Goal: Download file/media

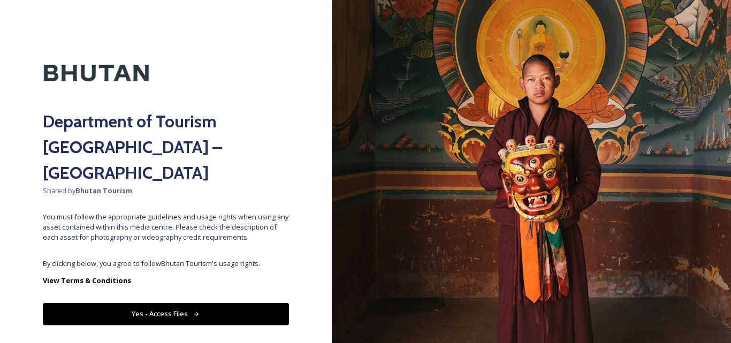
click at [253, 303] on button "Yes - Access Files" at bounding box center [166, 314] width 246 height 22
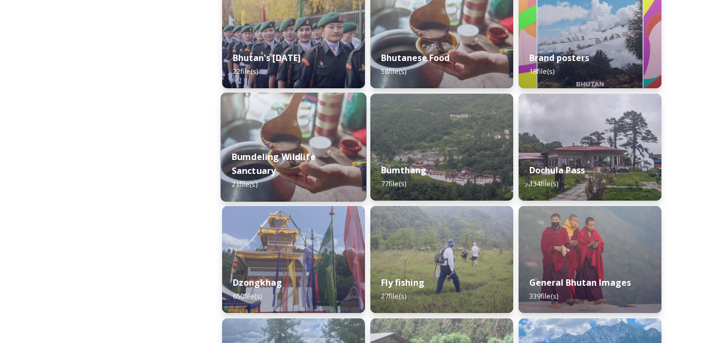
scroll to position [321, 0]
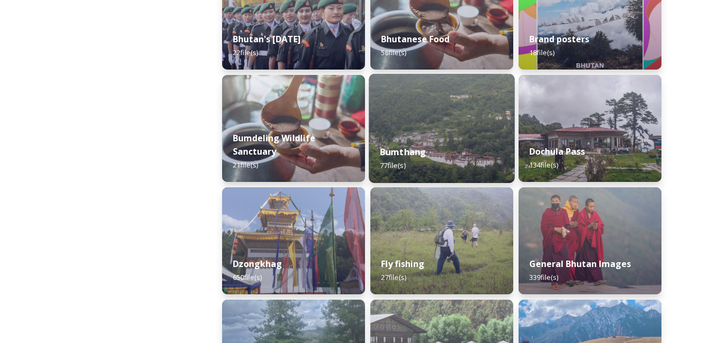
click at [431, 158] on div "Bumthang 77 file(s)" at bounding box center [442, 158] width 146 height 49
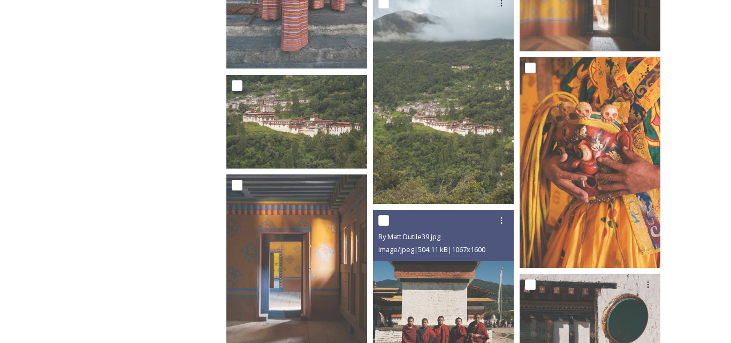
scroll to position [3758, 0]
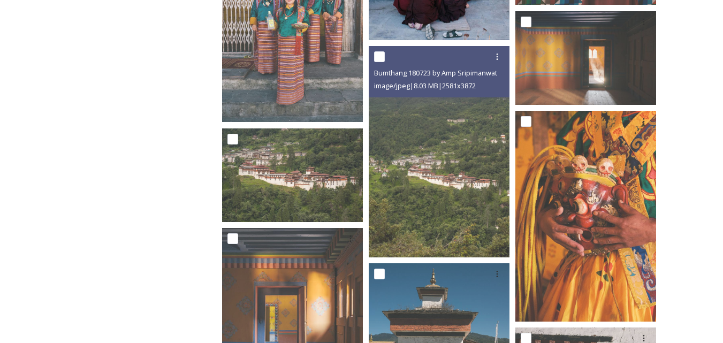
click at [438, 158] on img at bounding box center [439, 151] width 141 height 211
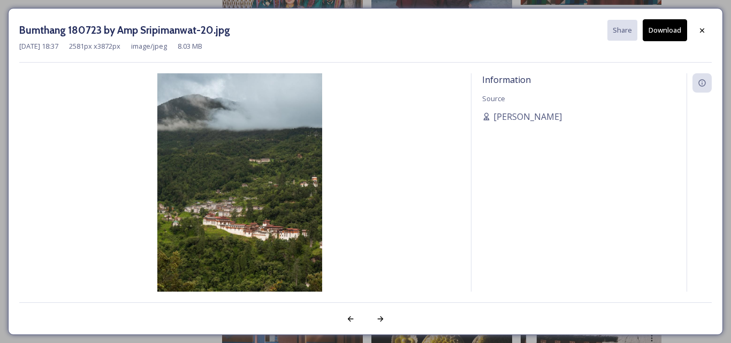
click at [664, 32] on button "Download" at bounding box center [665, 30] width 44 height 22
click at [382, 318] on icon at bounding box center [381, 318] width 6 height 5
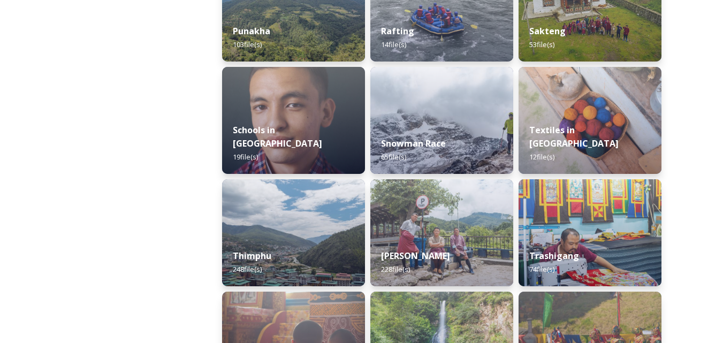
scroll to position [1178, 0]
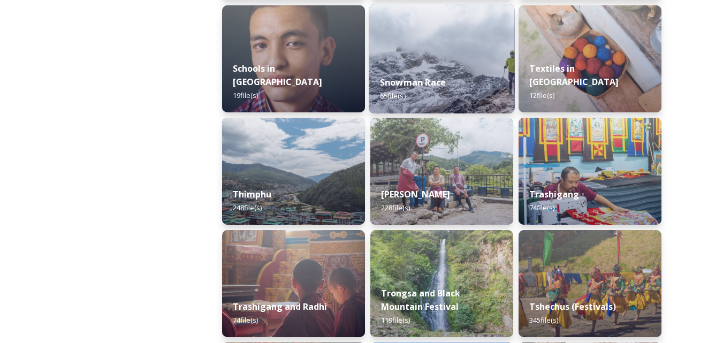
click at [467, 96] on div "Snowman Race 65 file(s)" at bounding box center [442, 89] width 146 height 49
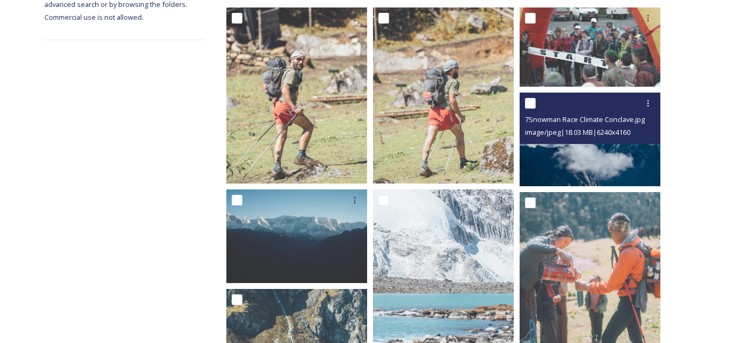
scroll to position [161, 0]
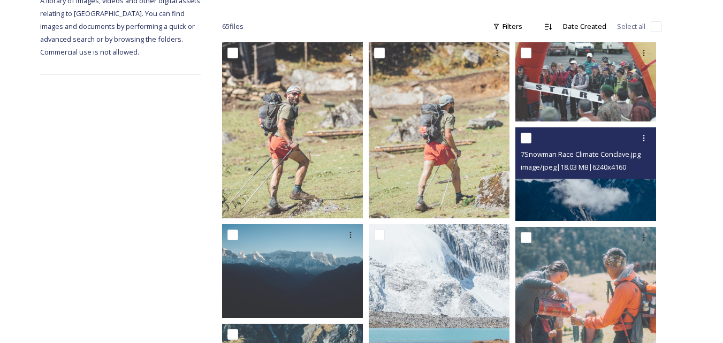
click at [567, 190] on img at bounding box center [586, 174] width 141 height 94
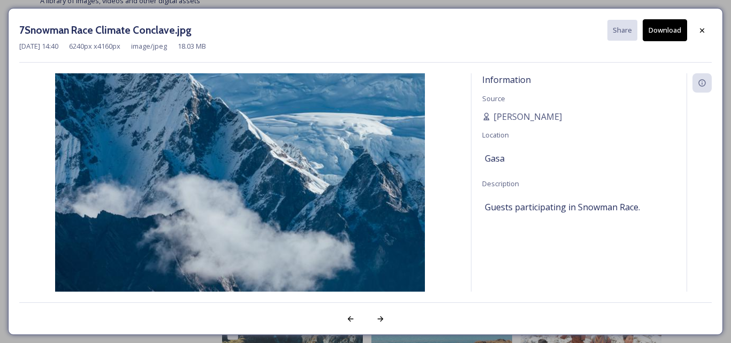
click at [671, 32] on button "Download" at bounding box center [665, 30] width 44 height 22
click at [379, 322] on icon at bounding box center [380, 319] width 9 height 9
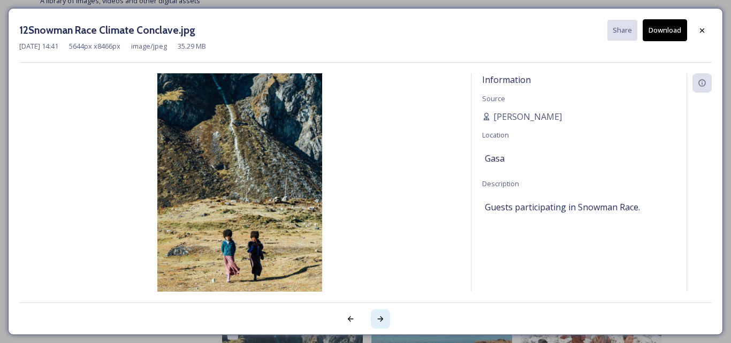
click at [379, 322] on icon at bounding box center [380, 319] width 9 height 9
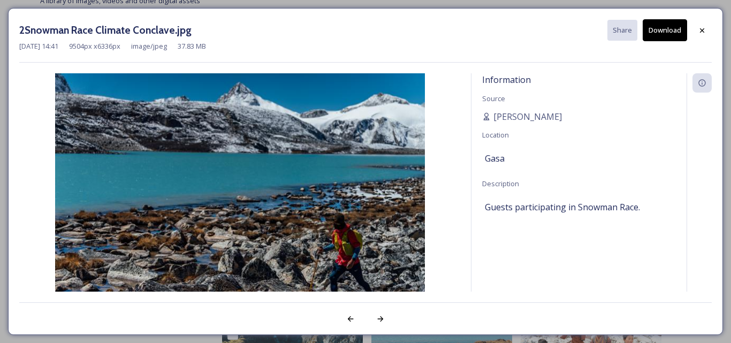
click at [660, 30] on button "Download" at bounding box center [665, 30] width 44 height 22
click at [381, 319] on icon at bounding box center [380, 319] width 9 height 9
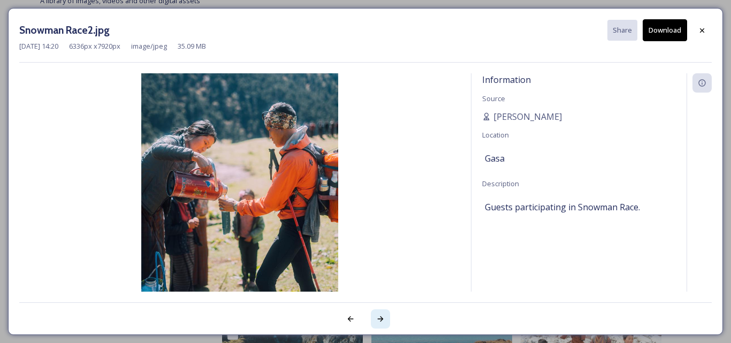
click at [383, 315] on icon at bounding box center [380, 319] width 9 height 9
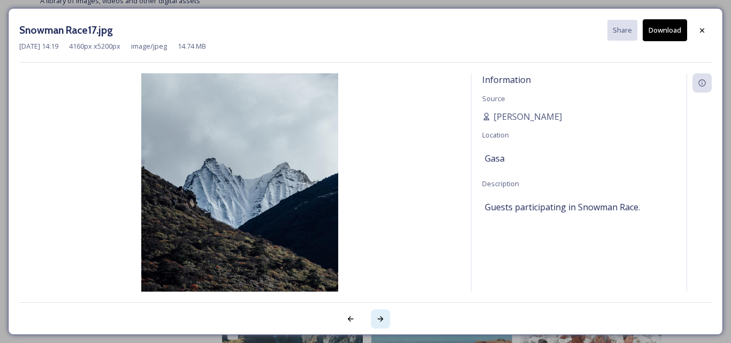
click at [383, 315] on icon at bounding box center [380, 319] width 9 height 9
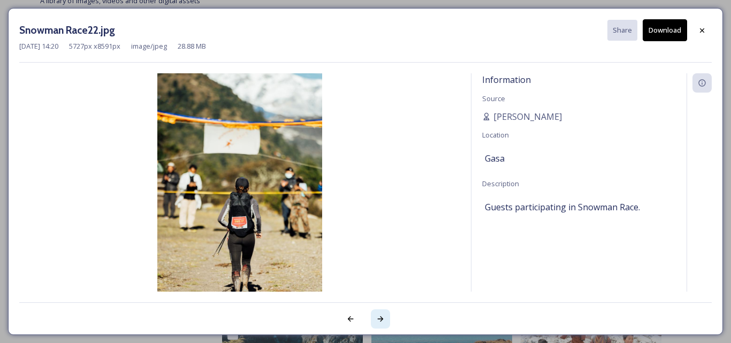
click at [383, 315] on icon at bounding box center [380, 319] width 9 height 9
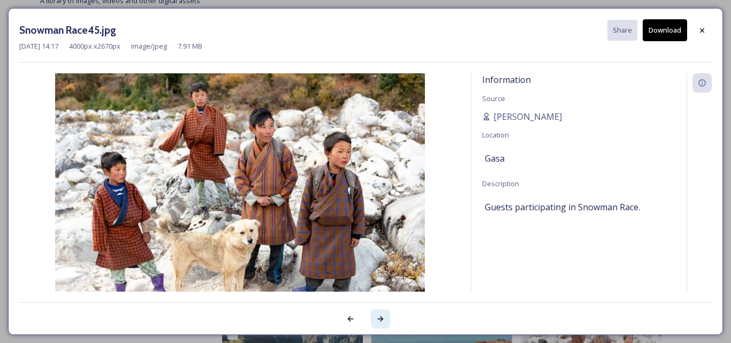
click at [383, 315] on icon at bounding box center [380, 319] width 9 height 9
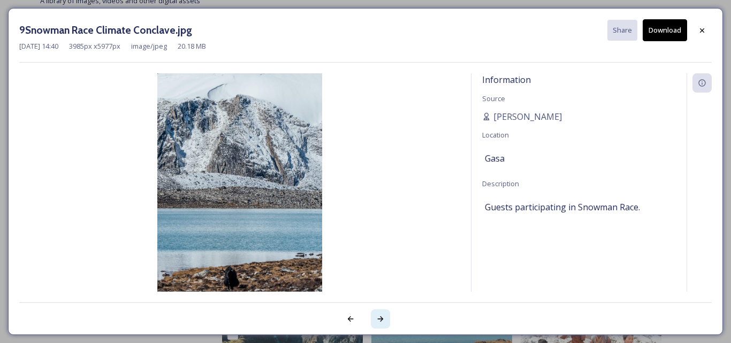
click at [383, 315] on icon at bounding box center [380, 319] width 9 height 9
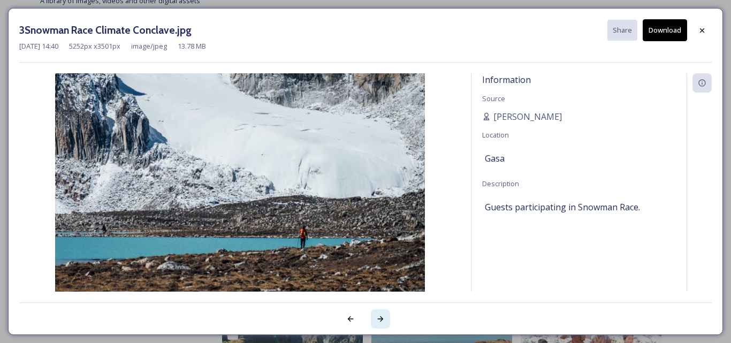
click at [383, 315] on icon at bounding box center [380, 319] width 9 height 9
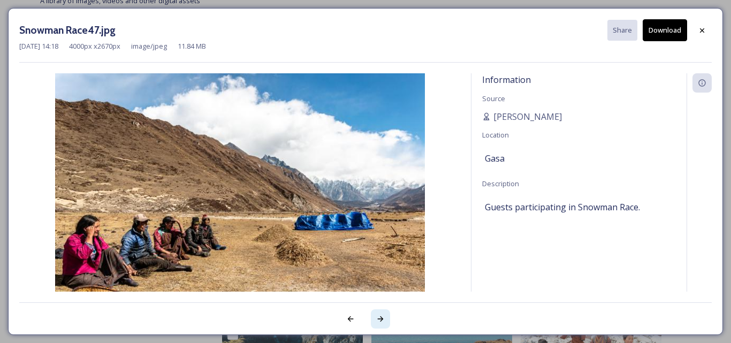
click at [383, 315] on icon at bounding box center [380, 319] width 9 height 9
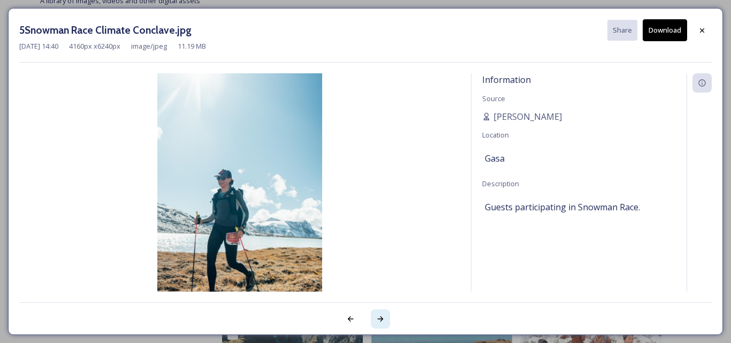
click at [383, 315] on icon at bounding box center [380, 319] width 9 height 9
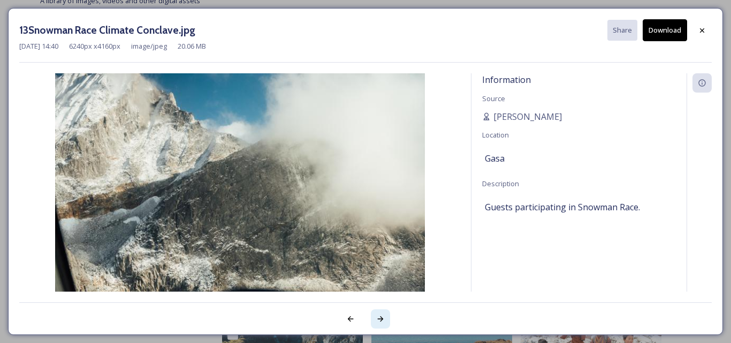
click at [383, 315] on icon at bounding box center [380, 319] width 9 height 9
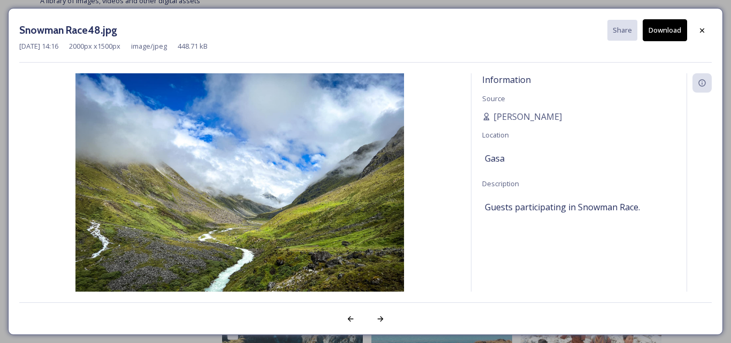
click at [658, 29] on button "Download" at bounding box center [665, 30] width 44 height 22
click at [380, 322] on icon at bounding box center [380, 319] width 9 height 9
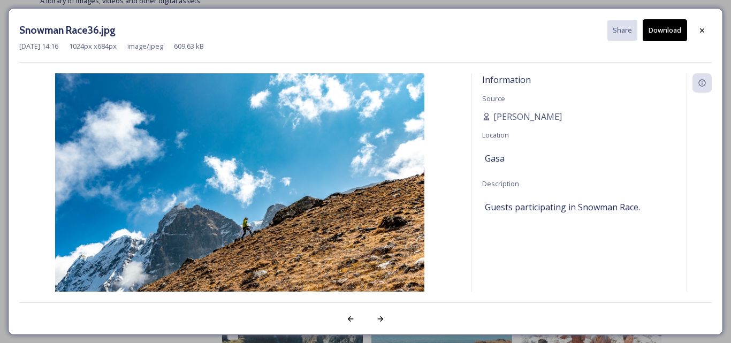
click at [662, 33] on button "Download" at bounding box center [665, 30] width 44 height 22
click at [377, 319] on icon at bounding box center [380, 319] width 9 height 9
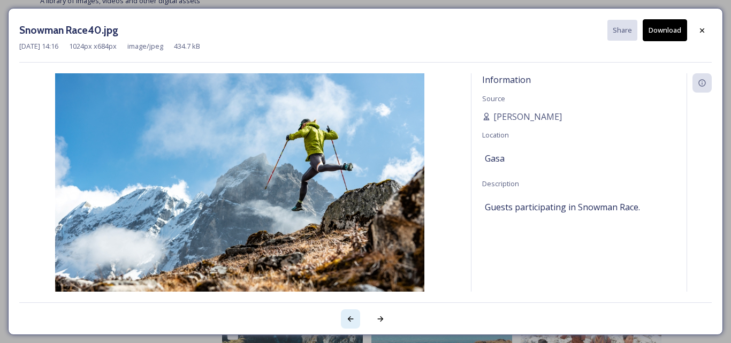
click at [346, 322] on div at bounding box center [350, 318] width 19 height 19
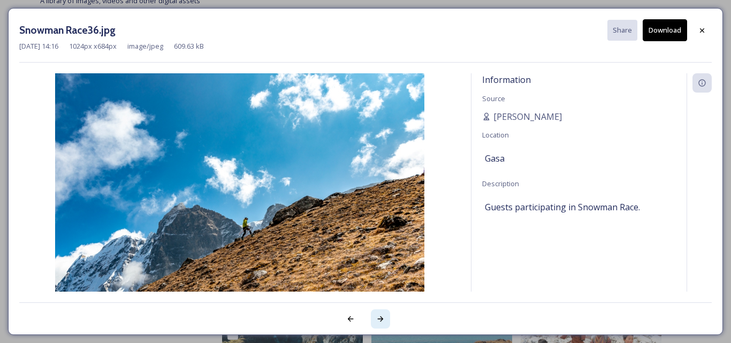
click at [382, 319] on icon at bounding box center [380, 319] width 9 height 9
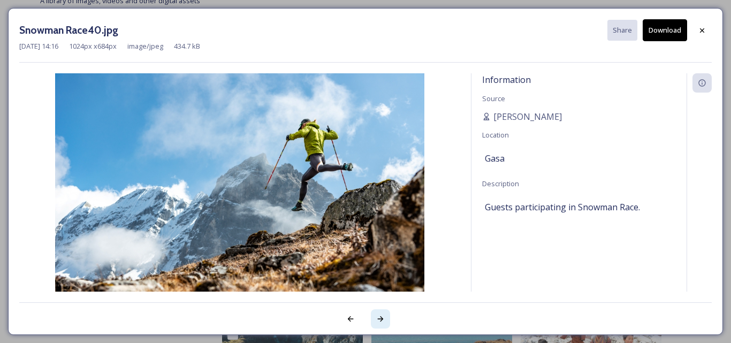
click at [382, 319] on icon at bounding box center [380, 319] width 9 height 9
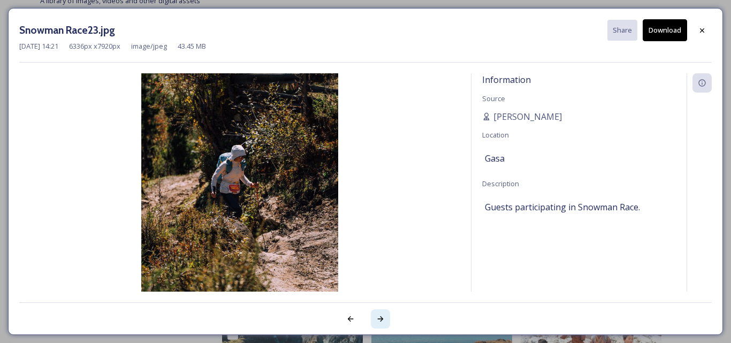
click at [382, 319] on icon at bounding box center [380, 319] width 9 height 9
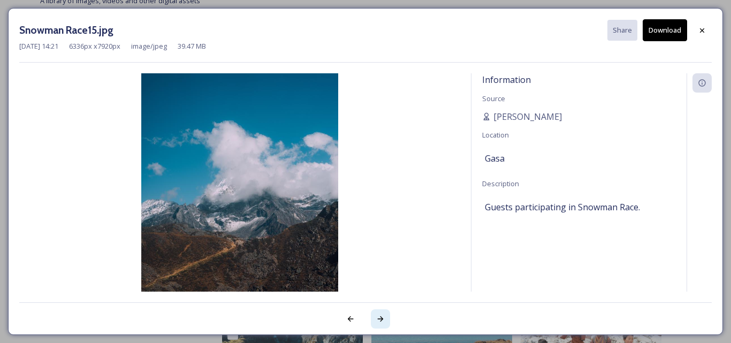
click at [382, 319] on icon at bounding box center [380, 319] width 9 height 9
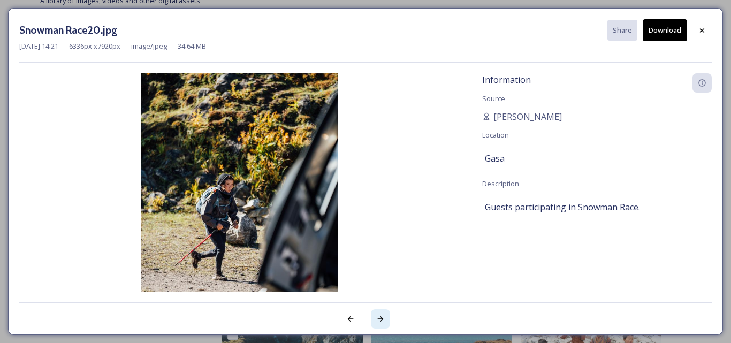
click at [382, 319] on icon at bounding box center [381, 318] width 6 height 5
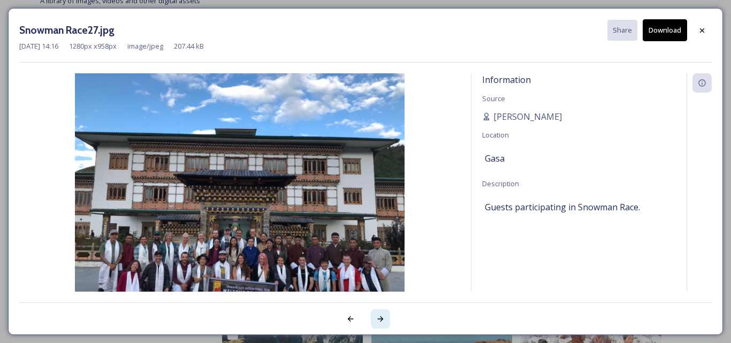
click at [383, 319] on icon at bounding box center [381, 318] width 6 height 5
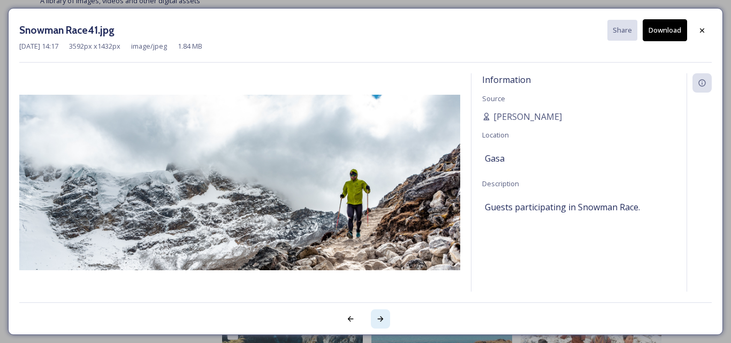
click at [383, 319] on icon at bounding box center [381, 318] width 6 height 5
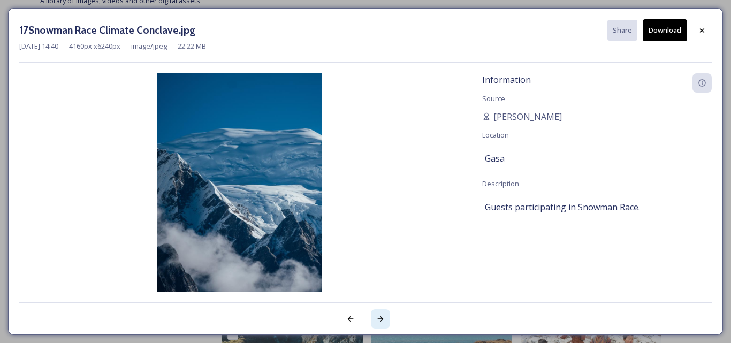
click at [383, 319] on icon at bounding box center [381, 318] width 6 height 5
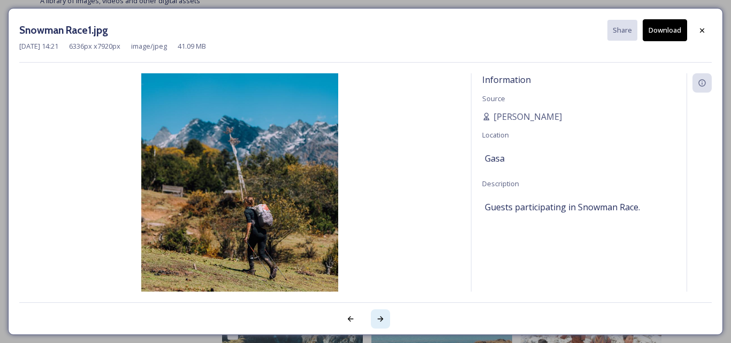
click at [383, 319] on icon at bounding box center [381, 318] width 6 height 5
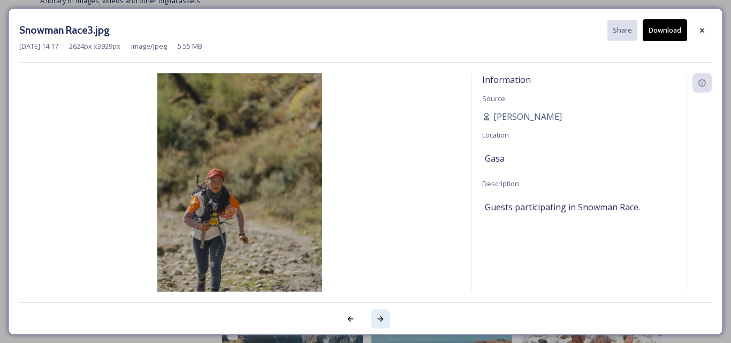
click at [383, 319] on icon at bounding box center [381, 318] width 6 height 5
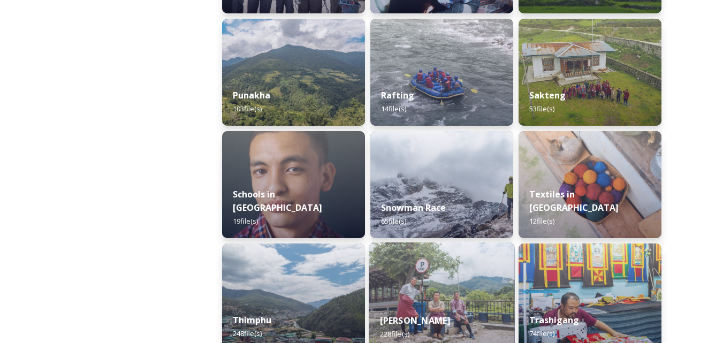
scroll to position [1071, 0]
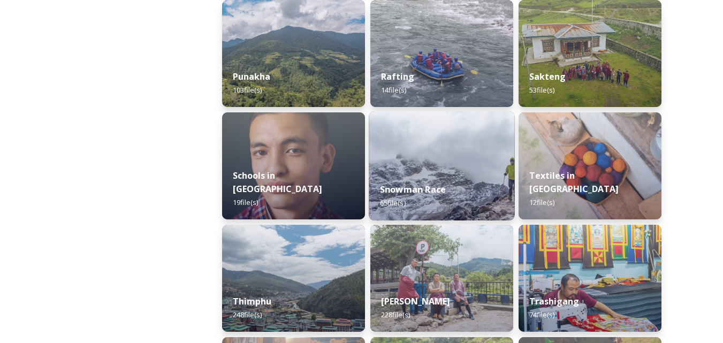
click at [428, 203] on div "Snowman Race 65 file(s)" at bounding box center [442, 196] width 146 height 49
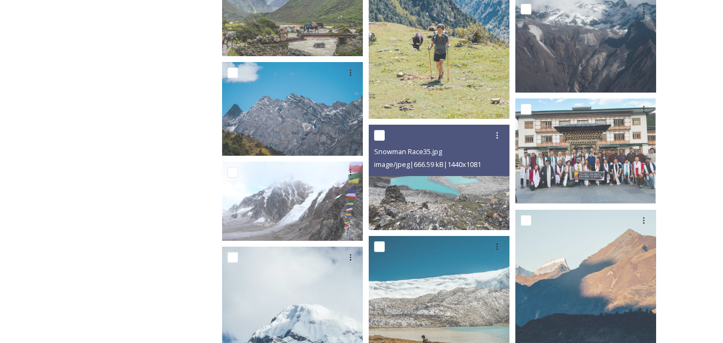
scroll to position [2623, 0]
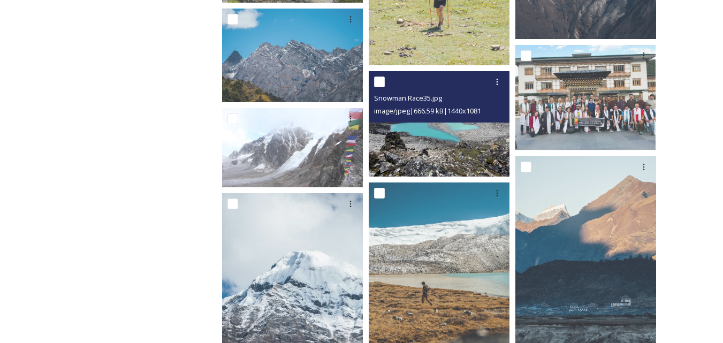
click at [456, 160] on img at bounding box center [439, 123] width 141 height 105
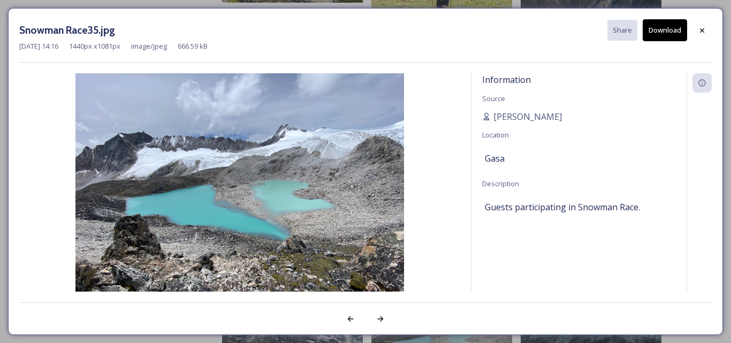
click at [658, 29] on button "Download" at bounding box center [665, 30] width 44 height 22
click at [353, 317] on icon at bounding box center [350, 319] width 9 height 9
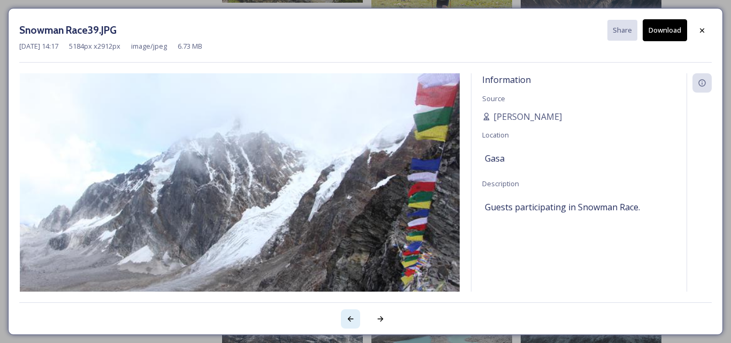
click at [353, 317] on icon at bounding box center [350, 319] width 9 height 9
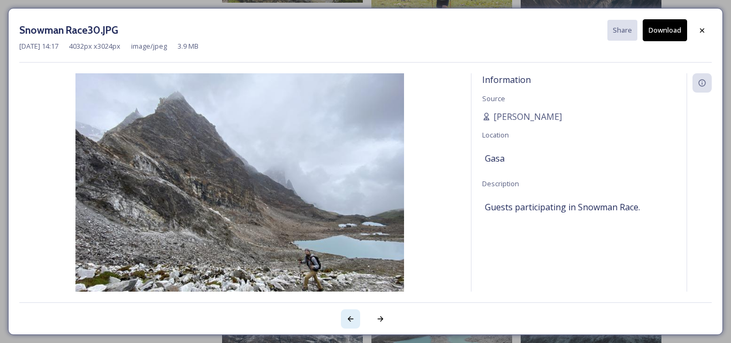
click at [353, 317] on icon at bounding box center [350, 319] width 9 height 9
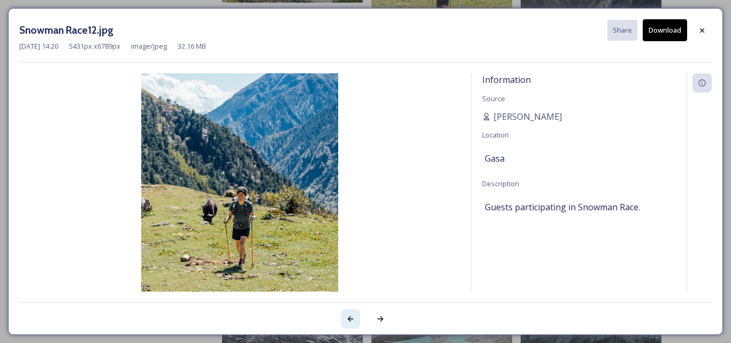
click at [353, 317] on icon at bounding box center [350, 319] width 9 height 9
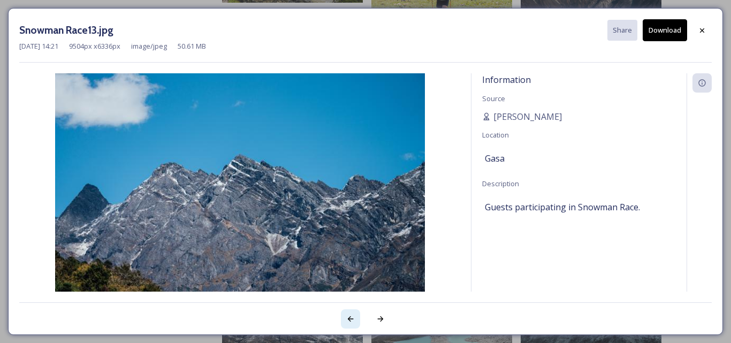
click at [353, 317] on icon at bounding box center [350, 319] width 9 height 9
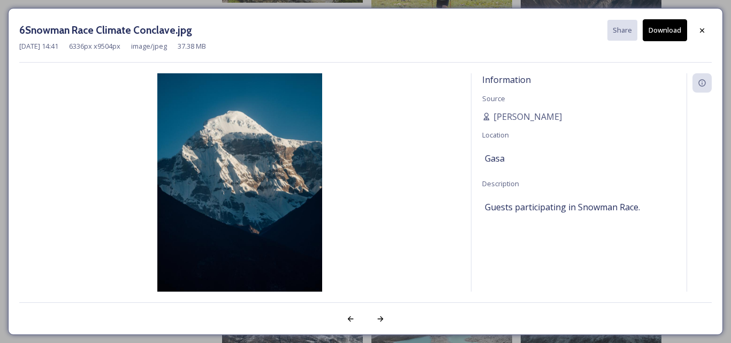
click at [668, 28] on button "Download" at bounding box center [665, 30] width 44 height 22
click at [375, 320] on div at bounding box center [380, 318] width 19 height 19
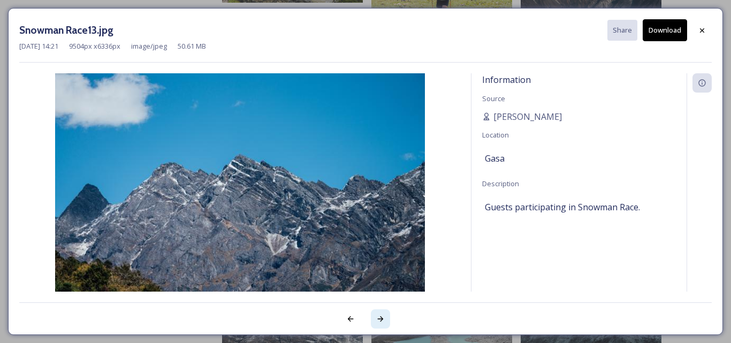
click at [375, 320] on div at bounding box center [380, 318] width 19 height 19
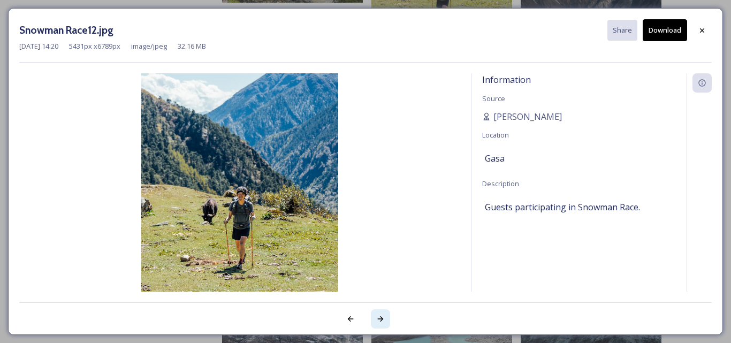
click at [375, 320] on div at bounding box center [380, 318] width 19 height 19
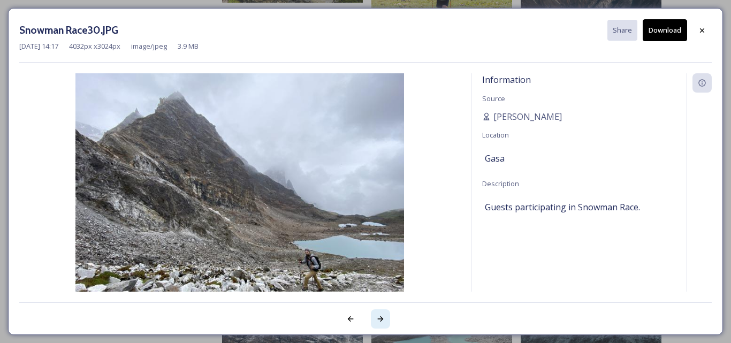
click at [375, 320] on div at bounding box center [380, 318] width 19 height 19
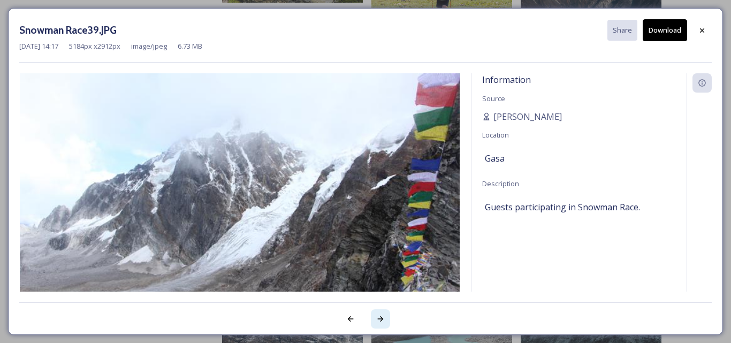
click at [375, 320] on div at bounding box center [380, 318] width 19 height 19
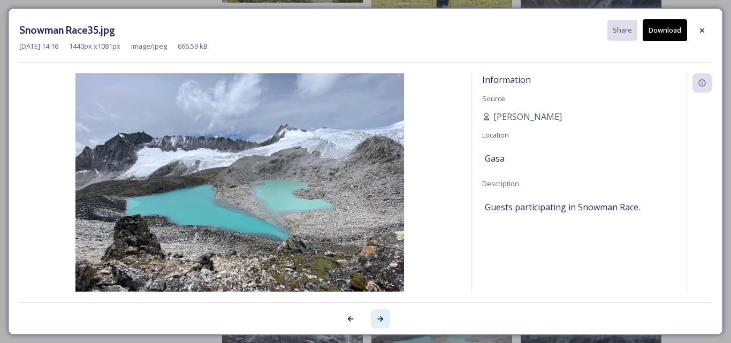
click at [375, 320] on div at bounding box center [380, 318] width 19 height 19
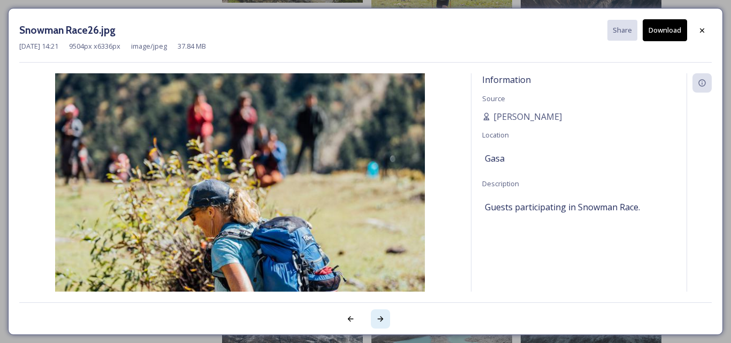
click at [375, 320] on div at bounding box center [380, 318] width 19 height 19
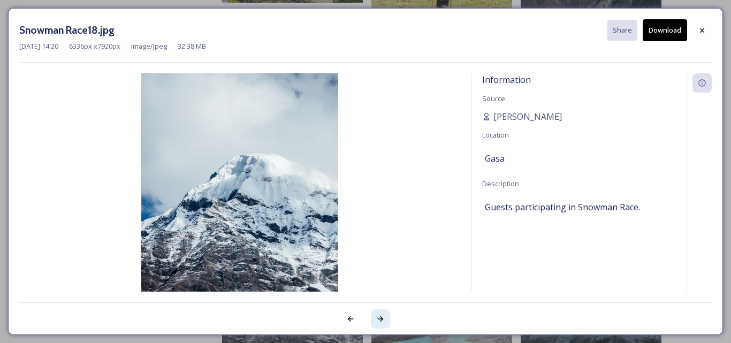
click at [375, 320] on div at bounding box center [380, 318] width 19 height 19
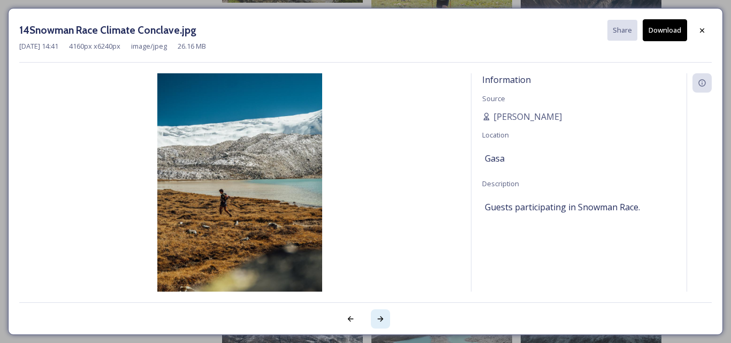
click at [375, 320] on div at bounding box center [380, 318] width 19 height 19
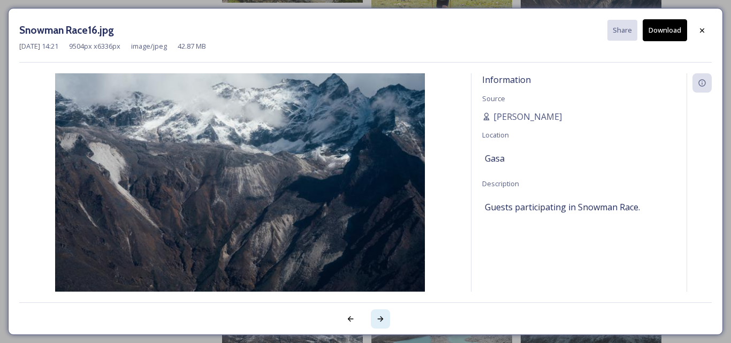
click at [375, 320] on div at bounding box center [380, 318] width 19 height 19
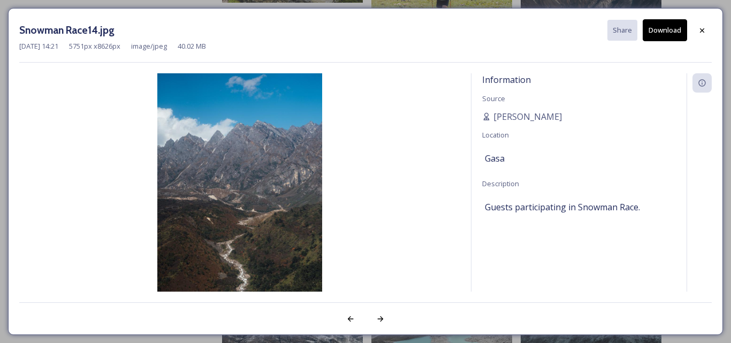
click at [656, 30] on button "Download" at bounding box center [665, 30] width 44 height 22
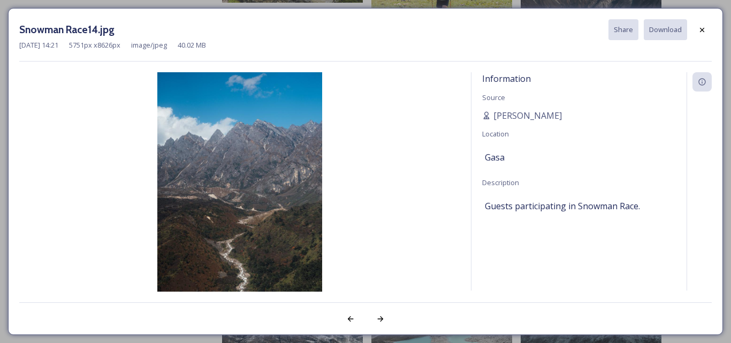
click at [240, 306] on div at bounding box center [365, 312] width 693 height 21
click at [374, 319] on div at bounding box center [380, 318] width 19 height 19
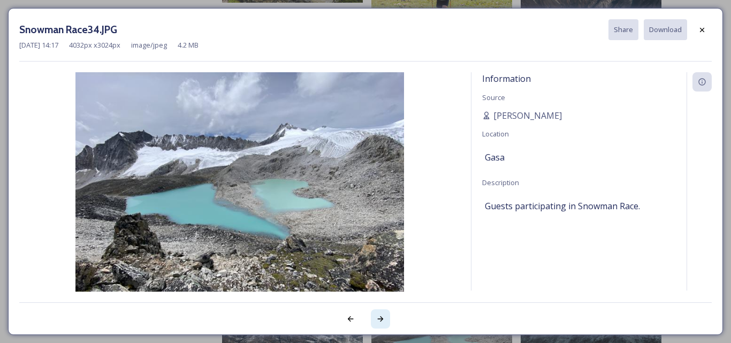
click at [374, 319] on div at bounding box center [380, 318] width 19 height 19
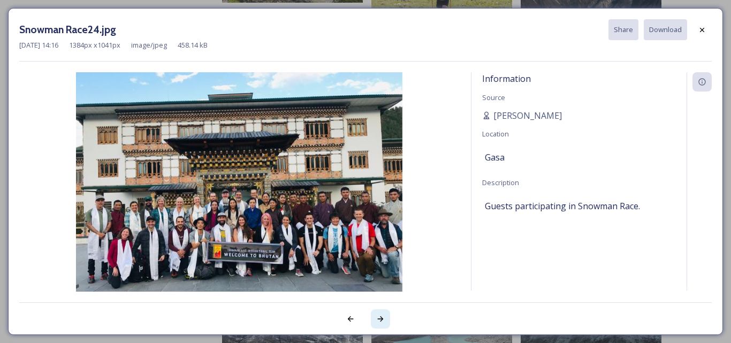
click at [374, 319] on div at bounding box center [380, 318] width 19 height 19
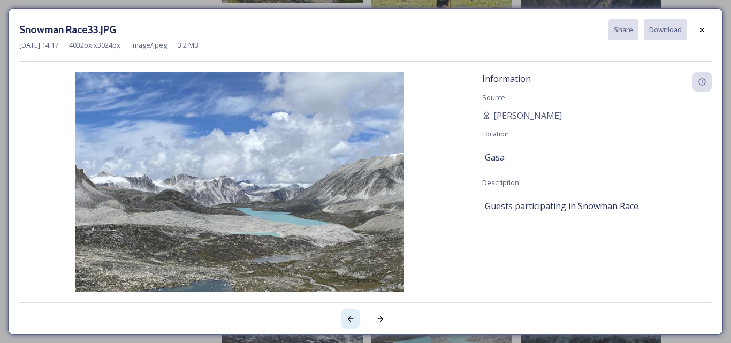
click at [354, 321] on icon at bounding box center [350, 319] width 9 height 9
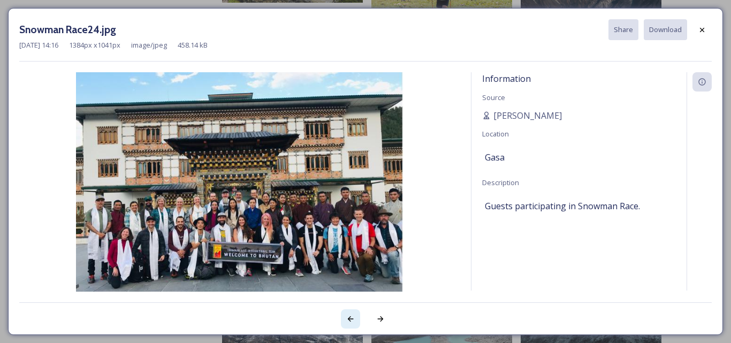
click at [354, 321] on icon at bounding box center [350, 319] width 9 height 9
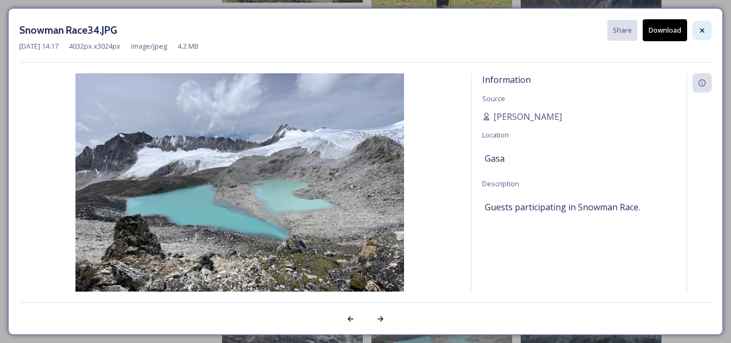
click at [704, 32] on icon at bounding box center [702, 30] width 4 height 4
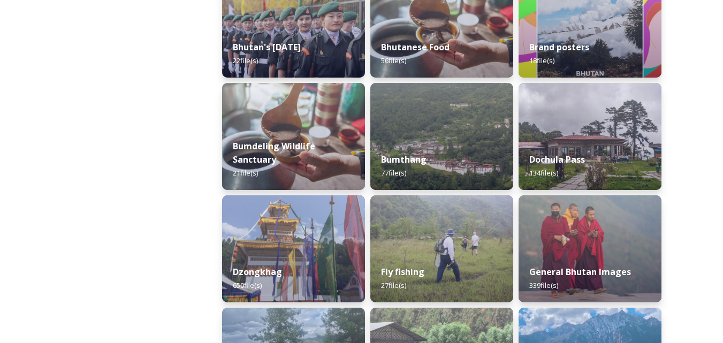
scroll to position [321, 0]
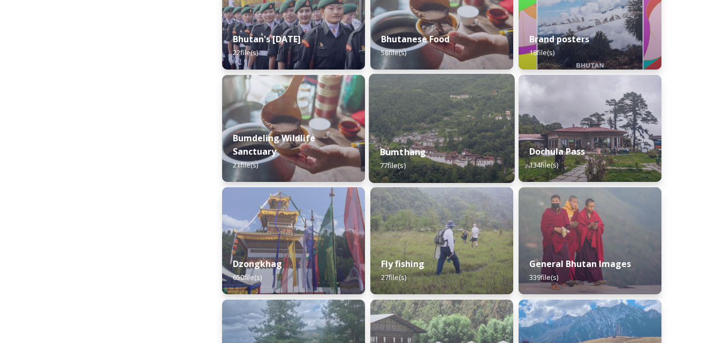
click at [420, 163] on div "Bumthang 77 file(s)" at bounding box center [442, 158] width 146 height 49
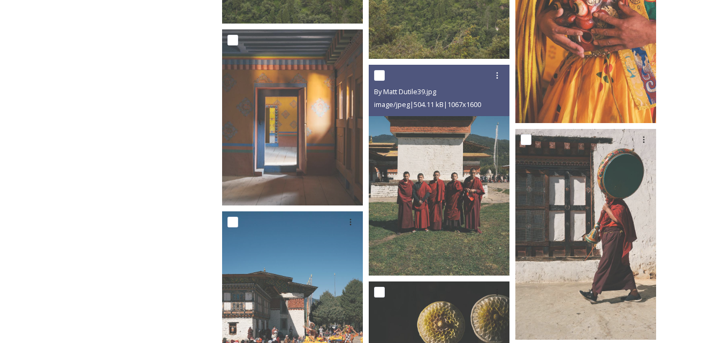
scroll to position [3865, 0]
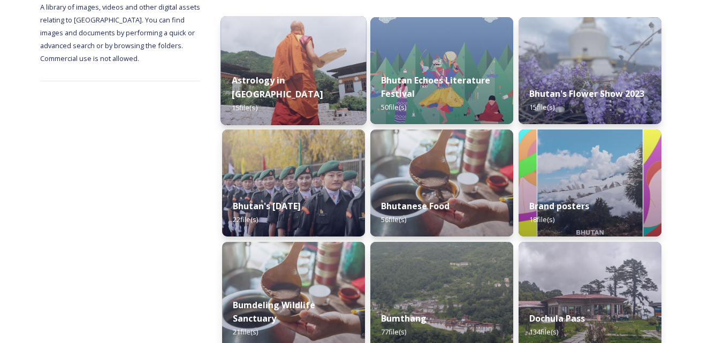
scroll to position [54, 0]
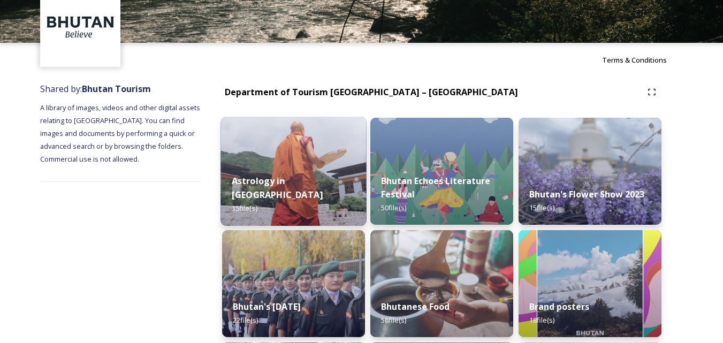
click at [324, 162] on img at bounding box center [294, 171] width 146 height 109
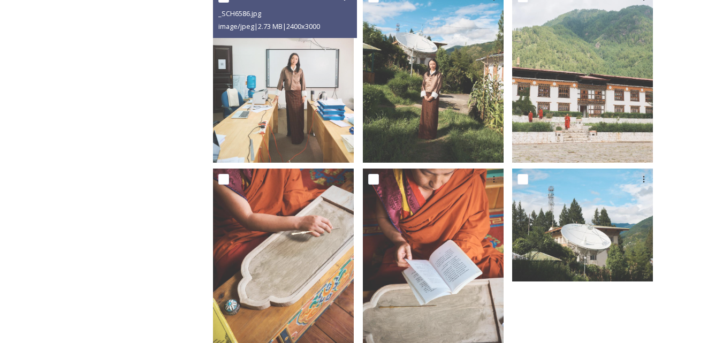
scroll to position [787, 0]
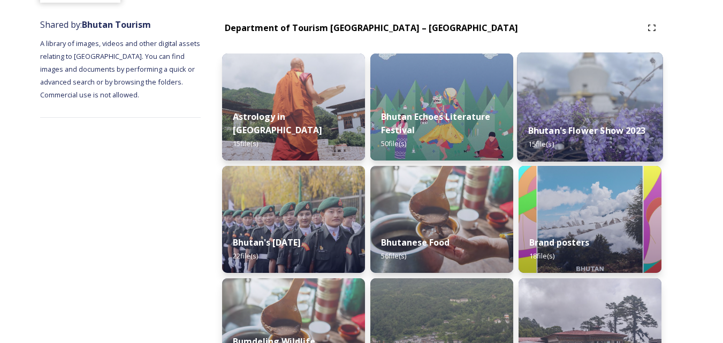
scroll to position [161, 0]
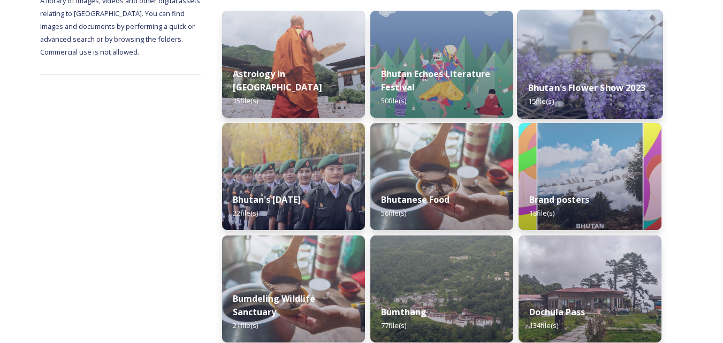
click at [569, 87] on strong "Bhutan's Flower Show 2023" at bounding box center [586, 88] width 117 height 12
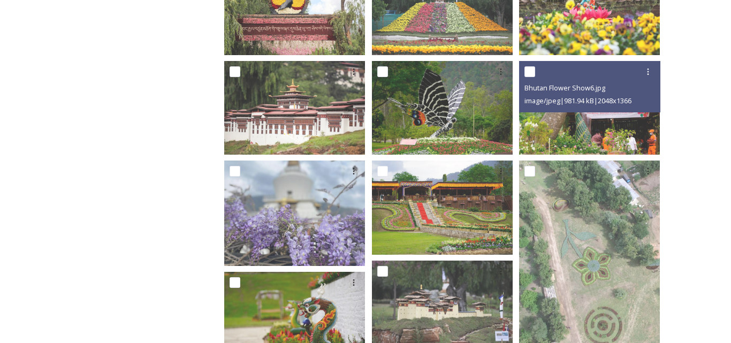
scroll to position [375, 0]
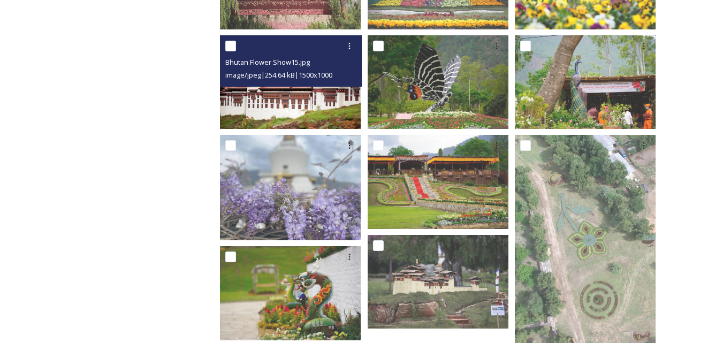
click at [316, 89] on img at bounding box center [290, 82] width 141 height 94
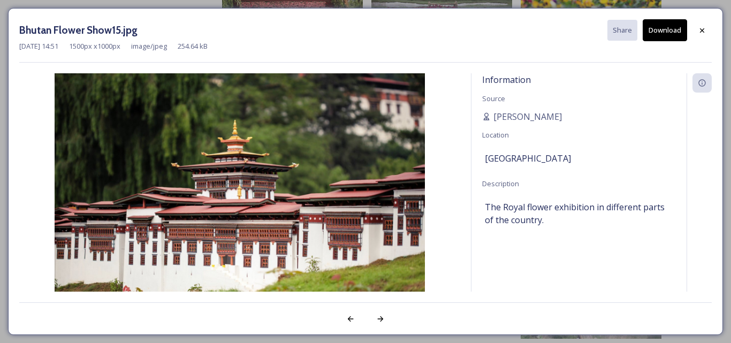
click at [658, 29] on button "Download" at bounding box center [665, 30] width 44 height 22
click at [380, 322] on icon at bounding box center [380, 319] width 9 height 9
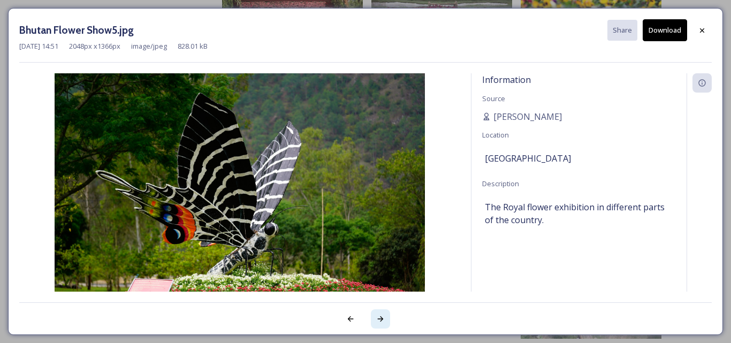
click at [380, 322] on icon at bounding box center [380, 319] width 9 height 9
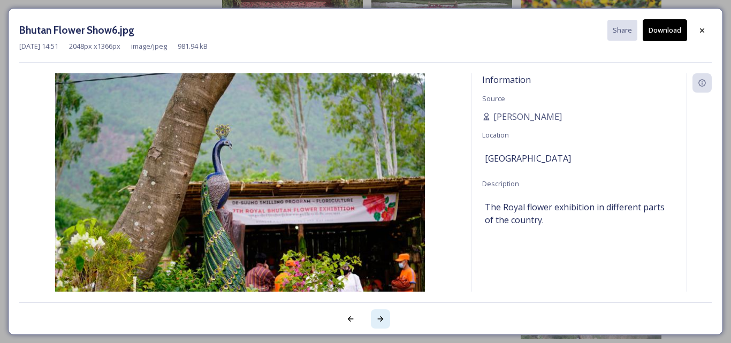
click at [380, 322] on icon at bounding box center [380, 319] width 9 height 9
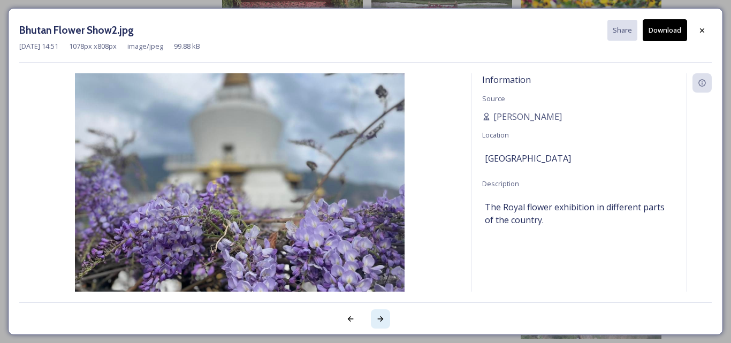
click at [380, 322] on icon at bounding box center [380, 319] width 9 height 9
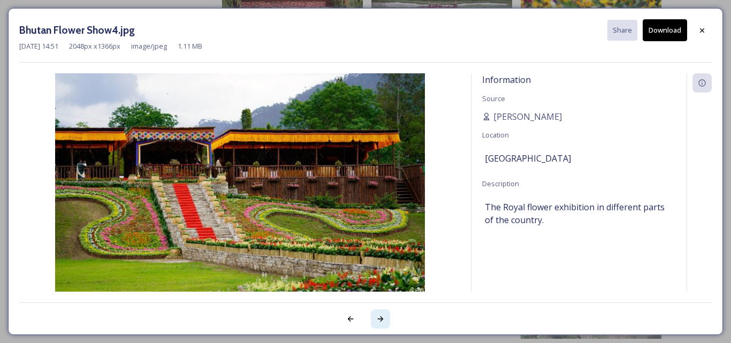
click at [380, 322] on icon at bounding box center [380, 319] width 9 height 9
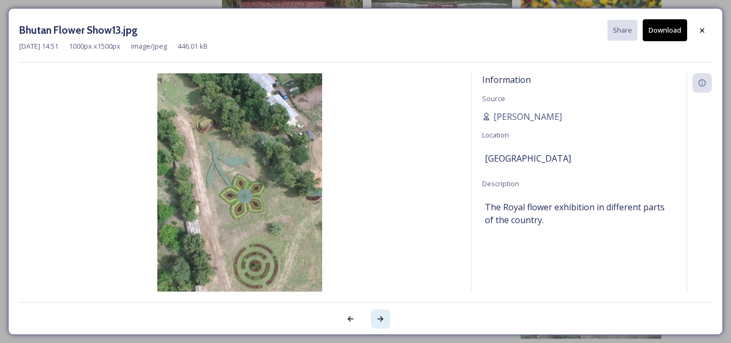
click at [380, 320] on icon at bounding box center [380, 319] width 9 height 9
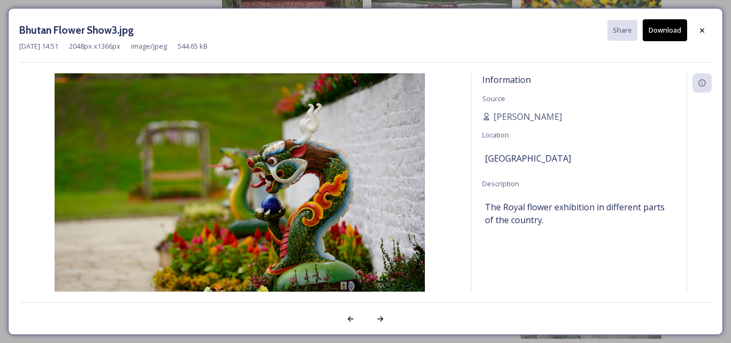
click at [653, 25] on button "Download" at bounding box center [665, 30] width 44 height 22
click at [379, 322] on icon at bounding box center [380, 319] width 9 height 9
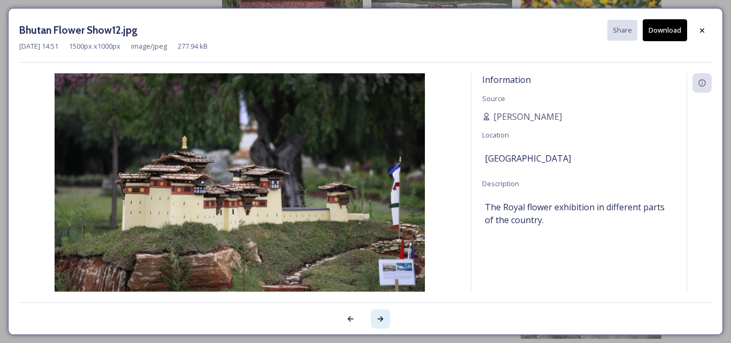
click at [379, 322] on icon at bounding box center [380, 319] width 9 height 9
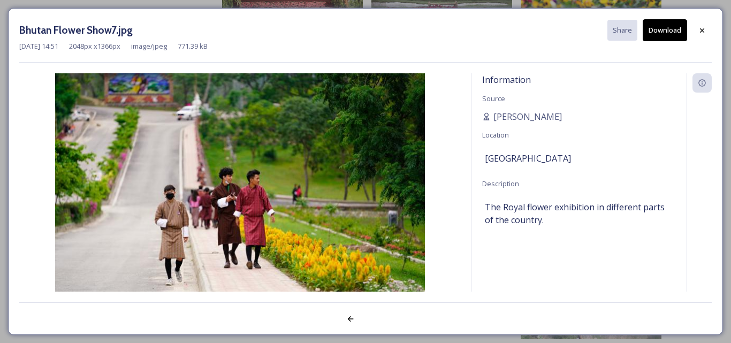
click at [379, 322] on div at bounding box center [365, 312] width 693 height 21
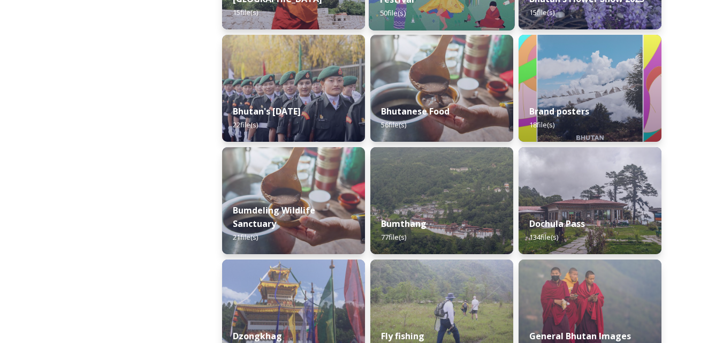
scroll to position [268, 0]
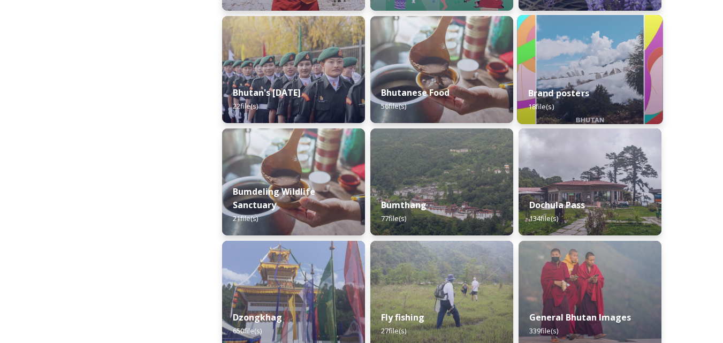
click at [558, 107] on div "Brand posters 18 file(s)" at bounding box center [590, 99] width 146 height 49
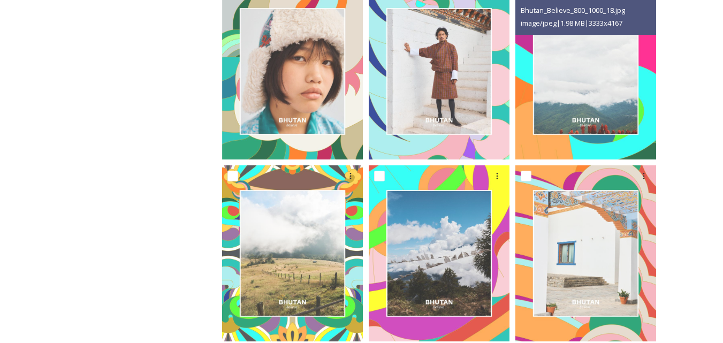
scroll to position [969, 0]
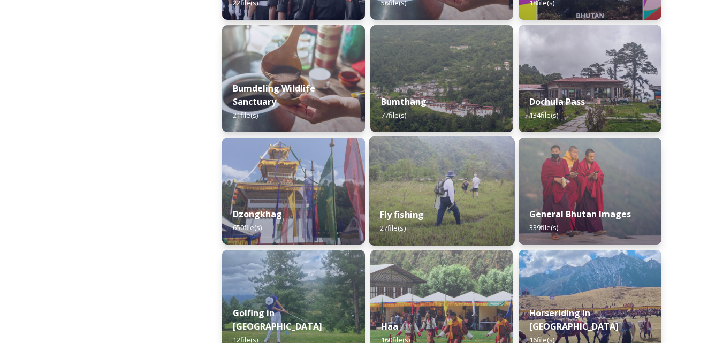
scroll to position [375, 0]
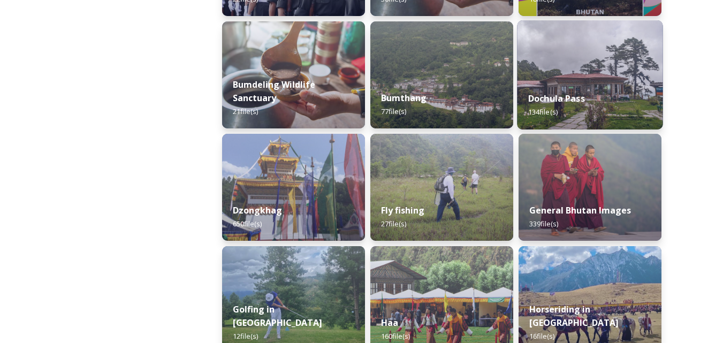
click at [569, 111] on div "Dochula Pass 134 file(s)" at bounding box center [590, 105] width 146 height 49
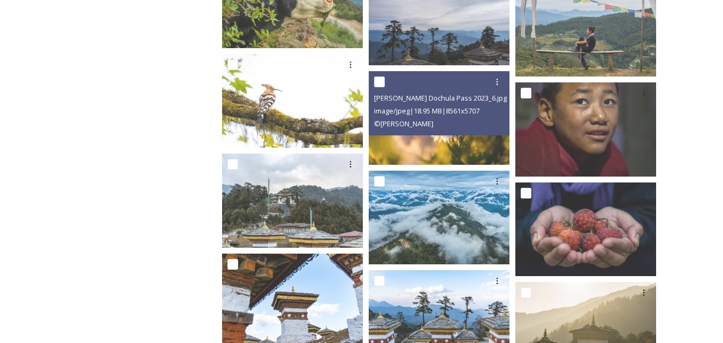
scroll to position [2462, 0]
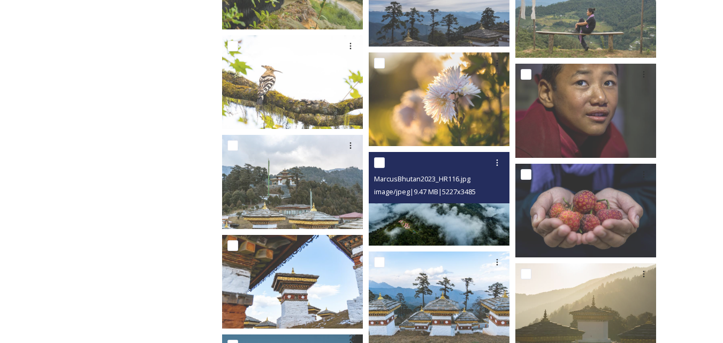
click at [466, 212] on img at bounding box center [439, 199] width 141 height 94
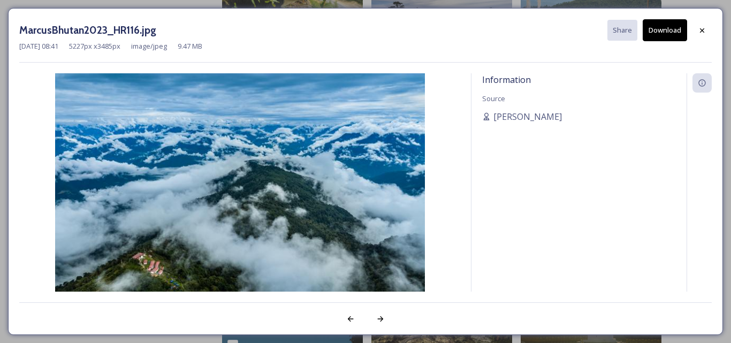
click at [650, 34] on button "Download" at bounding box center [665, 30] width 44 height 22
click at [376, 319] on div at bounding box center [380, 318] width 19 height 19
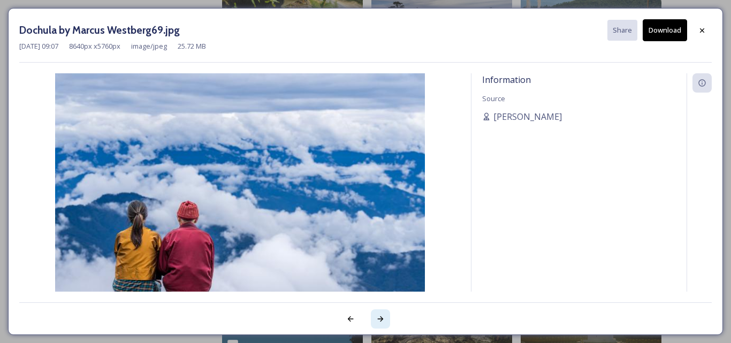
click at [375, 318] on div at bounding box center [380, 318] width 19 height 19
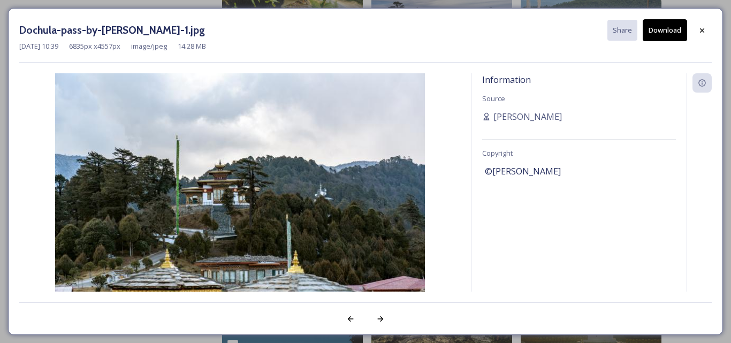
click at [648, 30] on button "Download" at bounding box center [665, 30] width 44 height 22
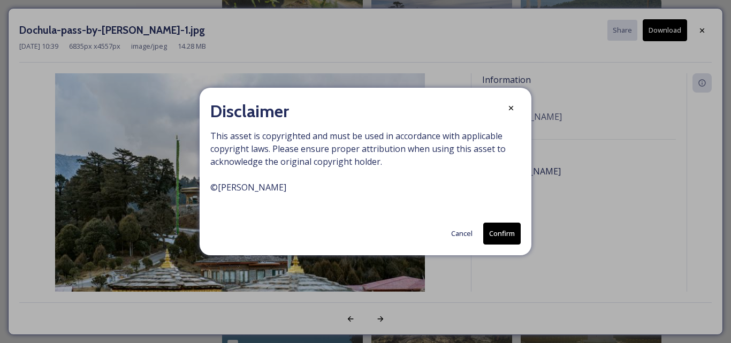
click at [498, 232] on button "Confirm" at bounding box center [501, 234] width 37 height 22
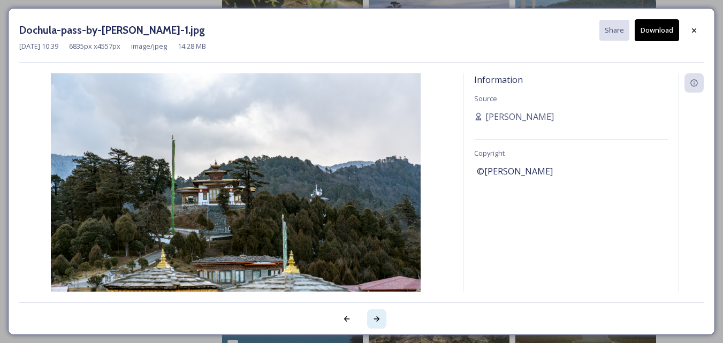
click at [376, 317] on icon at bounding box center [377, 319] width 9 height 9
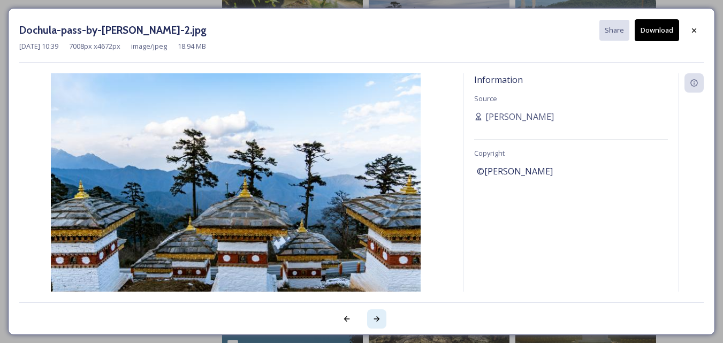
click at [376, 317] on icon at bounding box center [377, 319] width 9 height 9
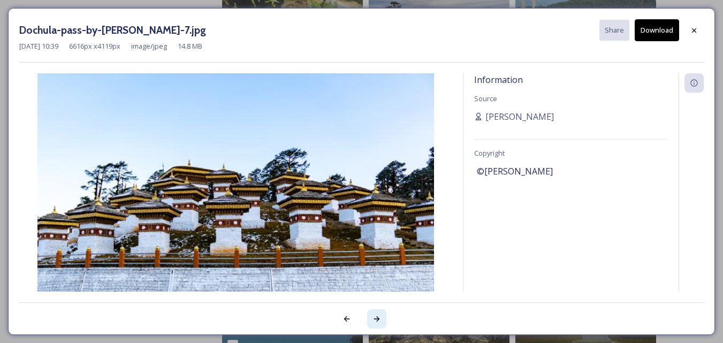
click at [376, 316] on icon at bounding box center [377, 319] width 9 height 9
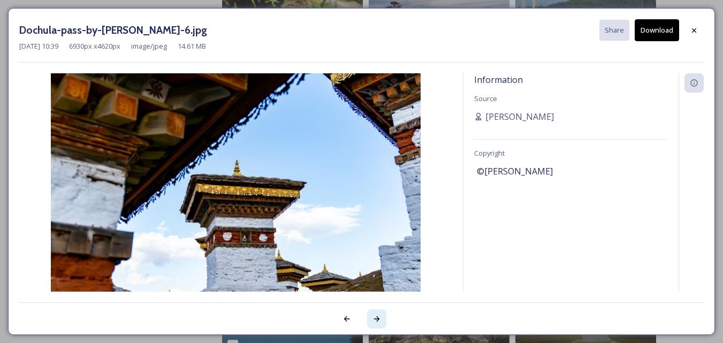
click at [376, 316] on icon at bounding box center [377, 319] width 9 height 9
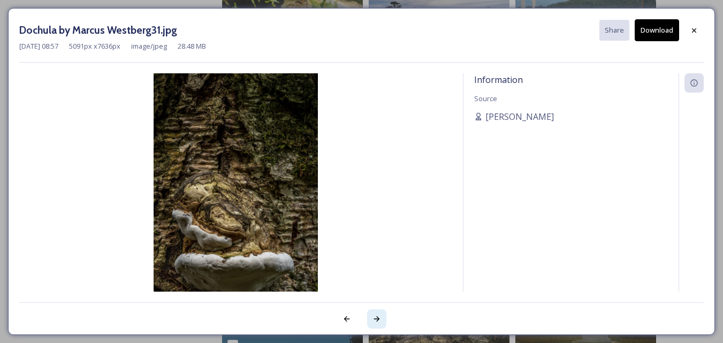
click at [376, 313] on div at bounding box center [376, 318] width 19 height 19
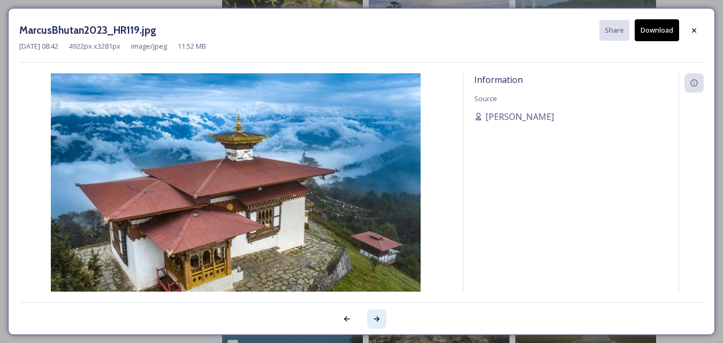
click at [380, 323] on icon at bounding box center [377, 319] width 9 height 9
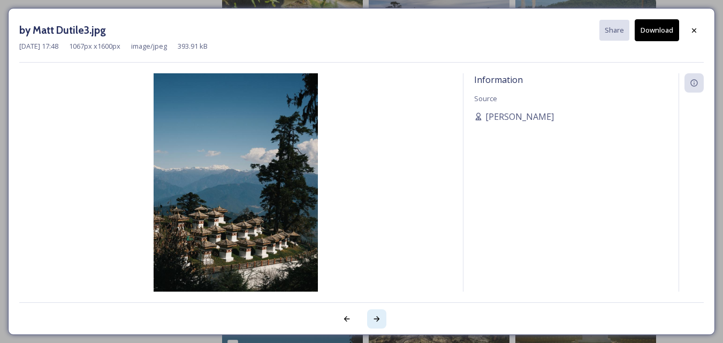
click at [380, 323] on icon at bounding box center [377, 319] width 9 height 9
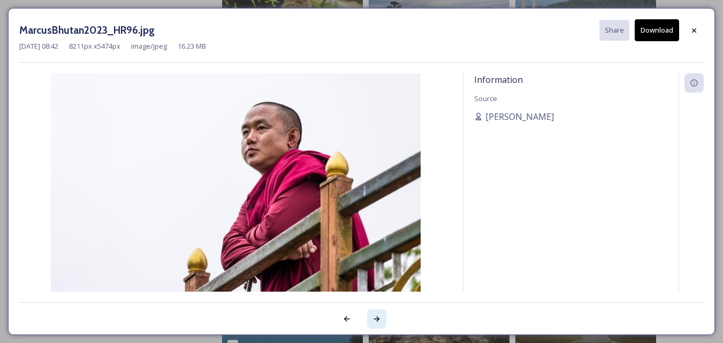
click at [380, 323] on icon at bounding box center [377, 319] width 9 height 9
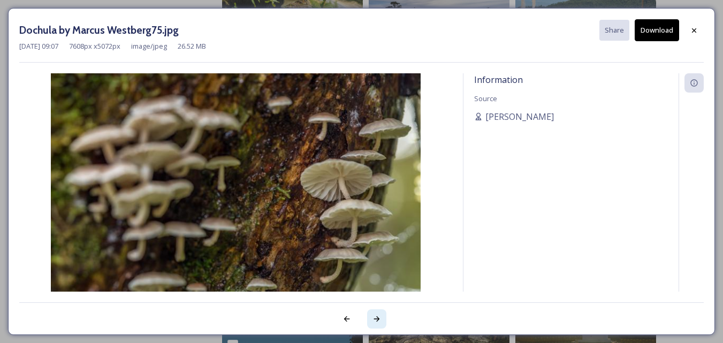
click at [380, 323] on icon at bounding box center [377, 319] width 9 height 9
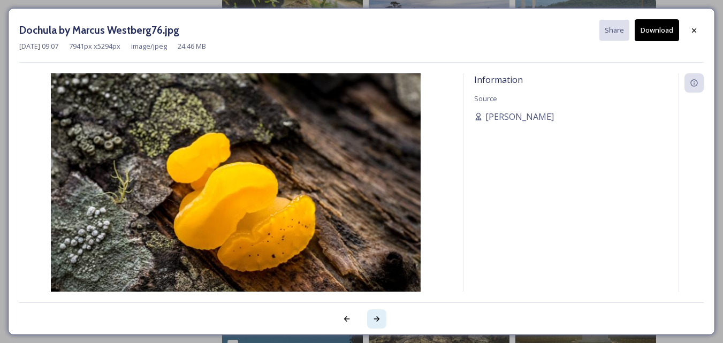
click at [380, 323] on icon at bounding box center [377, 319] width 9 height 9
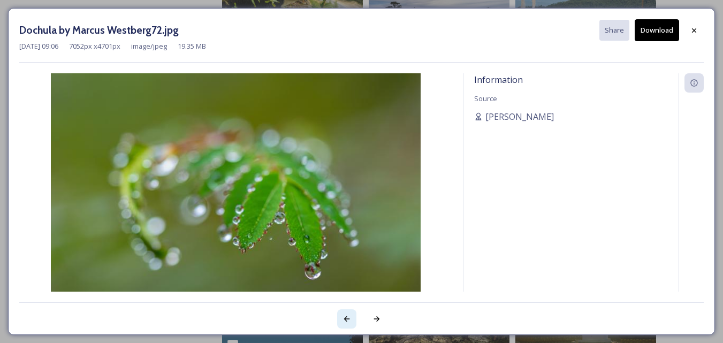
click at [350, 320] on icon at bounding box center [347, 319] width 9 height 9
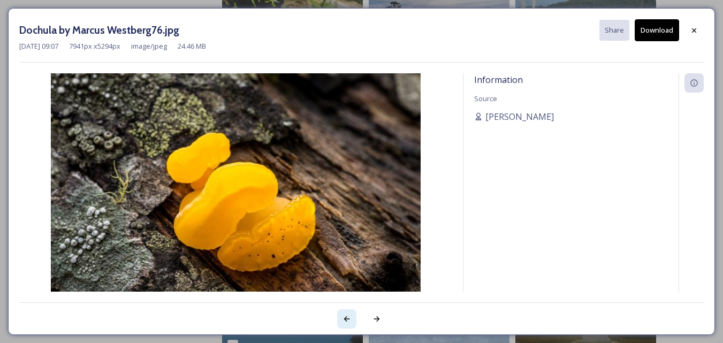
click at [350, 320] on icon at bounding box center [347, 319] width 9 height 9
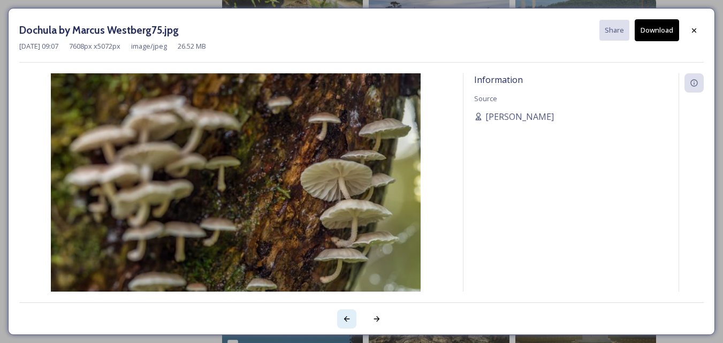
click at [350, 320] on icon at bounding box center [347, 319] width 9 height 9
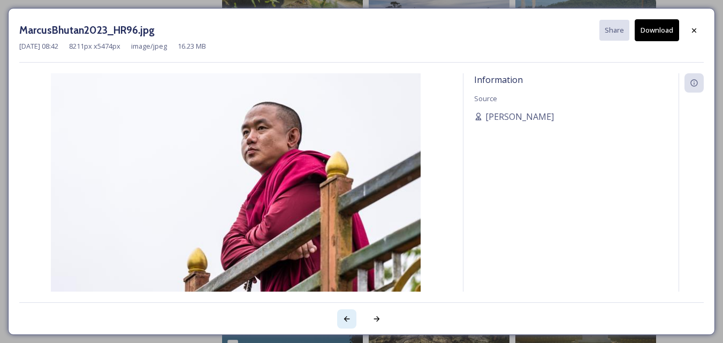
click at [350, 320] on icon at bounding box center [347, 319] width 9 height 9
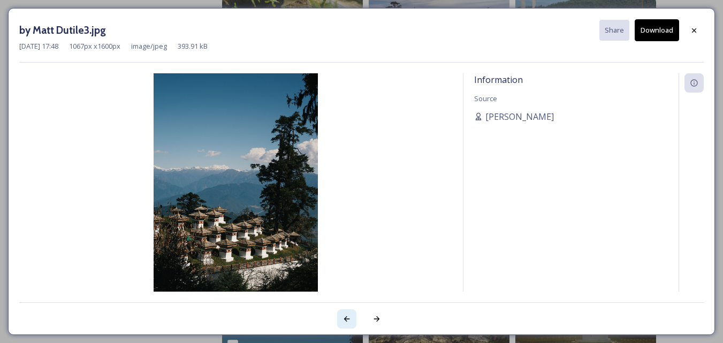
click at [350, 320] on icon at bounding box center [347, 319] width 9 height 9
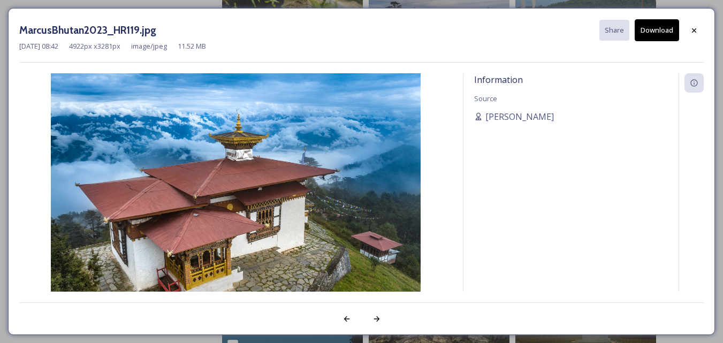
click at [655, 32] on button "Download" at bounding box center [657, 30] width 44 height 22
click at [370, 313] on div at bounding box center [376, 318] width 19 height 19
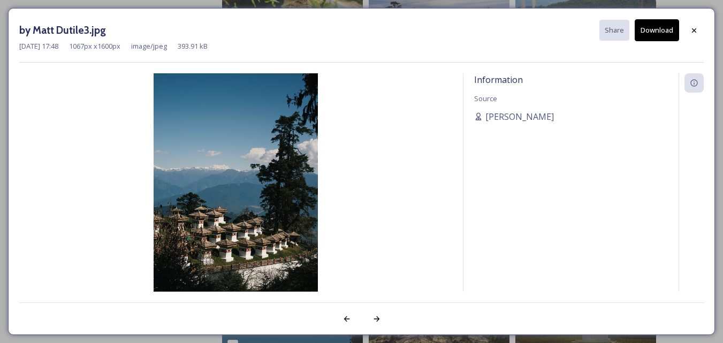
click at [673, 35] on button "Download" at bounding box center [657, 30] width 44 height 22
click at [696, 22] on div at bounding box center [694, 30] width 19 height 19
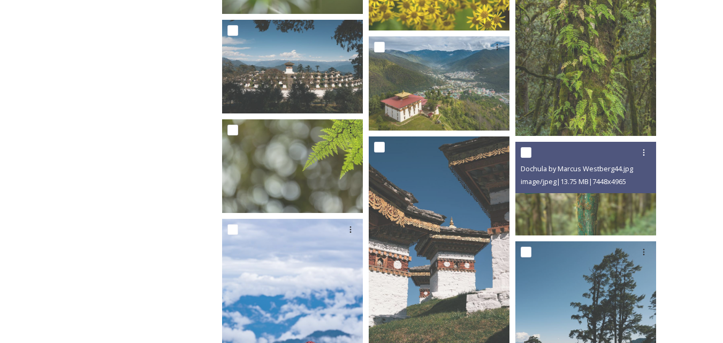
scroll to position [3426, 0]
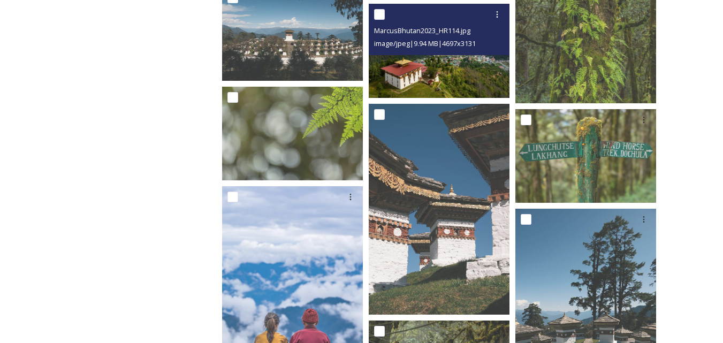
click at [491, 57] on img at bounding box center [439, 51] width 141 height 94
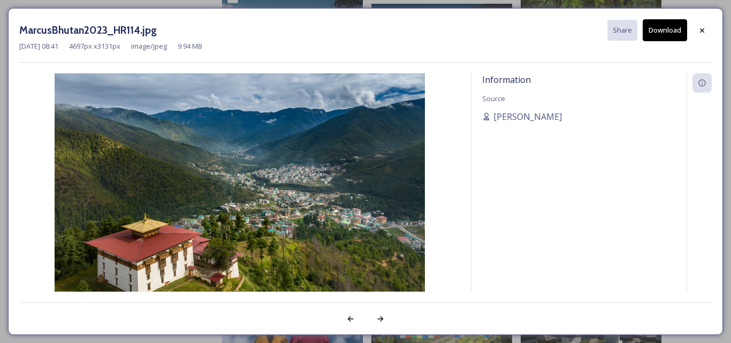
click at [649, 32] on button "Download" at bounding box center [665, 30] width 44 height 22
click at [381, 319] on icon at bounding box center [380, 319] width 9 height 9
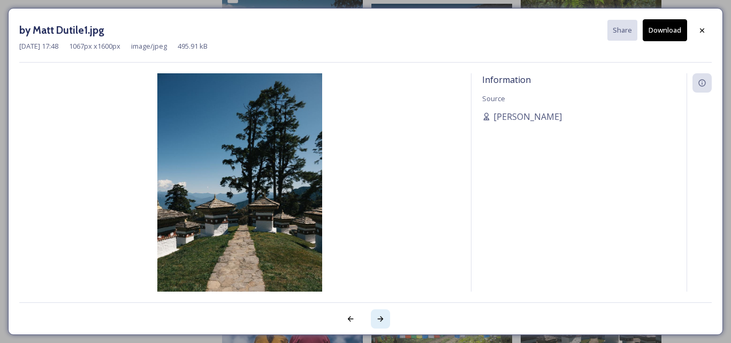
click at [380, 316] on icon at bounding box center [380, 319] width 9 height 9
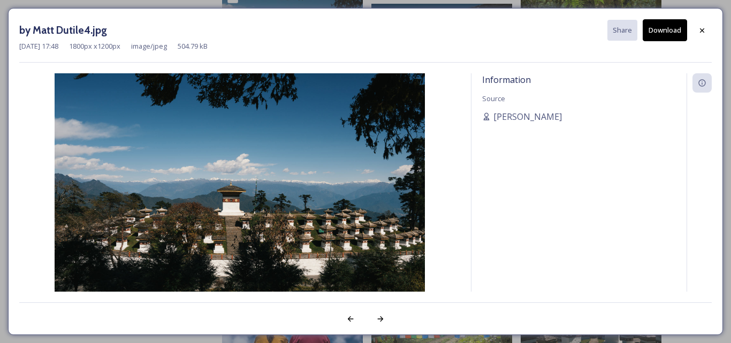
click at [679, 30] on button "Download" at bounding box center [665, 30] width 44 height 22
click at [381, 320] on icon at bounding box center [380, 319] width 9 height 9
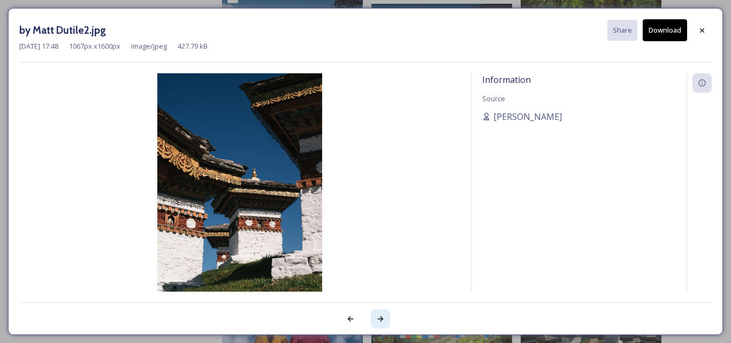
click at [381, 320] on icon at bounding box center [380, 319] width 9 height 9
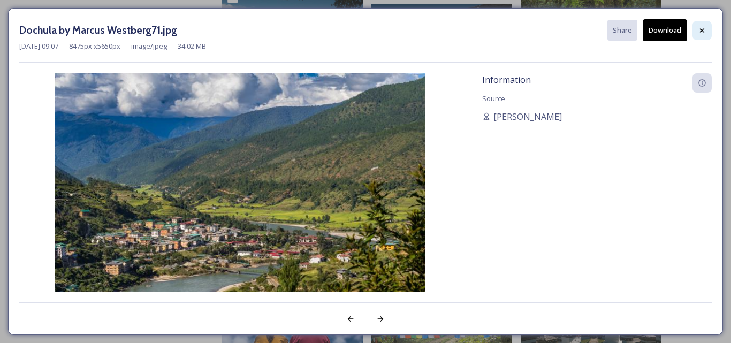
click at [701, 33] on icon at bounding box center [702, 30] width 9 height 9
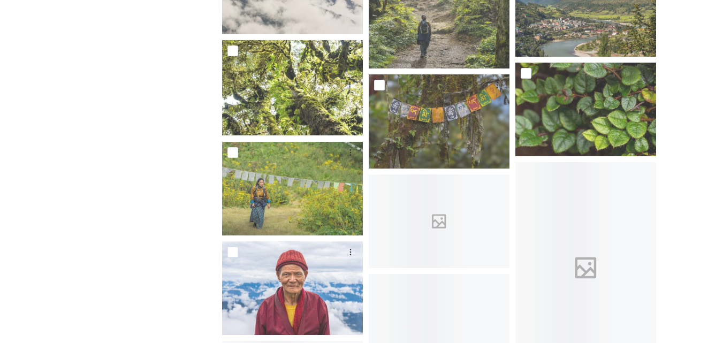
scroll to position [3908, 0]
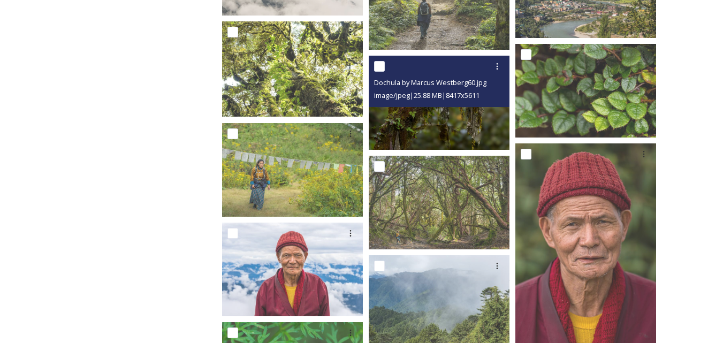
click at [482, 131] on img at bounding box center [439, 103] width 141 height 94
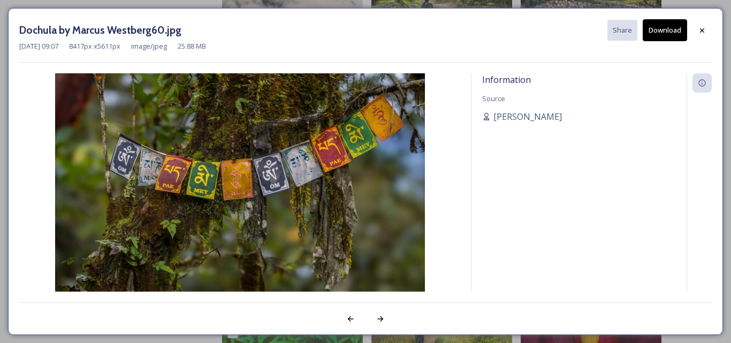
click at [671, 28] on button "Download" at bounding box center [665, 30] width 44 height 22
click at [464, 186] on div "Information Source [PERSON_NAME]" at bounding box center [365, 182] width 693 height 218
drag, startPoint x: 378, startPoint y: 321, endPoint x: 378, endPoint y: 315, distance: 5.9
click at [378, 318] on icon at bounding box center [380, 319] width 9 height 9
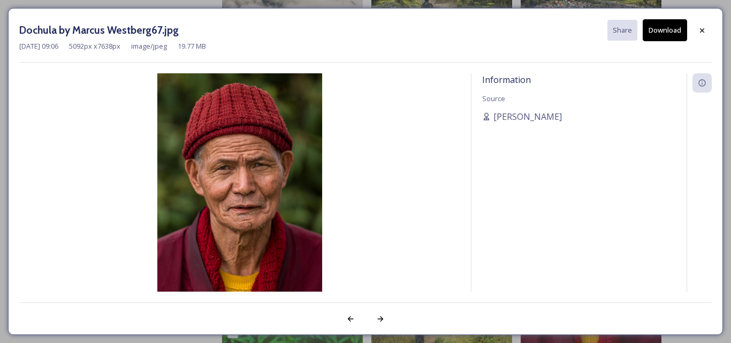
click at [378, 308] on div at bounding box center [365, 312] width 693 height 21
click at [383, 324] on div at bounding box center [380, 318] width 19 height 19
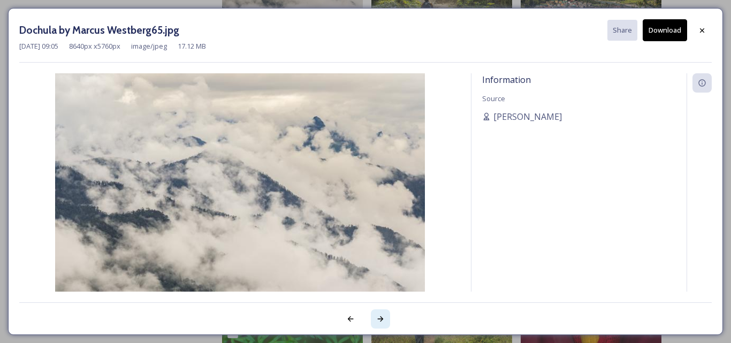
click at [383, 324] on div at bounding box center [380, 318] width 19 height 19
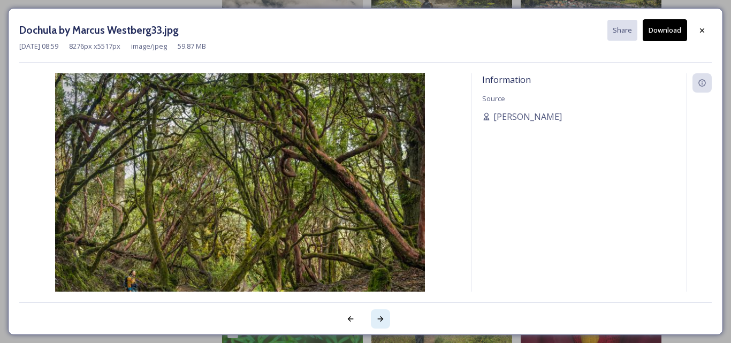
click at [383, 324] on div at bounding box center [380, 318] width 19 height 19
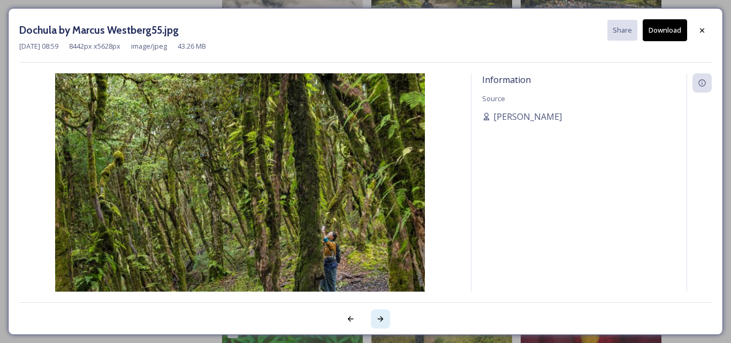
click at [383, 324] on div at bounding box center [380, 318] width 19 height 19
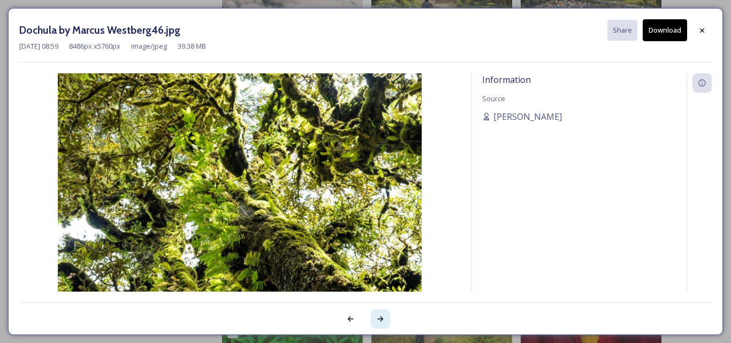
click at [383, 323] on icon at bounding box center [380, 319] width 9 height 9
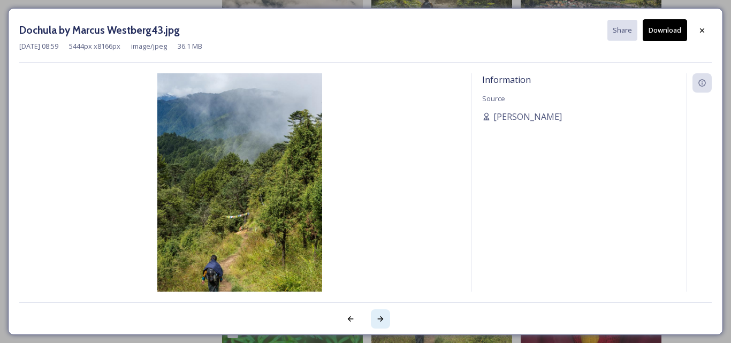
click at [383, 320] on icon at bounding box center [380, 319] width 9 height 9
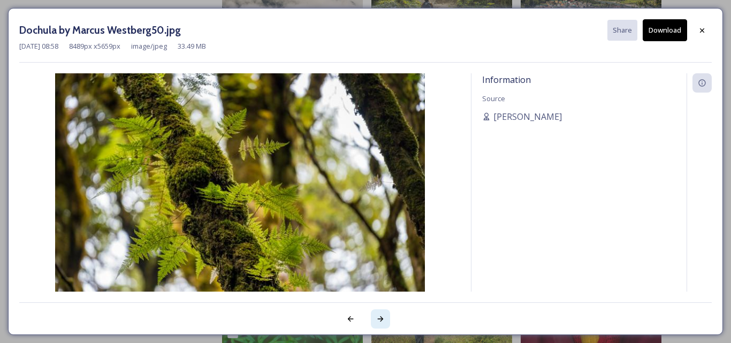
click at [383, 320] on icon at bounding box center [380, 319] width 9 height 9
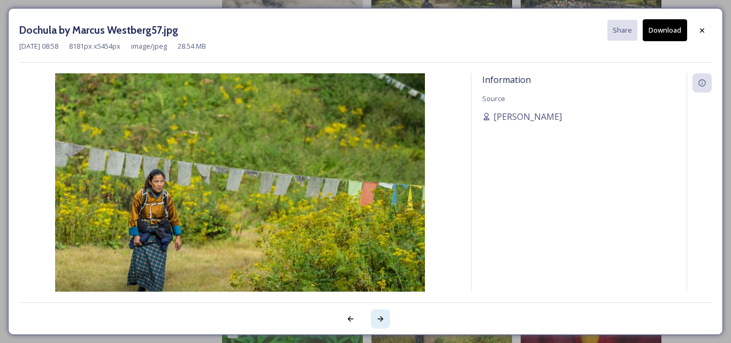
click at [380, 319] on icon at bounding box center [380, 319] width 9 height 9
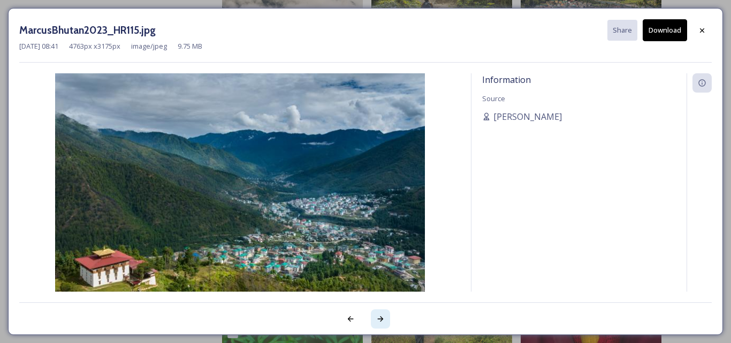
click at [380, 318] on icon at bounding box center [380, 319] width 9 height 9
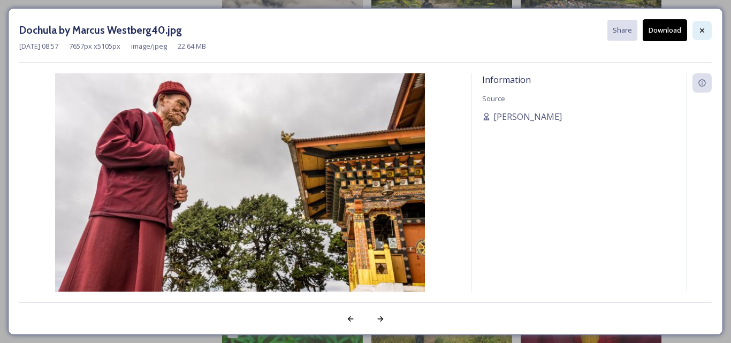
click at [707, 34] on div at bounding box center [702, 30] width 19 height 19
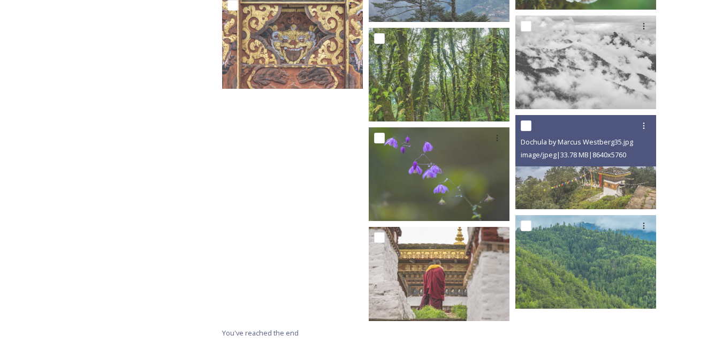
scroll to position [4953, 0]
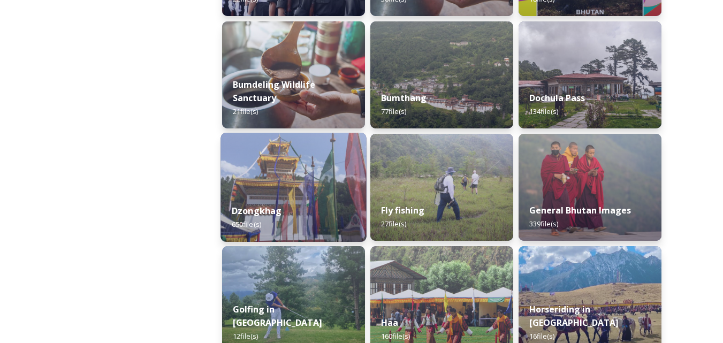
scroll to position [428, 0]
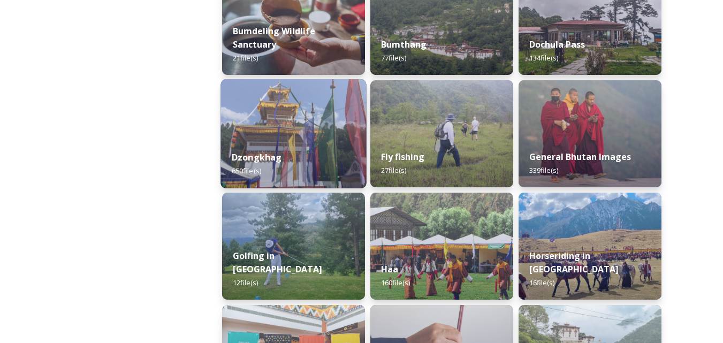
click at [331, 133] on img at bounding box center [294, 133] width 146 height 109
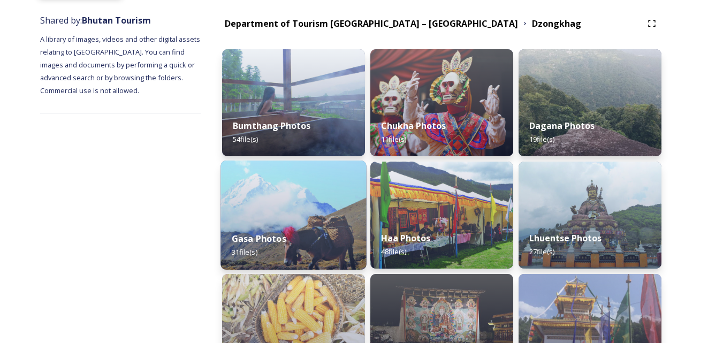
scroll to position [107, 0]
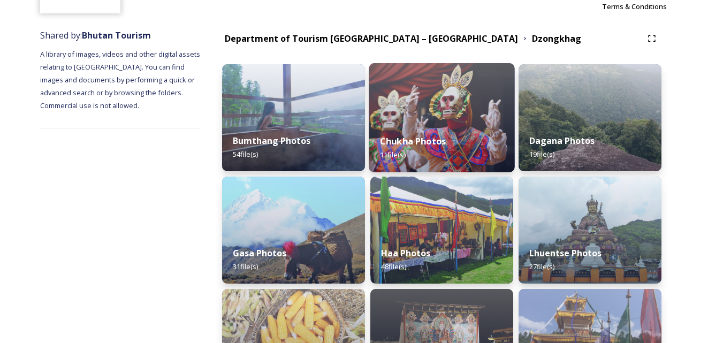
click at [488, 140] on div "Chukha Photos 11 file(s)" at bounding box center [442, 148] width 146 height 49
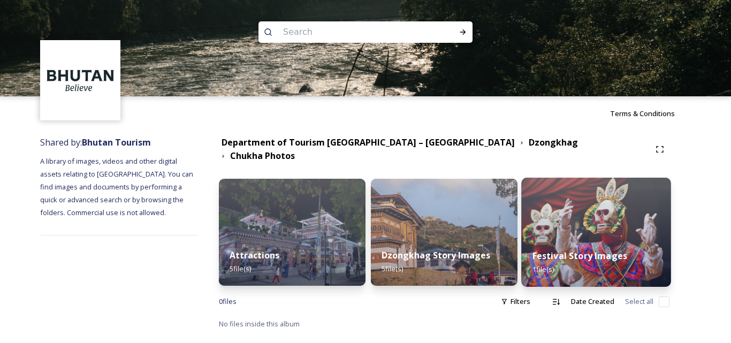
click at [601, 218] on img at bounding box center [595, 232] width 149 height 109
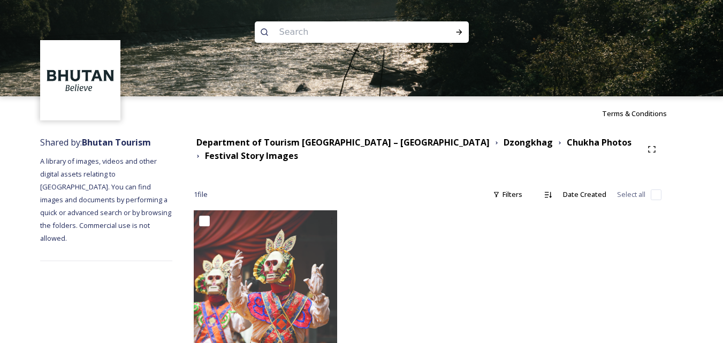
scroll to position [33, 0]
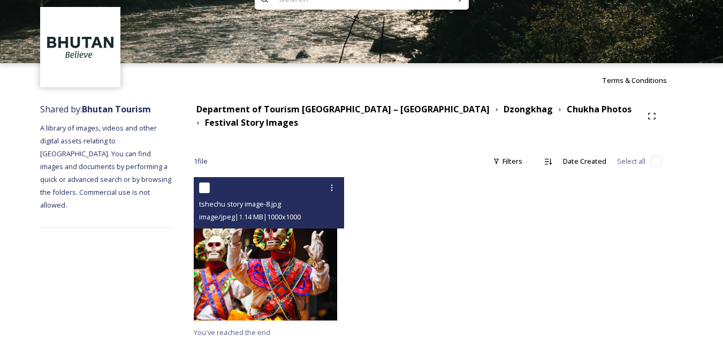
click at [326, 251] on img at bounding box center [265, 248] width 143 height 143
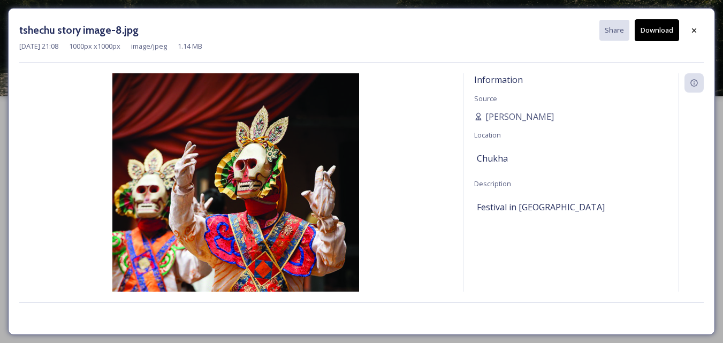
scroll to position [0, 0]
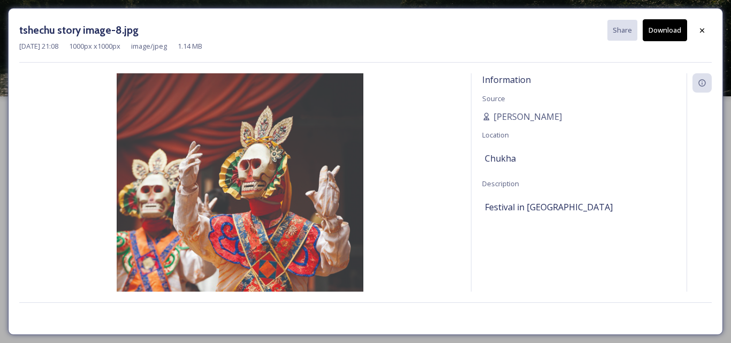
click at [657, 28] on button "Download" at bounding box center [665, 30] width 44 height 22
click at [700, 32] on icon at bounding box center [702, 30] width 9 height 9
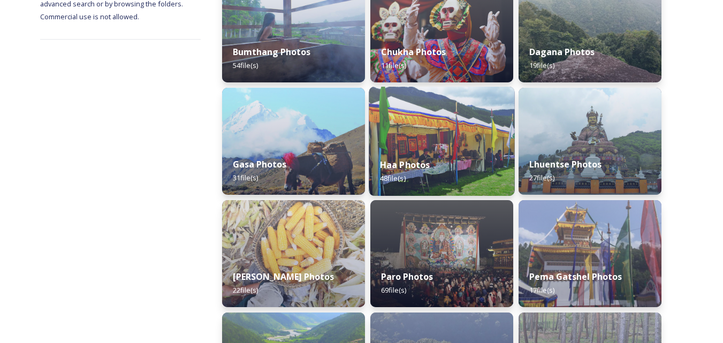
scroll to position [214, 0]
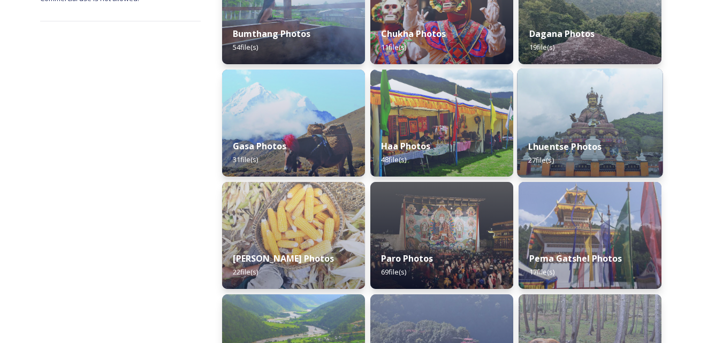
click at [603, 123] on img at bounding box center [590, 123] width 146 height 109
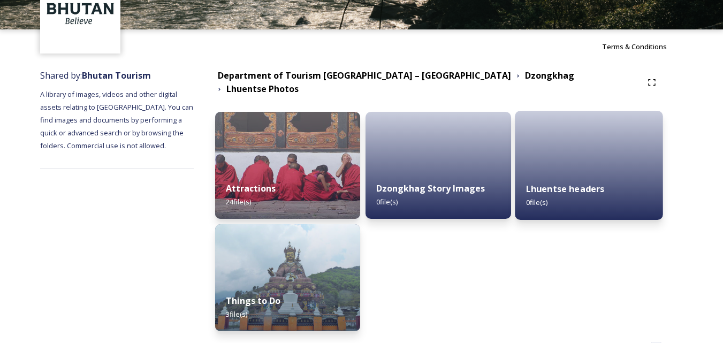
scroll to position [97, 0]
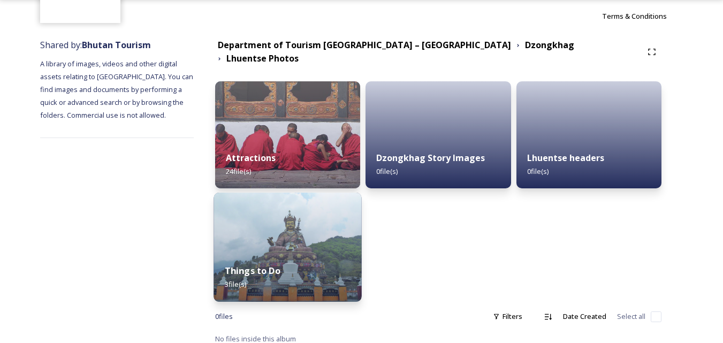
click at [316, 229] on img at bounding box center [288, 247] width 148 height 109
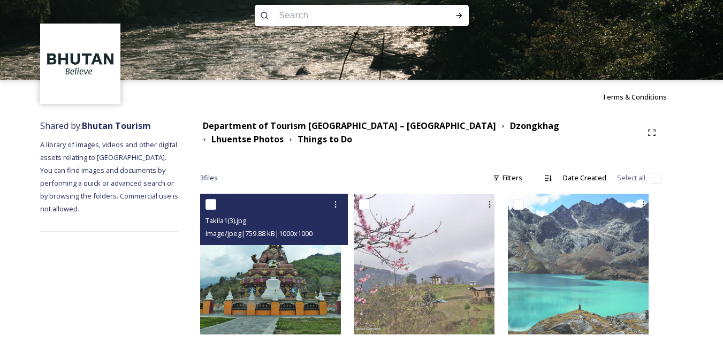
scroll to position [24, 0]
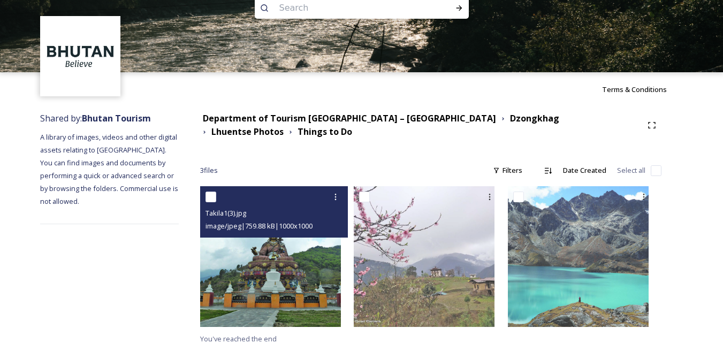
click at [306, 283] on img at bounding box center [270, 256] width 141 height 141
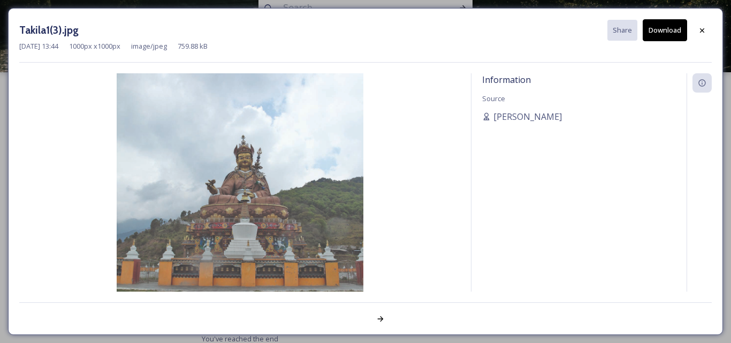
click at [665, 29] on button "Download" at bounding box center [665, 30] width 44 height 22
click at [702, 31] on icon at bounding box center [702, 30] width 9 height 9
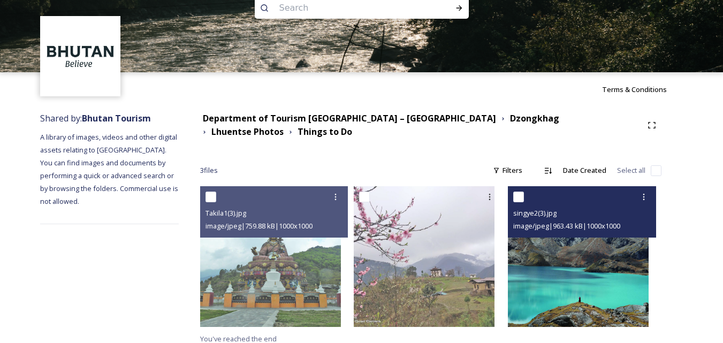
click at [595, 278] on img at bounding box center [578, 256] width 141 height 141
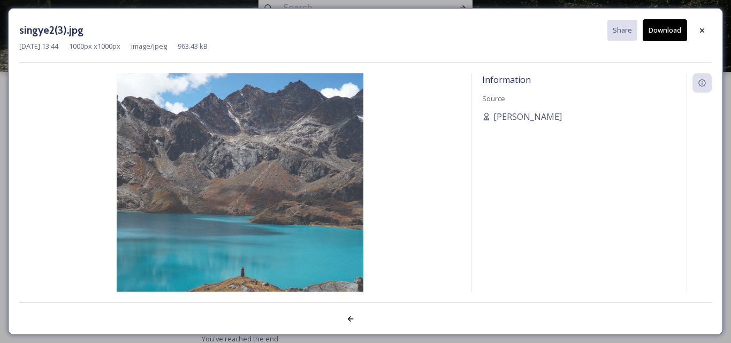
click at [665, 27] on button "Download" at bounding box center [665, 30] width 44 height 22
click at [707, 32] on div at bounding box center [702, 30] width 19 height 19
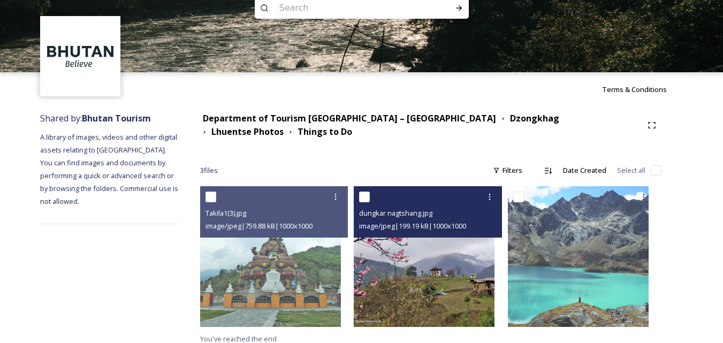
click at [472, 269] on img at bounding box center [424, 256] width 141 height 141
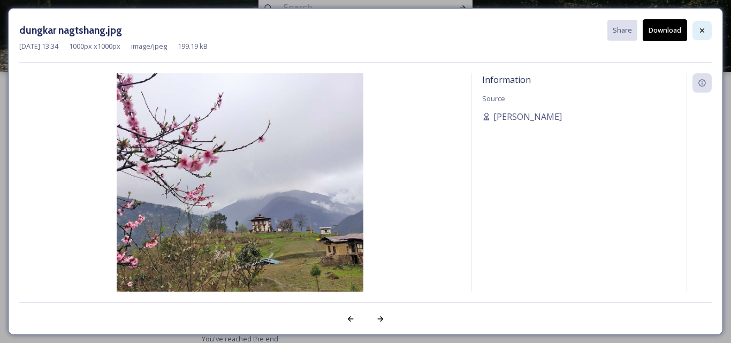
click at [698, 25] on div at bounding box center [702, 30] width 19 height 19
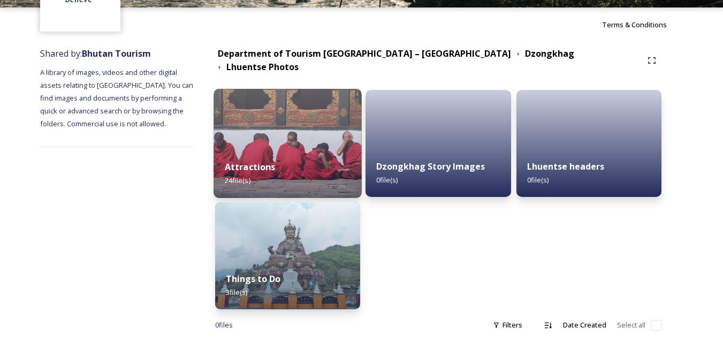
scroll to position [97, 0]
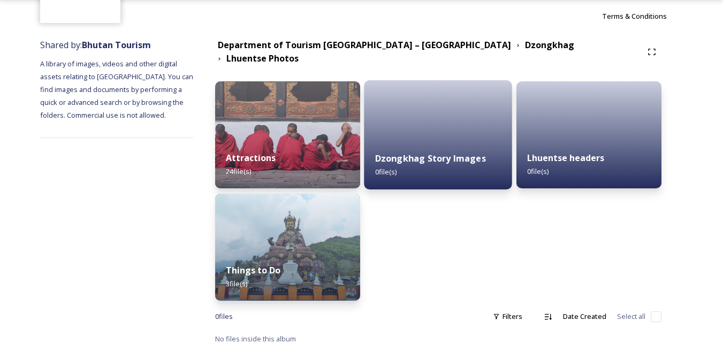
click at [442, 165] on div "Dzongkhag Story Images 0 file(s)" at bounding box center [438, 165] width 148 height 49
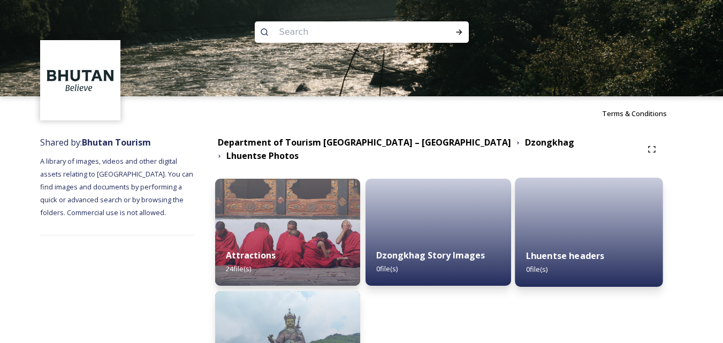
click at [601, 223] on div at bounding box center [589, 232] width 148 height 109
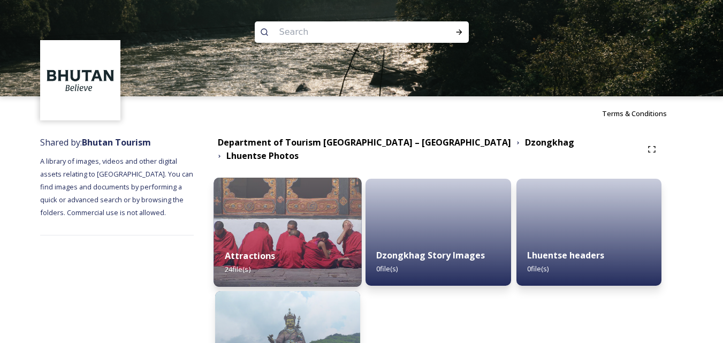
click at [285, 245] on div "Attractions 24 file(s)" at bounding box center [288, 262] width 148 height 49
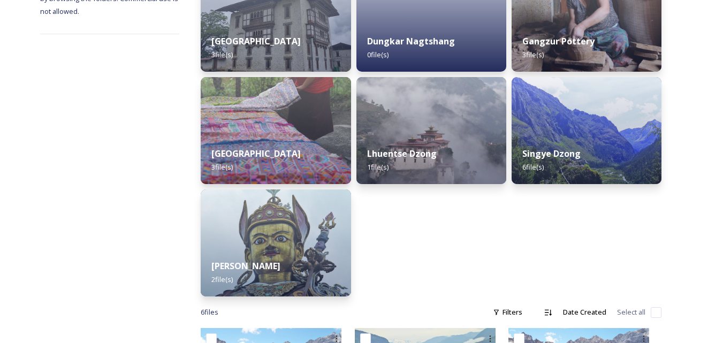
scroll to position [268, 0]
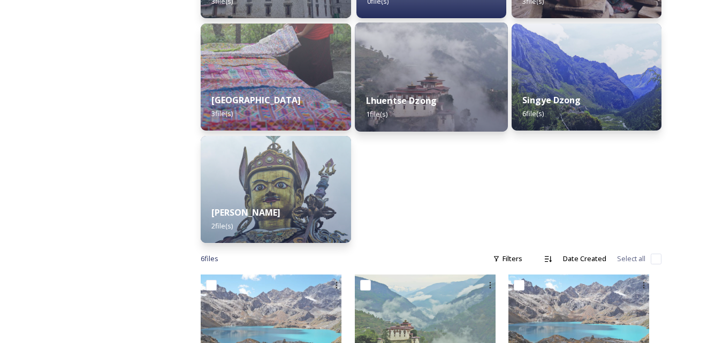
click at [469, 103] on div "Lhuentse Dzong 1 file(s)" at bounding box center [431, 107] width 153 height 49
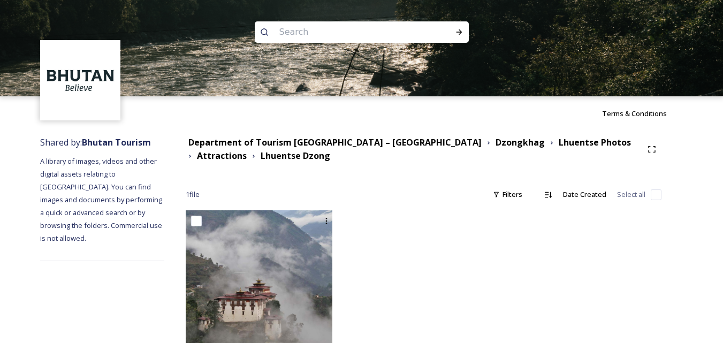
click at [322, 249] on img at bounding box center [259, 283] width 147 height 147
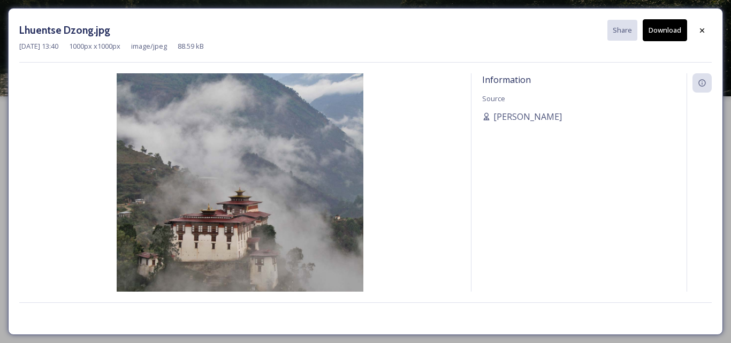
click at [659, 28] on button "Download" at bounding box center [665, 30] width 44 height 22
click at [708, 32] on div at bounding box center [702, 30] width 19 height 19
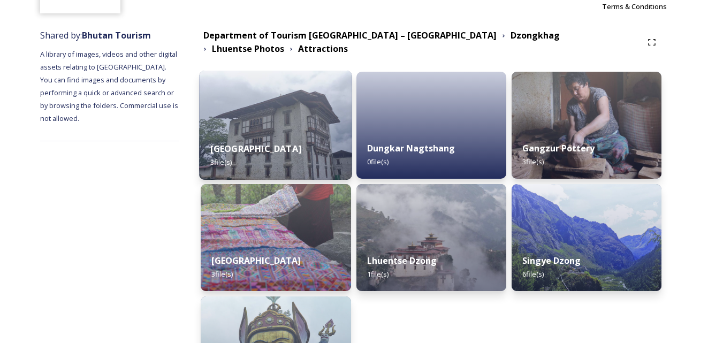
scroll to position [214, 0]
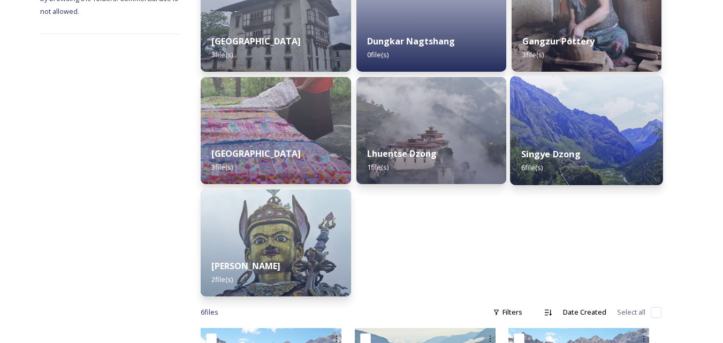
click at [597, 139] on div "Singye Dzong 6 file(s)" at bounding box center [586, 161] width 153 height 49
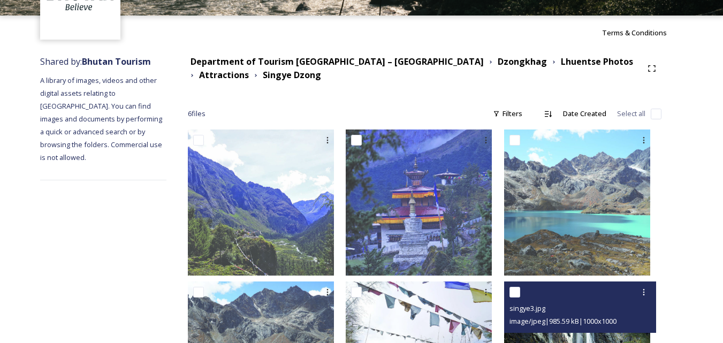
scroll to position [188, 0]
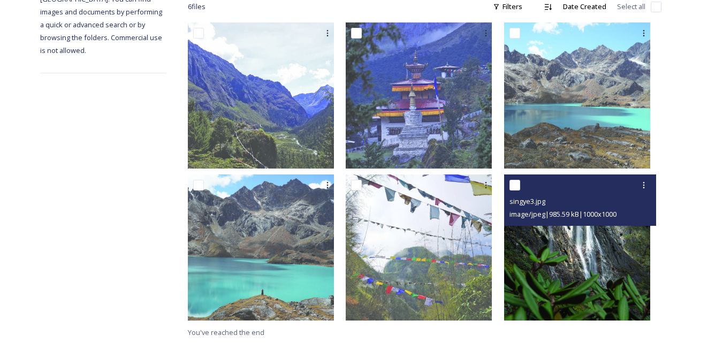
click at [547, 233] on img at bounding box center [577, 248] width 146 height 146
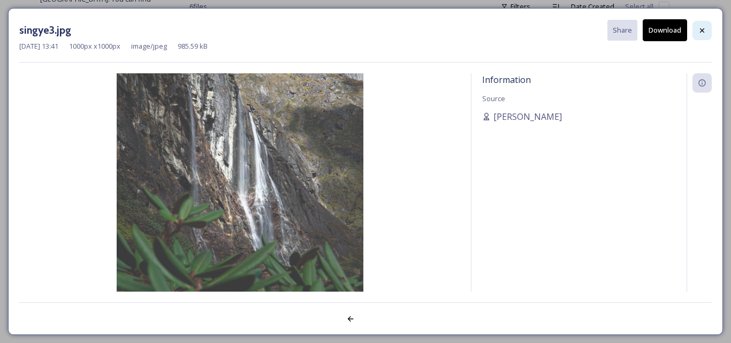
click at [699, 29] on icon at bounding box center [702, 30] width 9 height 9
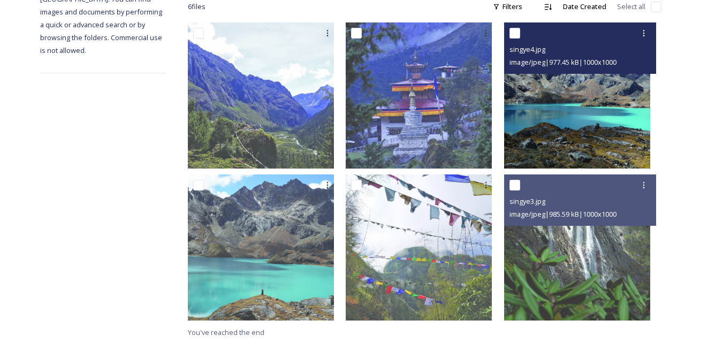
scroll to position [0, 0]
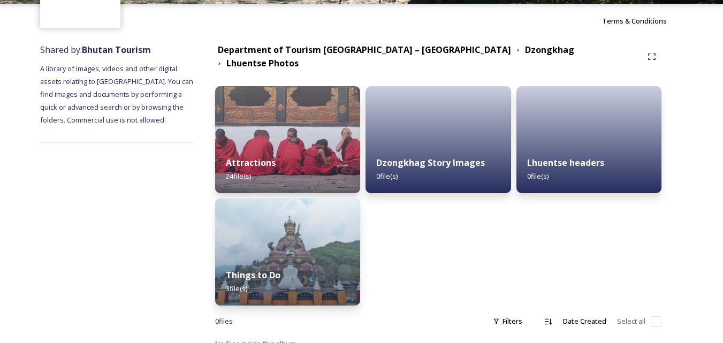
scroll to position [97, 0]
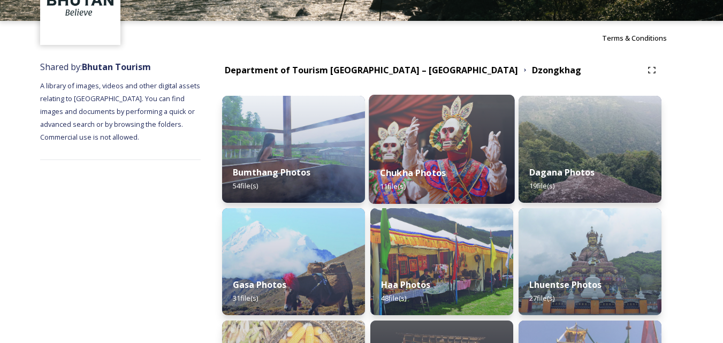
scroll to position [107, 0]
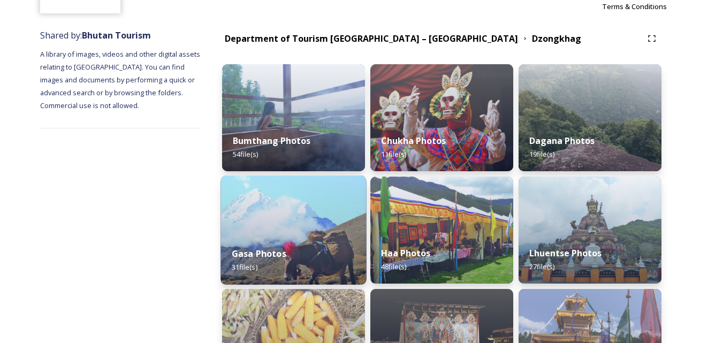
click at [335, 231] on img at bounding box center [294, 230] width 146 height 109
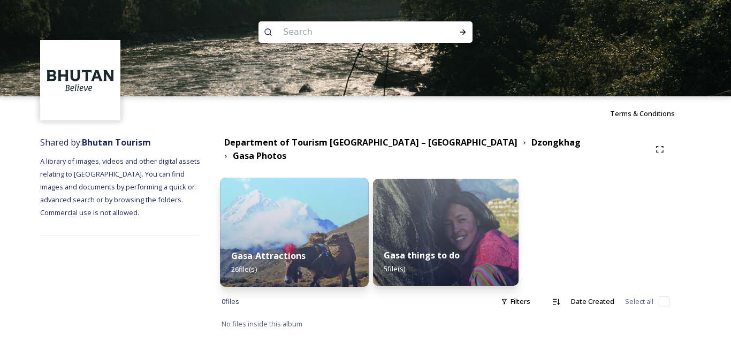
click at [354, 218] on img at bounding box center [295, 232] width 149 height 109
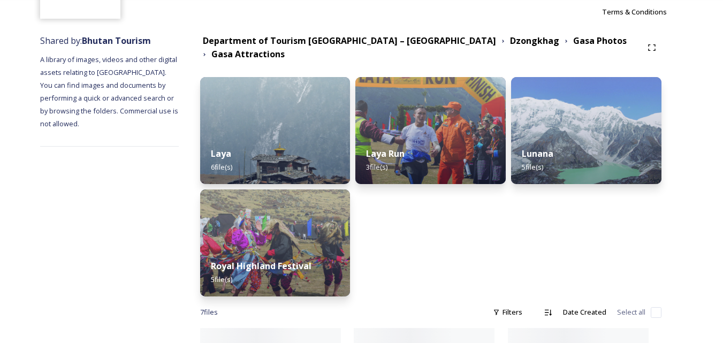
scroll to position [107, 0]
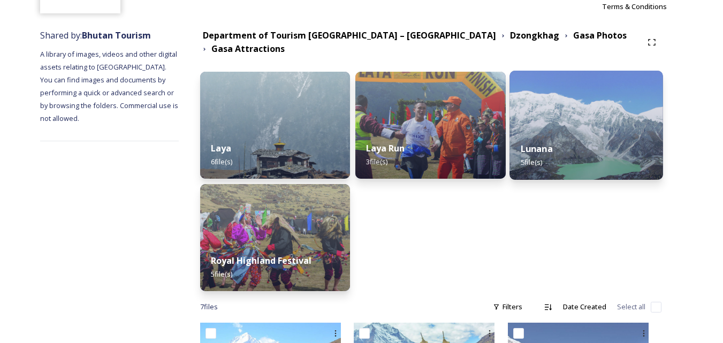
click at [570, 140] on div "Lunana 5 file(s)" at bounding box center [586, 155] width 153 height 49
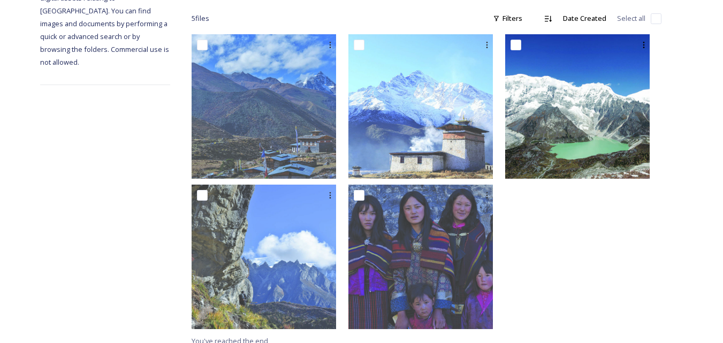
scroll to position [185, 0]
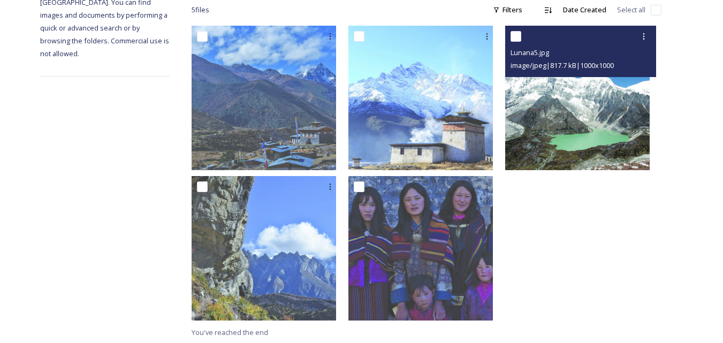
click at [574, 152] on img at bounding box center [577, 98] width 145 height 145
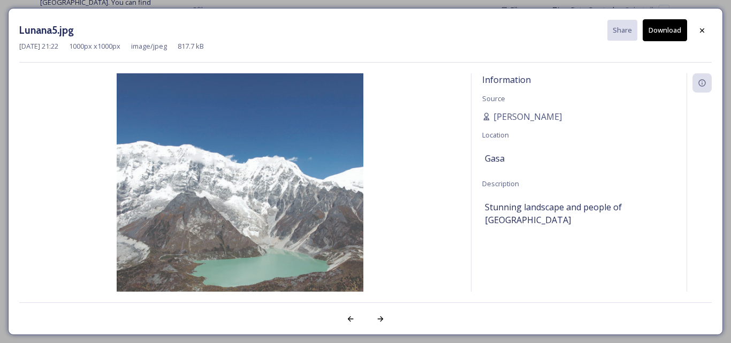
click at [668, 27] on button "Download" at bounding box center [665, 30] width 44 height 22
click at [701, 25] on div at bounding box center [702, 30] width 19 height 19
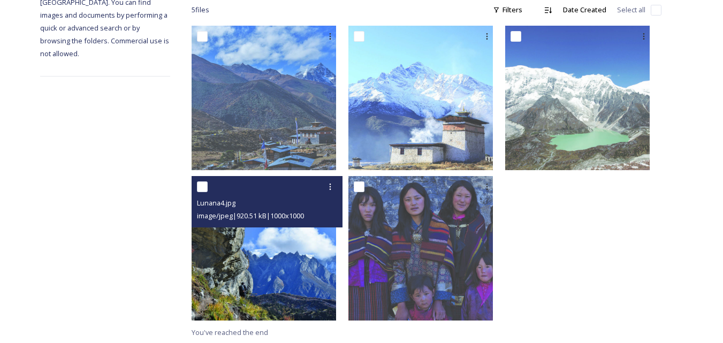
click at [267, 284] on img at bounding box center [264, 248] width 145 height 145
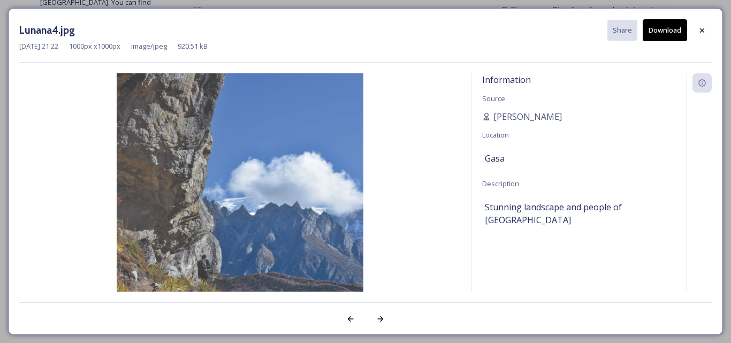
click at [660, 34] on button "Download" at bounding box center [665, 30] width 44 height 22
click at [709, 30] on div at bounding box center [702, 30] width 19 height 19
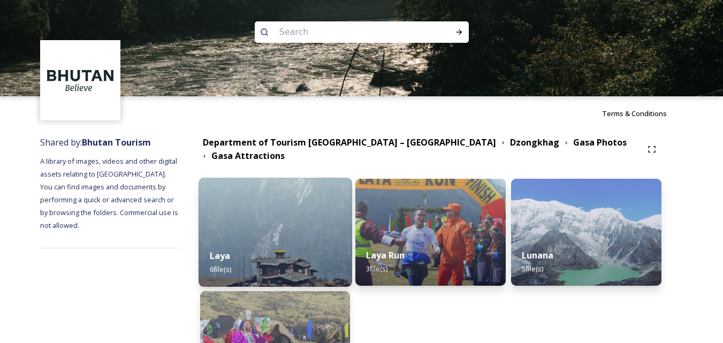
scroll to position [107, 0]
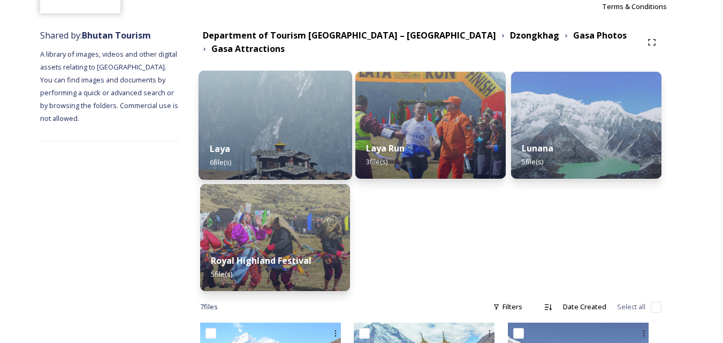
click at [311, 151] on div "Laya 6 file(s)" at bounding box center [275, 155] width 153 height 49
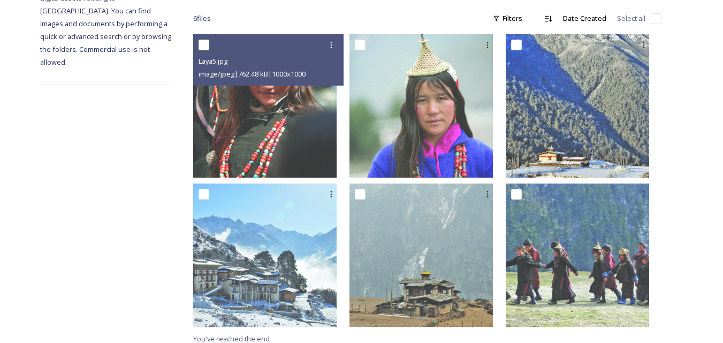
scroll to position [183, 0]
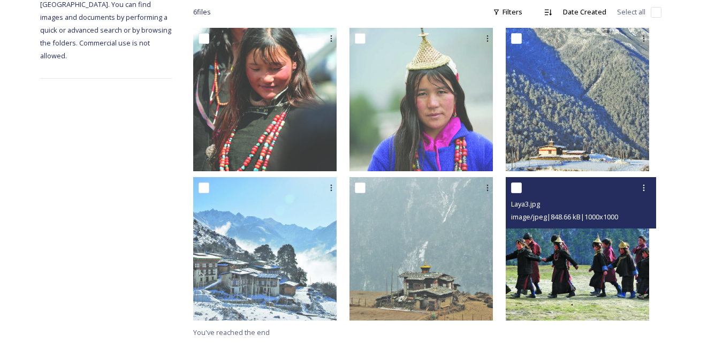
click at [625, 253] on img at bounding box center [577, 248] width 143 height 143
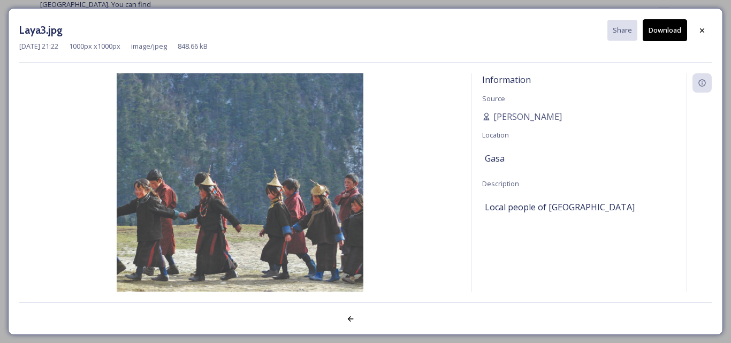
click at [655, 26] on button "Download" at bounding box center [665, 30] width 44 height 22
click at [706, 26] on icon at bounding box center [702, 30] width 9 height 9
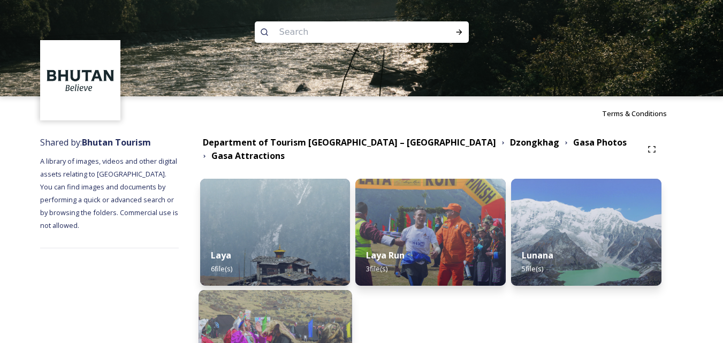
scroll to position [161, 0]
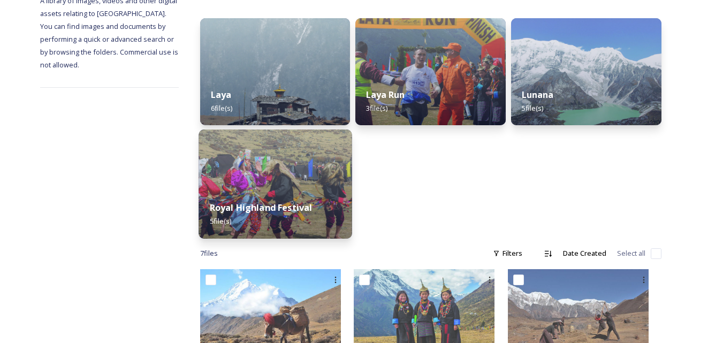
click at [341, 191] on div "Royal Highland Festival 5 file(s)" at bounding box center [275, 214] width 153 height 49
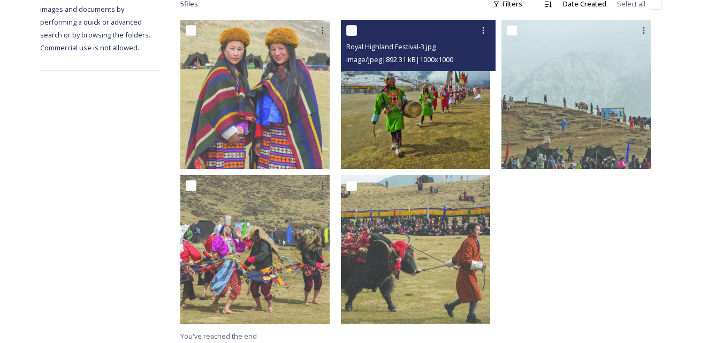
scroll to position [194, 0]
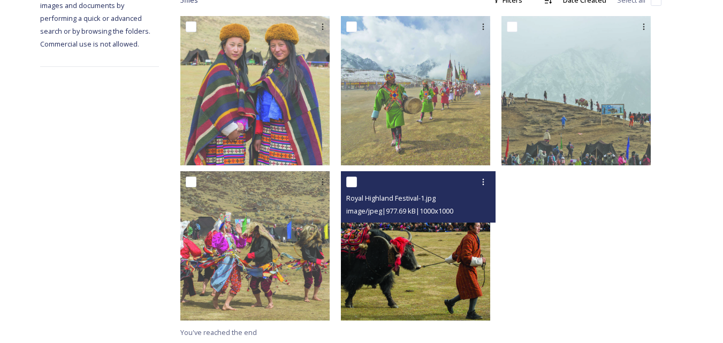
click at [425, 253] on img at bounding box center [415, 245] width 149 height 149
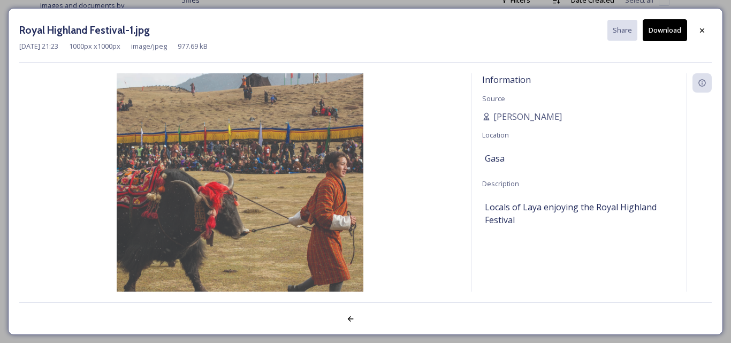
click at [662, 29] on button "Download" at bounding box center [665, 30] width 44 height 22
click at [704, 28] on icon at bounding box center [702, 30] width 9 height 9
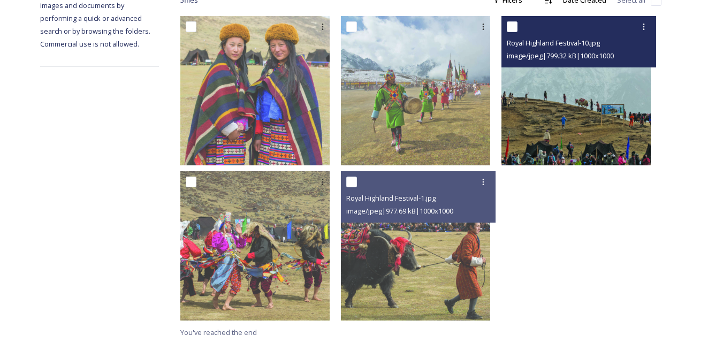
scroll to position [87, 0]
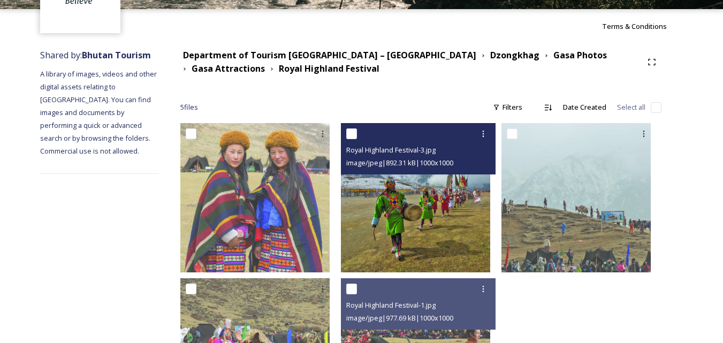
click at [473, 169] on div "Royal Highland Festival-3.jpg image/jpeg | 892.31 kB | 1000 x 1000" at bounding box center [418, 148] width 155 height 51
click at [470, 192] on img at bounding box center [415, 197] width 149 height 149
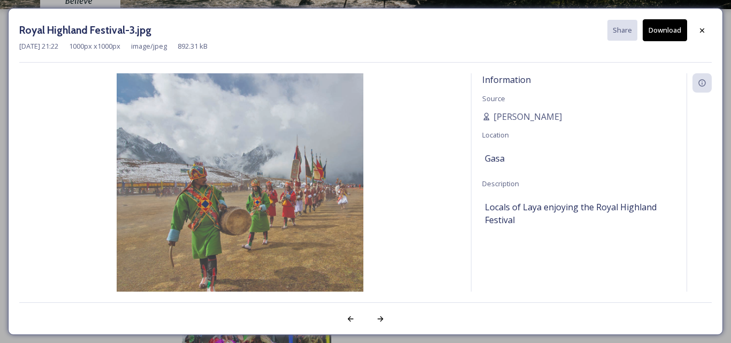
click at [661, 31] on button "Download" at bounding box center [665, 30] width 44 height 22
click at [704, 29] on icon at bounding box center [702, 30] width 9 height 9
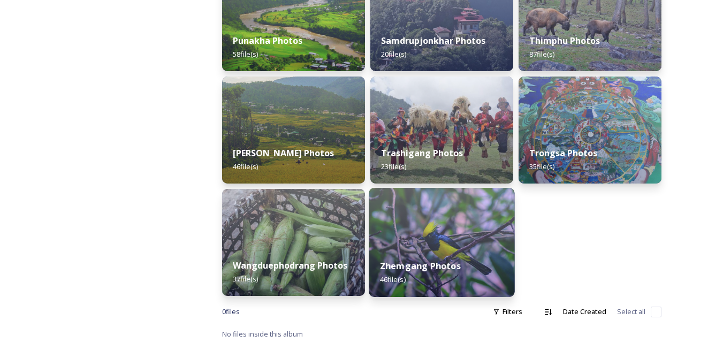
scroll to position [547, 0]
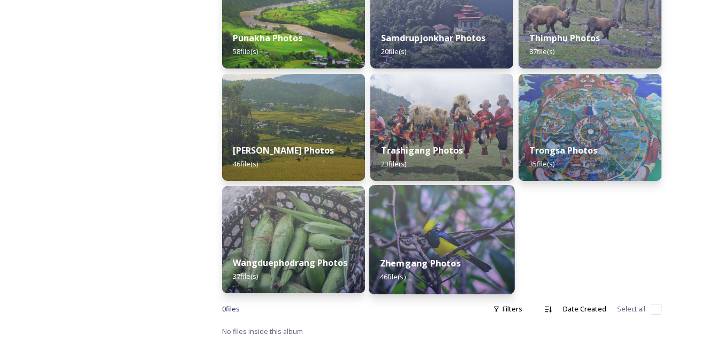
click at [403, 244] on img at bounding box center [442, 239] width 146 height 109
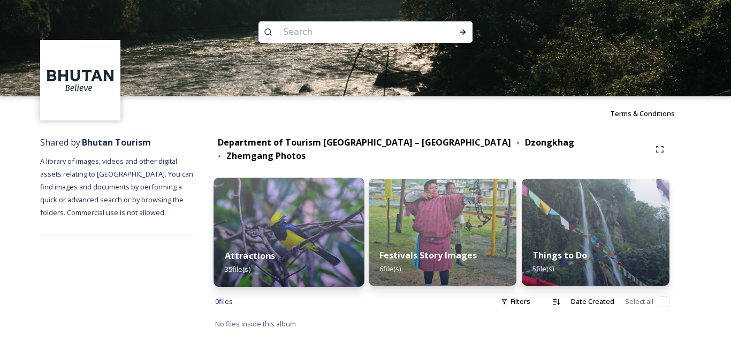
click at [361, 244] on div "Attractions 35 file(s)" at bounding box center [289, 262] width 151 height 49
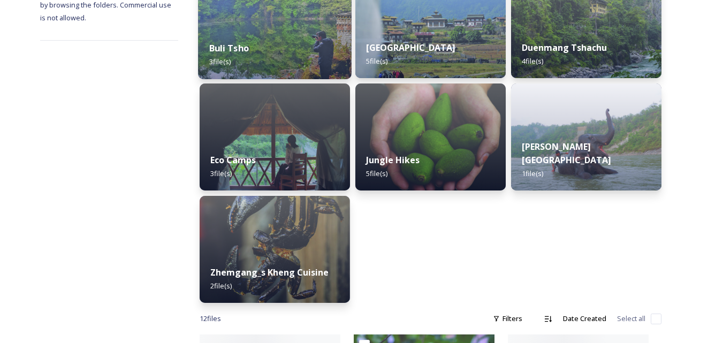
scroll to position [214, 0]
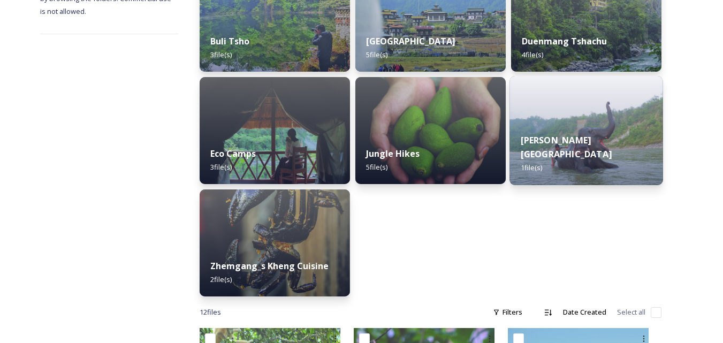
click at [593, 158] on div "[PERSON_NAME][GEOGRAPHIC_DATA] 1 file(s)" at bounding box center [587, 154] width 154 height 62
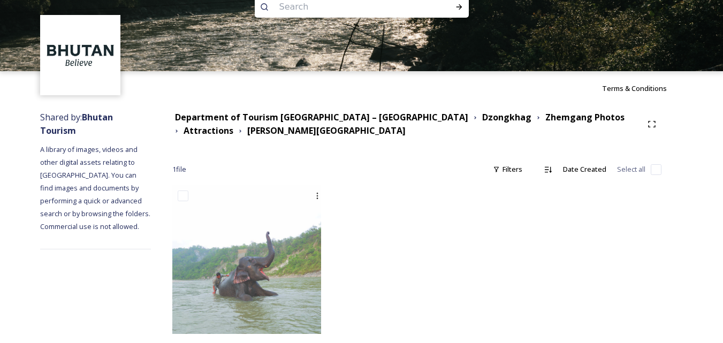
scroll to position [39, 0]
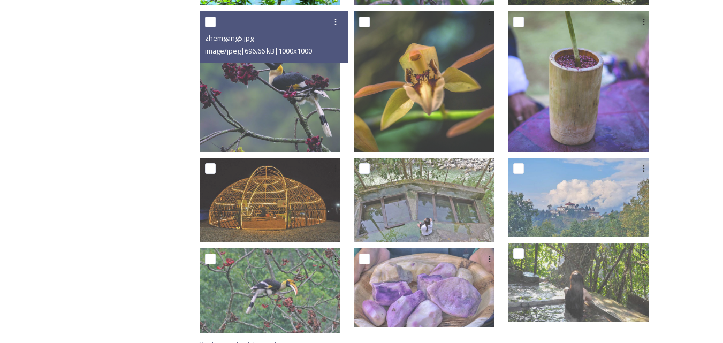
scroll to position [684, 0]
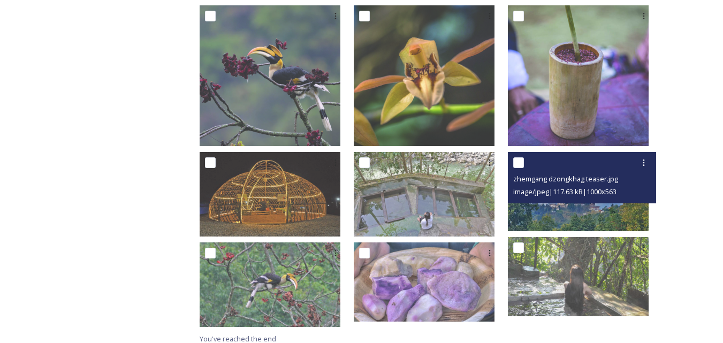
click at [581, 198] on img at bounding box center [578, 191] width 141 height 79
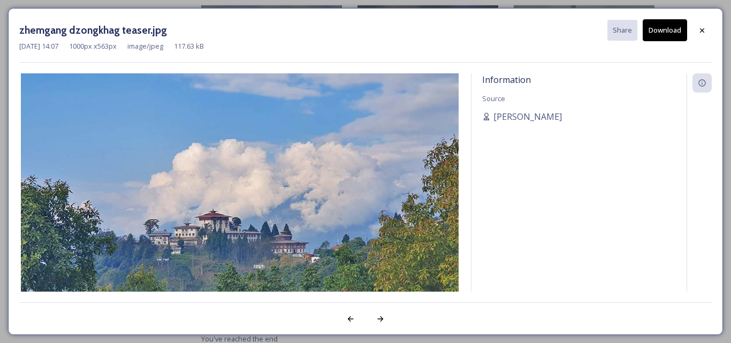
click at [668, 28] on button "Download" at bounding box center [665, 30] width 44 height 22
click at [702, 32] on icon at bounding box center [702, 30] width 9 height 9
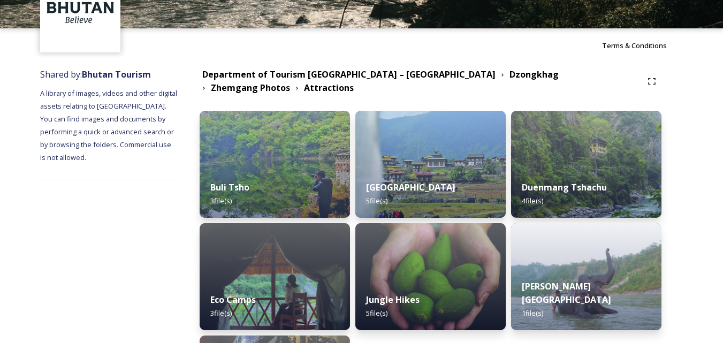
scroll to position [41, 0]
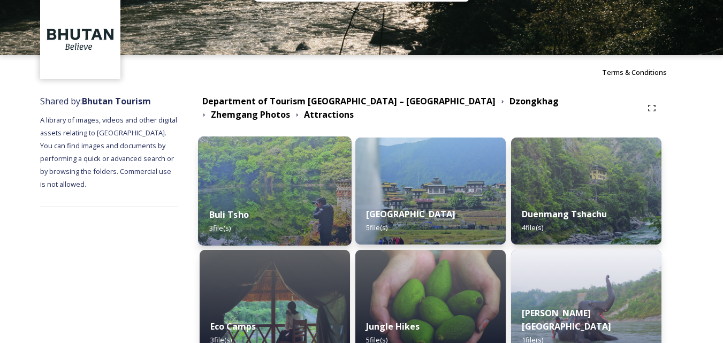
click at [304, 162] on img at bounding box center [275, 191] width 154 height 109
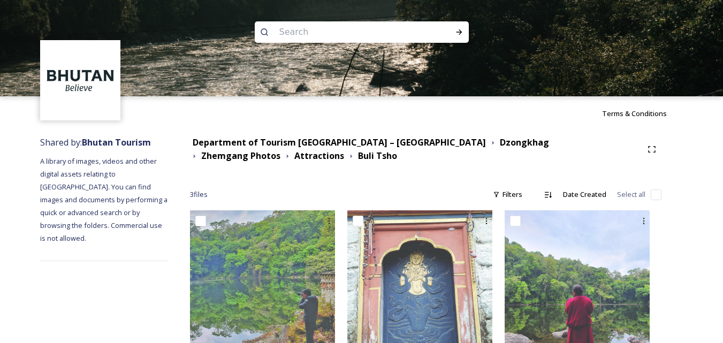
scroll to position [35, 0]
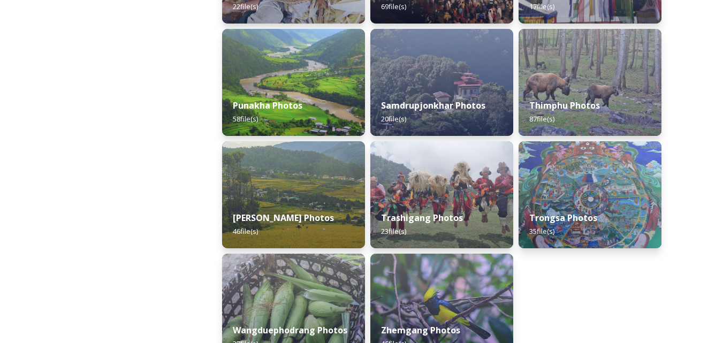
scroll to position [547, 0]
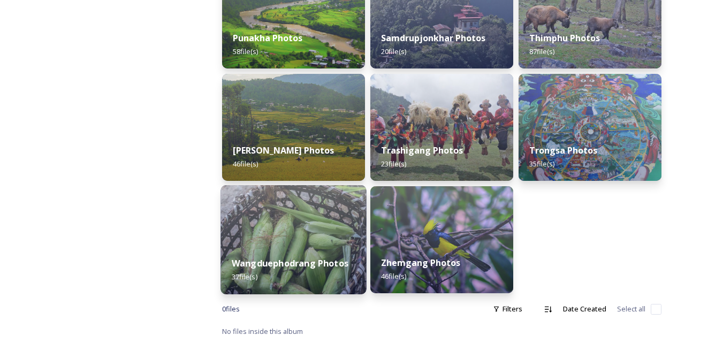
click at [336, 263] on strong "Wangduephodrang Photos" at bounding box center [290, 263] width 117 height 12
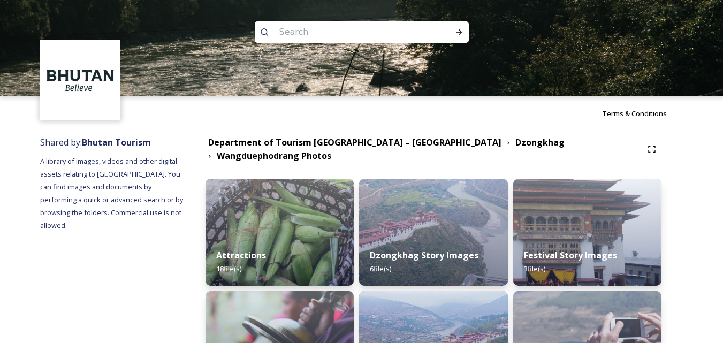
scroll to position [54, 0]
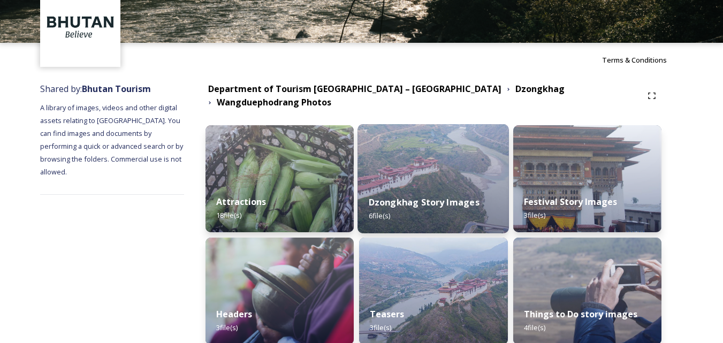
click at [430, 211] on div "Dzongkhag Story Images 6 file(s)" at bounding box center [433, 209] width 151 height 49
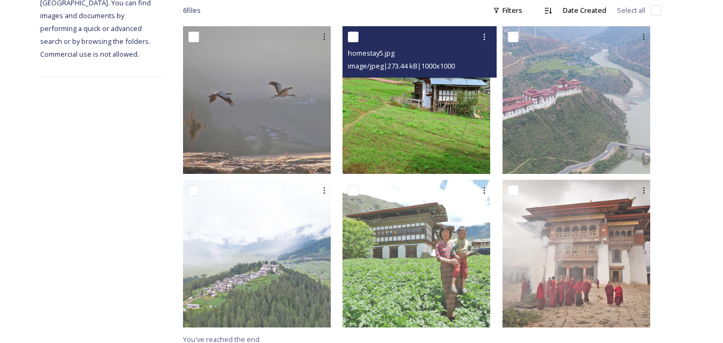
scroll to position [191, 0]
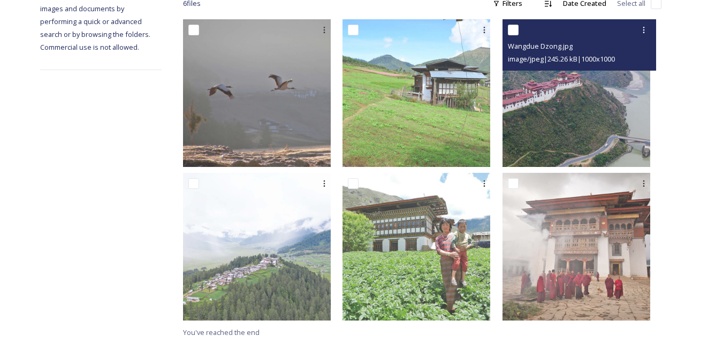
click at [579, 141] on img at bounding box center [577, 93] width 148 height 148
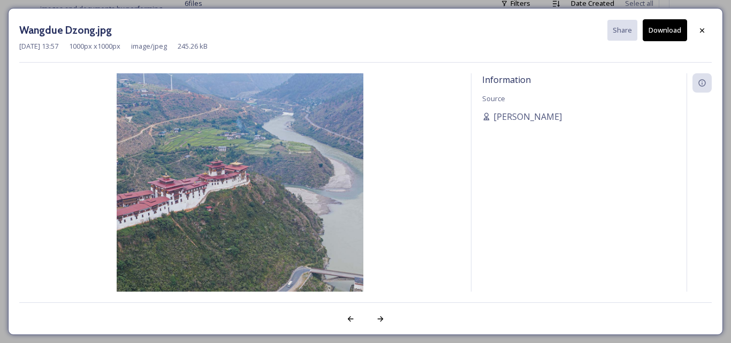
click at [668, 29] on button "Download" at bounding box center [665, 30] width 44 height 22
click at [375, 315] on div at bounding box center [380, 318] width 19 height 19
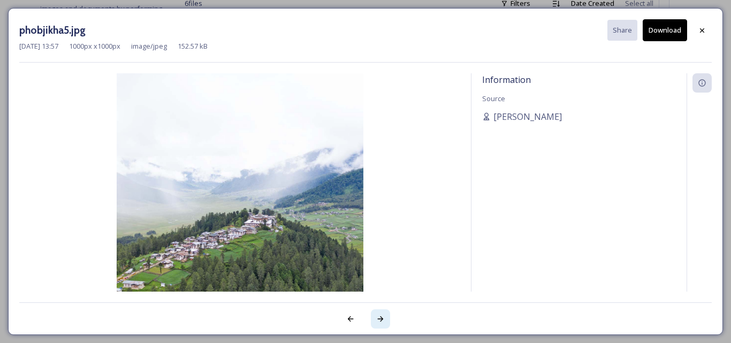
click at [374, 314] on div at bounding box center [380, 318] width 19 height 19
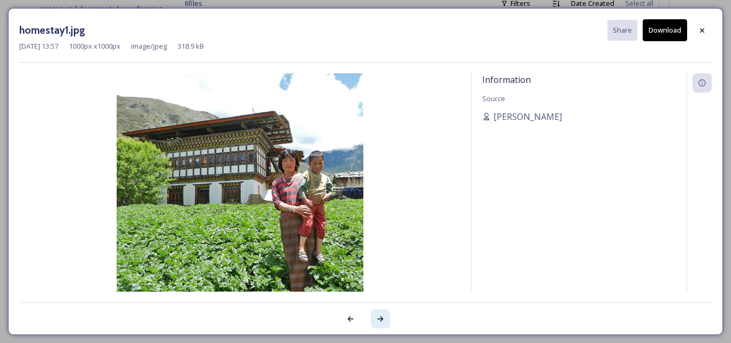
click at [374, 314] on div at bounding box center [380, 318] width 19 height 19
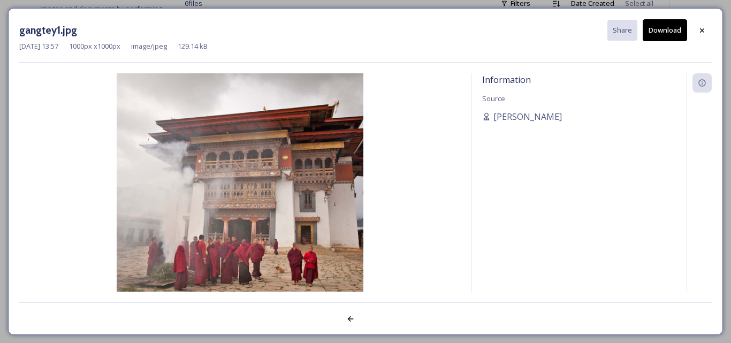
click at [370, 316] on div at bounding box center [365, 312] width 693 height 21
click at [673, 29] on button "Download" at bounding box center [665, 30] width 44 height 22
click at [347, 317] on icon at bounding box center [350, 319] width 9 height 9
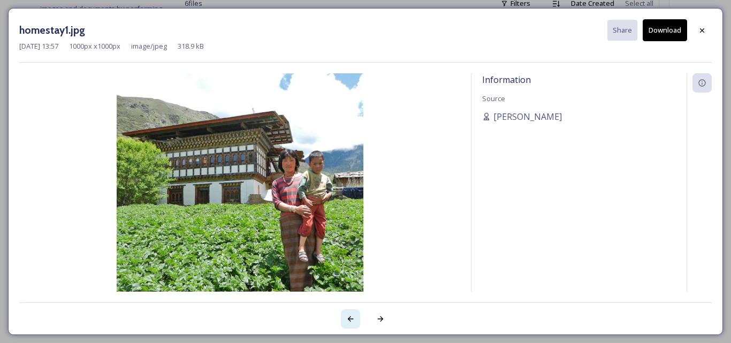
click at [347, 317] on icon at bounding box center [350, 319] width 9 height 9
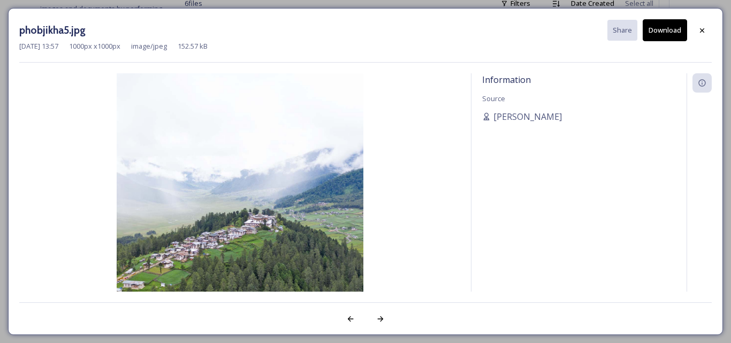
click at [673, 33] on button "Download" at bounding box center [665, 30] width 44 height 22
click at [353, 320] on icon at bounding box center [350, 319] width 9 height 9
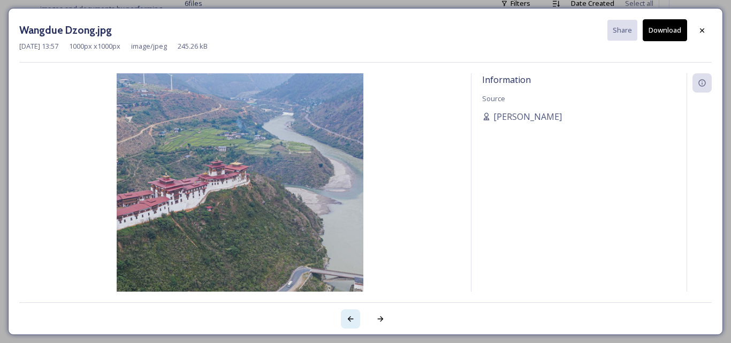
click at [353, 320] on icon at bounding box center [350, 319] width 9 height 9
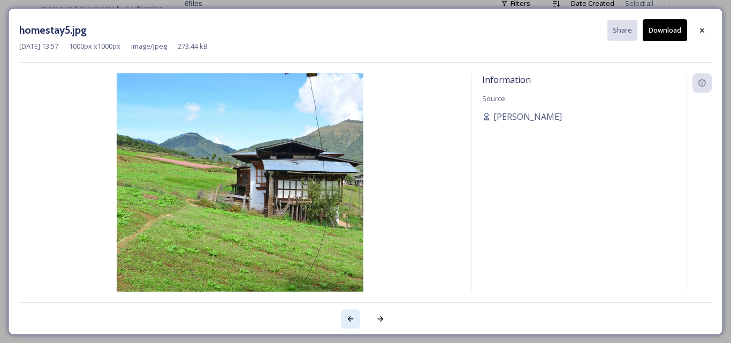
click at [353, 320] on icon at bounding box center [350, 319] width 9 height 9
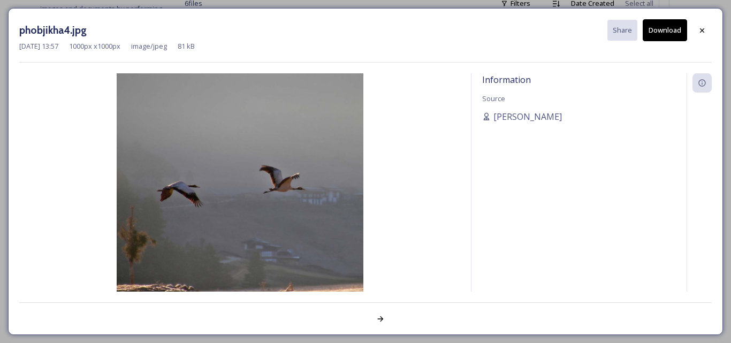
click at [677, 28] on button "Download" at bounding box center [665, 30] width 44 height 22
click at [704, 31] on icon at bounding box center [702, 30] width 9 height 9
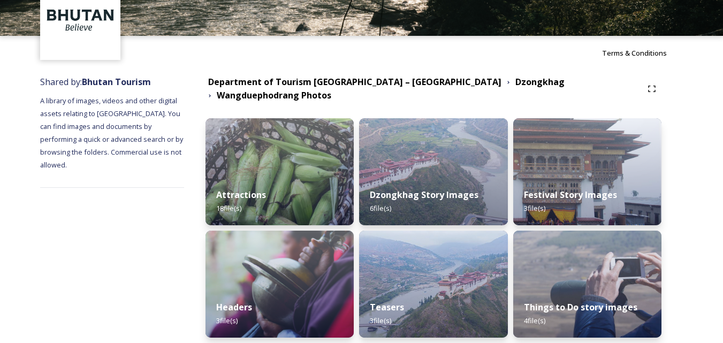
scroll to position [97, 0]
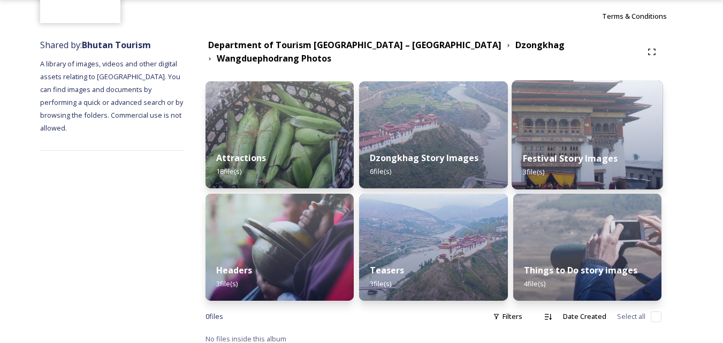
click at [541, 170] on div "Festival Story Images 3 file(s)" at bounding box center [587, 165] width 151 height 49
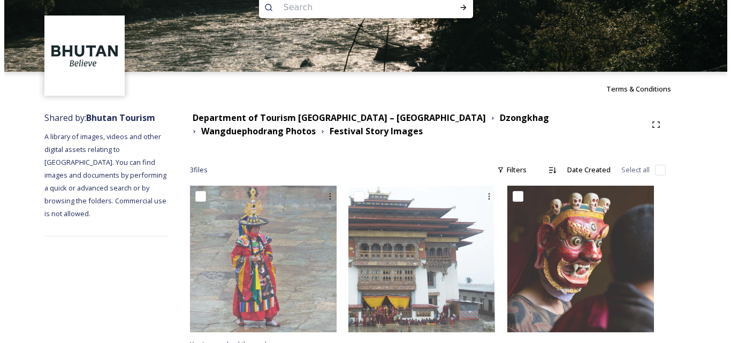
scroll to position [36, 0]
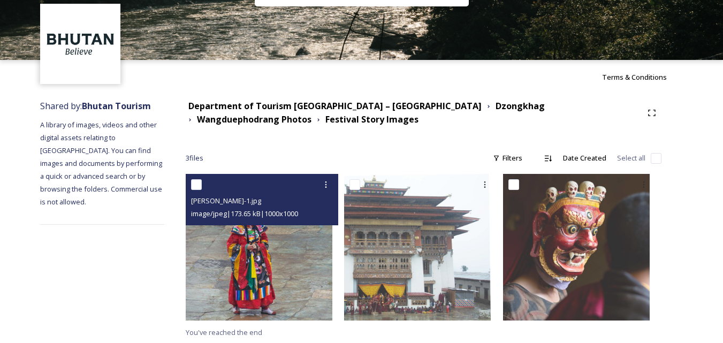
click at [297, 229] on img at bounding box center [259, 247] width 147 height 147
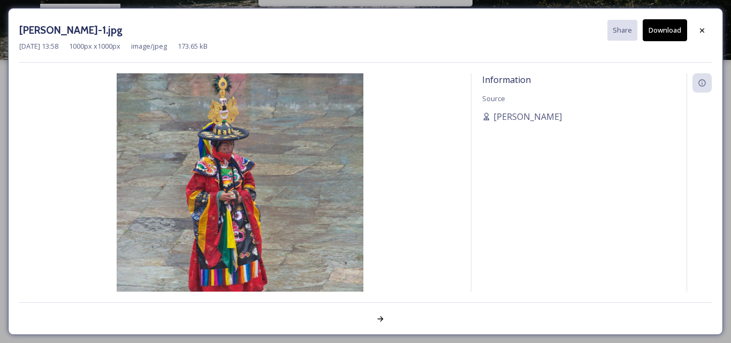
click at [659, 24] on button "Download" at bounding box center [665, 30] width 44 height 22
click at [384, 318] on icon at bounding box center [380, 319] width 9 height 9
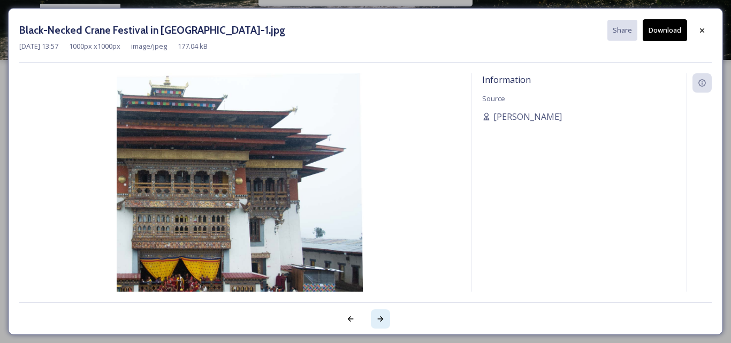
click at [384, 318] on icon at bounding box center [380, 319] width 9 height 9
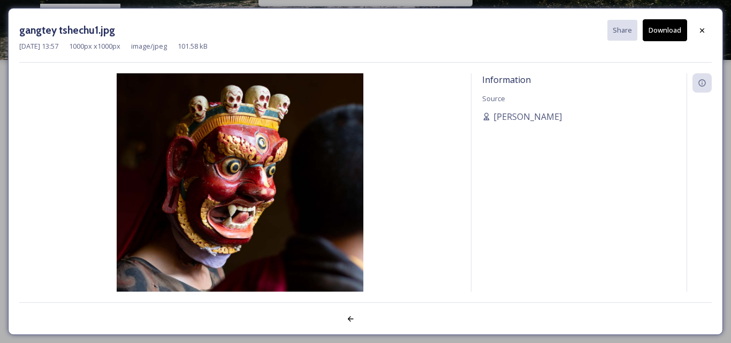
click at [663, 24] on button "Download" at bounding box center [665, 30] width 44 height 22
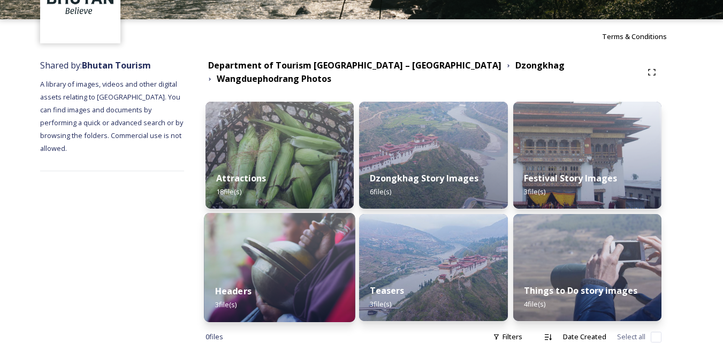
scroll to position [97, 0]
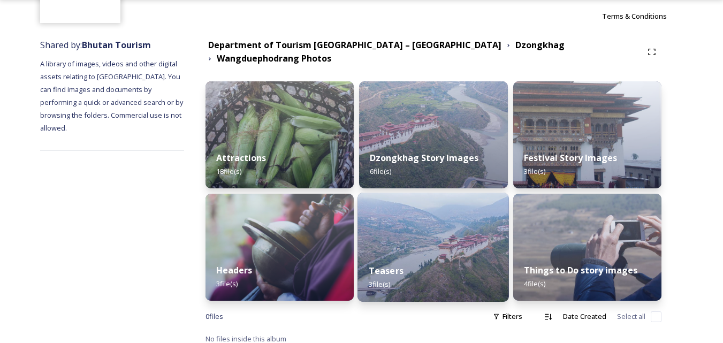
click at [459, 278] on div "Teasers 3 file(s)" at bounding box center [433, 277] width 151 height 49
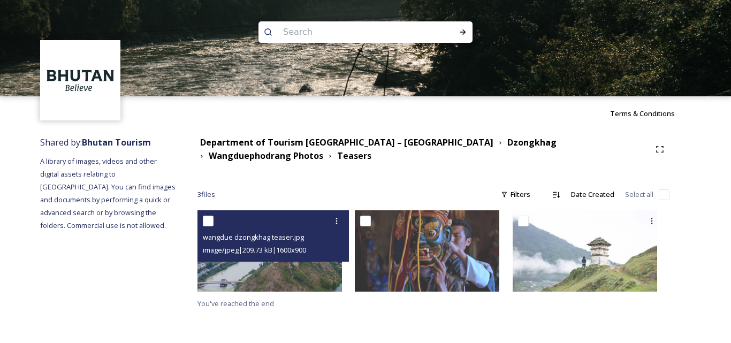
click at [320, 265] on img at bounding box center [270, 250] width 145 height 81
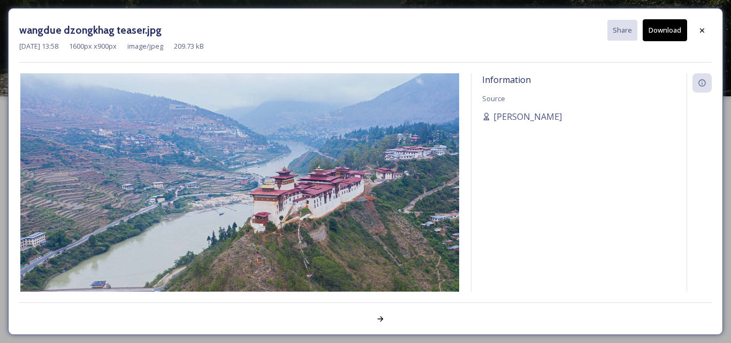
click at [663, 30] on button "Download" at bounding box center [665, 30] width 44 height 22
click at [701, 26] on icon at bounding box center [702, 30] width 9 height 9
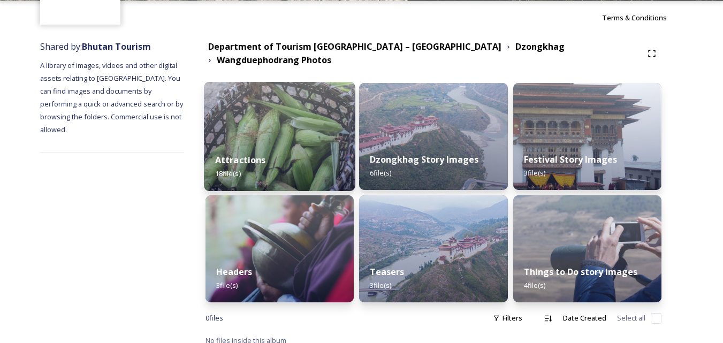
scroll to position [97, 0]
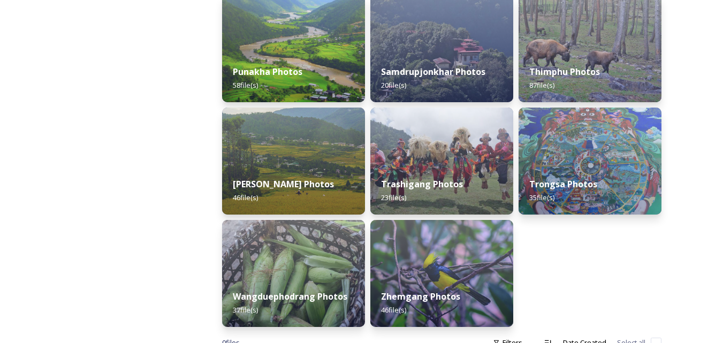
scroll to position [547, 0]
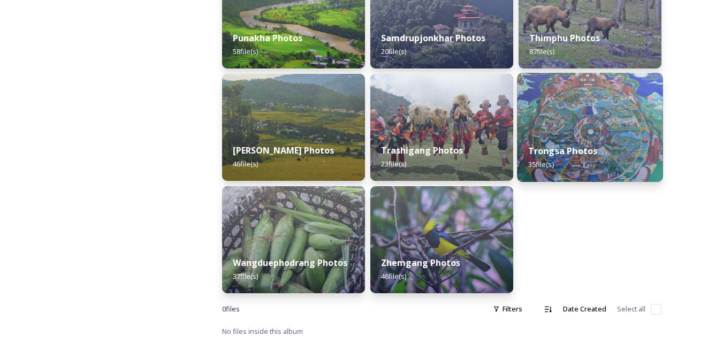
click at [596, 135] on div "Trongsa Photos 35 file(s)" at bounding box center [590, 157] width 146 height 49
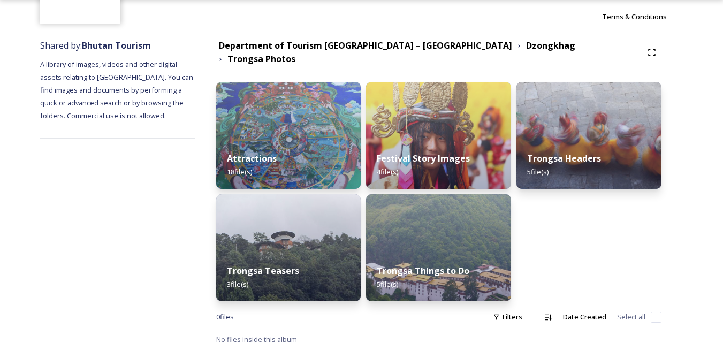
scroll to position [97, 0]
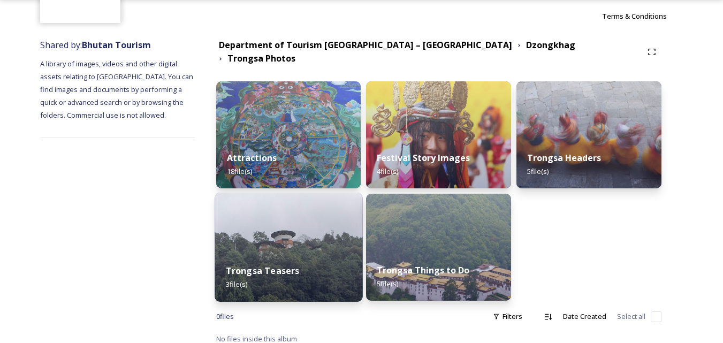
click at [312, 254] on div "Trongsa Teasers 3 file(s)" at bounding box center [289, 277] width 148 height 49
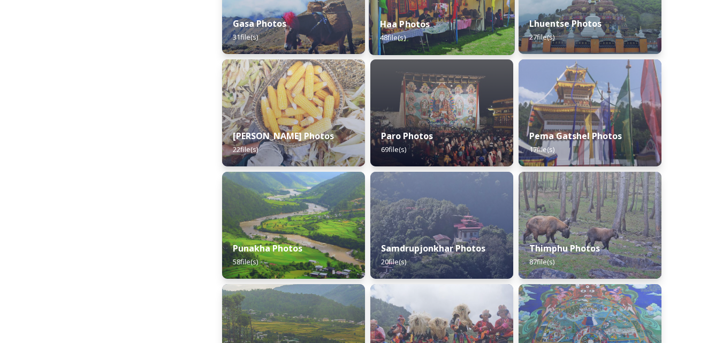
scroll to position [428, 0]
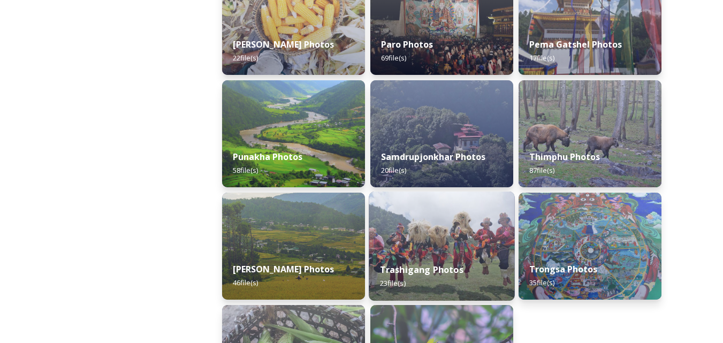
click at [462, 280] on div "Trashigang Photos 23 file(s)" at bounding box center [442, 276] width 146 height 49
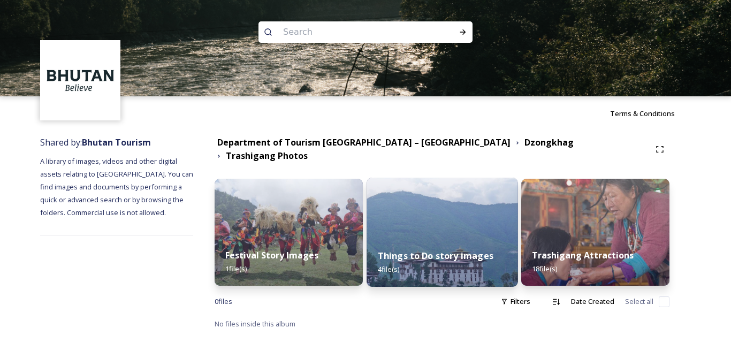
click at [465, 270] on div "Things to Do story images 4 file(s)" at bounding box center [442, 262] width 151 height 49
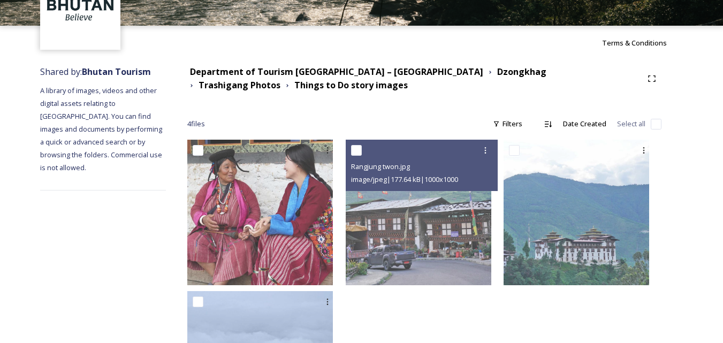
scroll to position [161, 0]
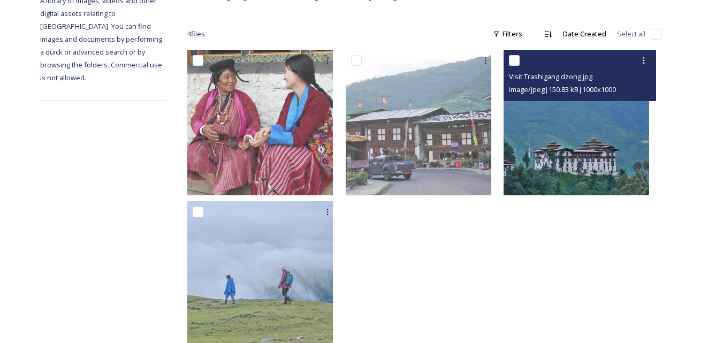
click at [579, 184] on img at bounding box center [577, 123] width 146 height 146
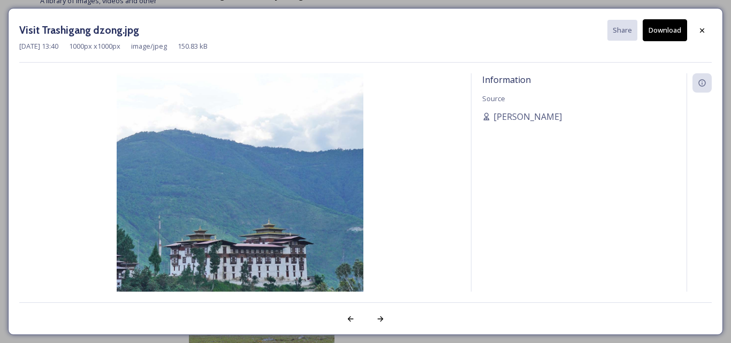
click at [673, 36] on button "Download" at bounding box center [665, 30] width 44 height 22
click at [698, 29] on div at bounding box center [702, 30] width 19 height 19
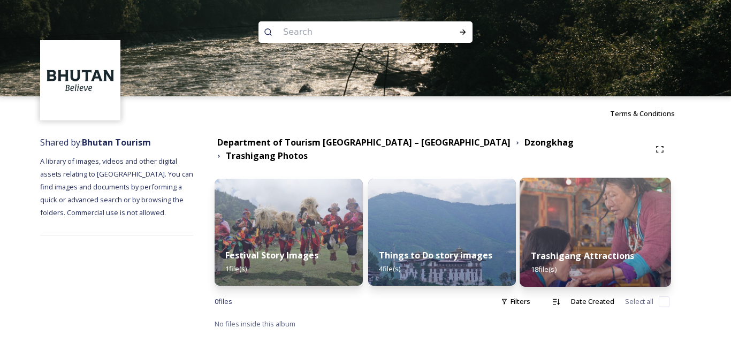
click at [596, 271] on div "Trashigang Attractions 18 file(s)" at bounding box center [595, 262] width 151 height 49
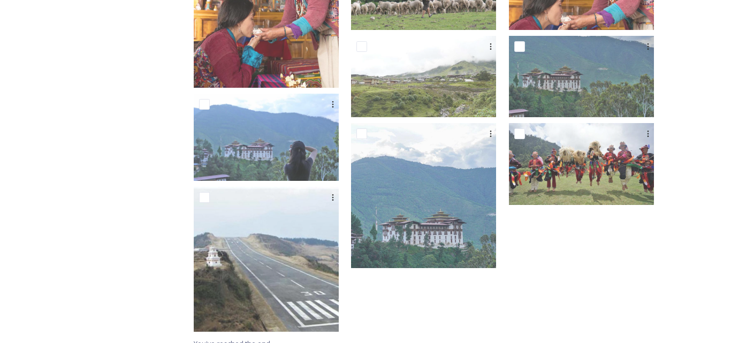
scroll to position [386, 0]
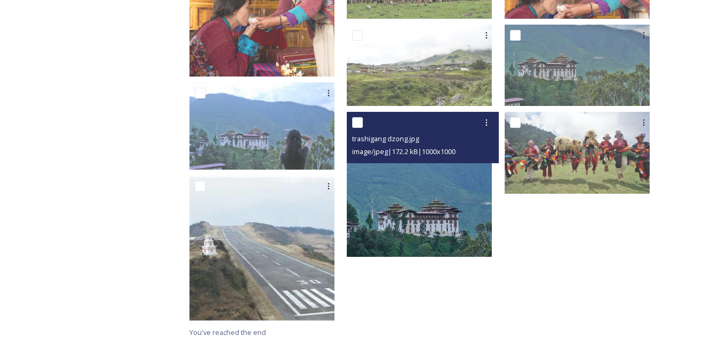
click at [476, 226] on img at bounding box center [419, 184] width 145 height 145
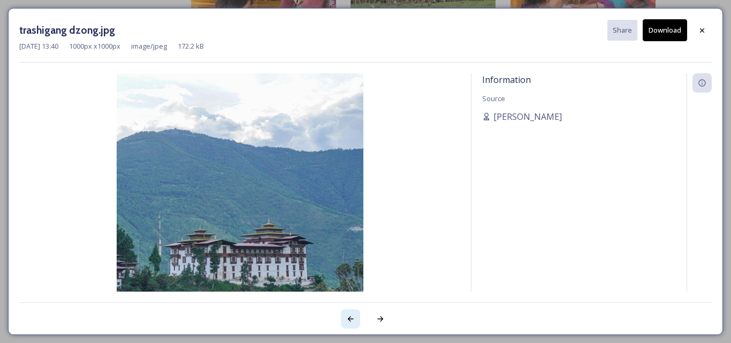
click at [354, 322] on icon at bounding box center [350, 319] width 9 height 9
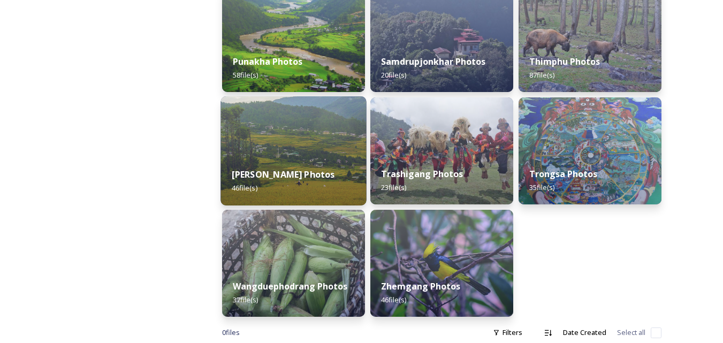
scroll to position [535, 0]
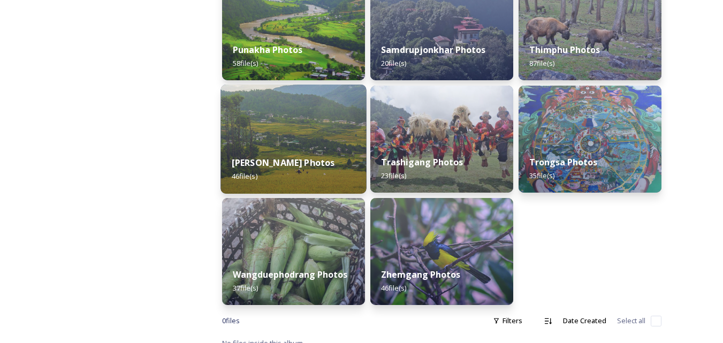
click at [283, 174] on div "[PERSON_NAME] Photos 46 file(s)" at bounding box center [294, 169] width 146 height 49
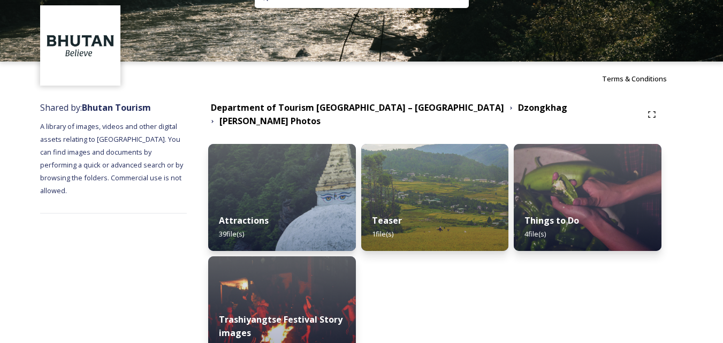
scroll to position [54, 0]
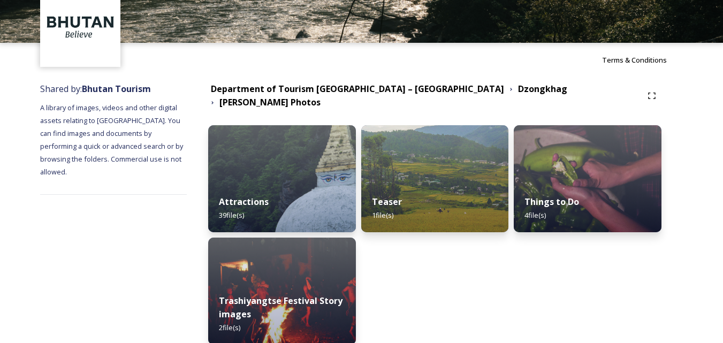
click at [279, 176] on img at bounding box center [282, 178] width 148 height 107
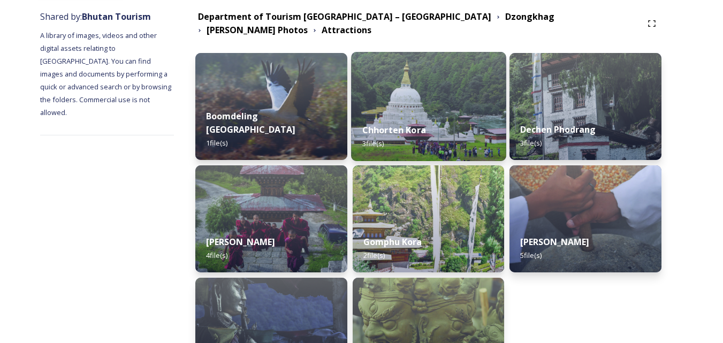
scroll to position [54, 0]
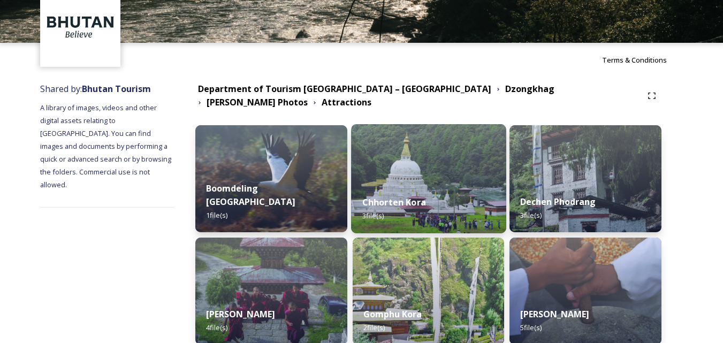
click at [457, 216] on div "Chhorten Kora 3 file(s)" at bounding box center [428, 209] width 155 height 49
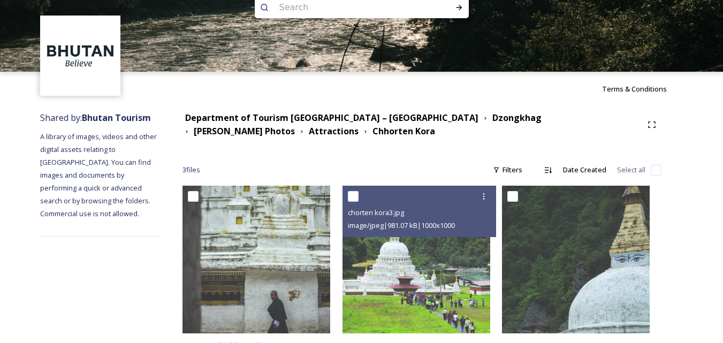
scroll to position [37, 0]
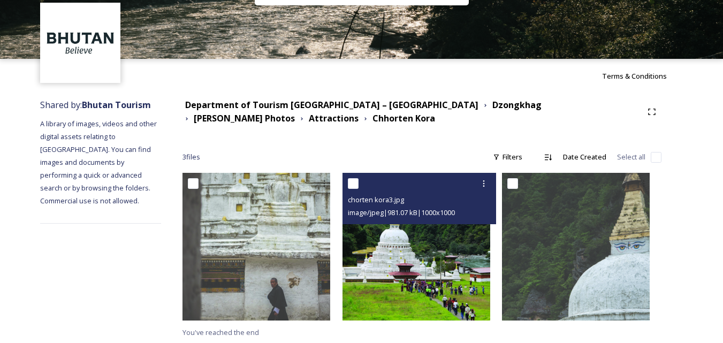
click at [438, 262] on img at bounding box center [417, 247] width 148 height 148
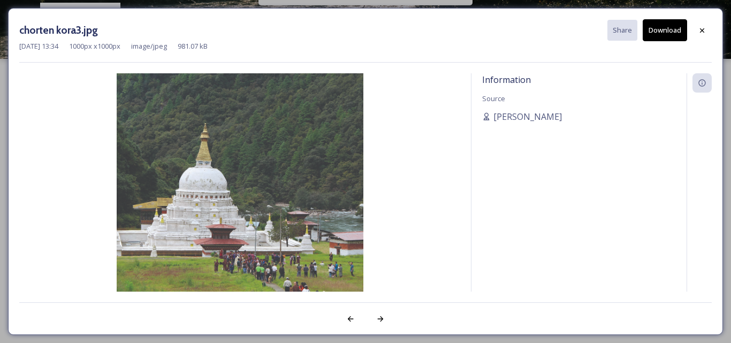
click at [666, 28] on button "Download" at bounding box center [665, 30] width 44 height 22
click at [700, 33] on icon at bounding box center [702, 30] width 9 height 9
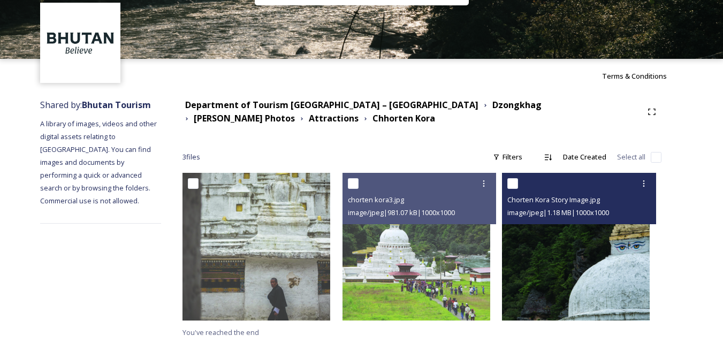
click at [620, 308] on img at bounding box center [576, 247] width 148 height 148
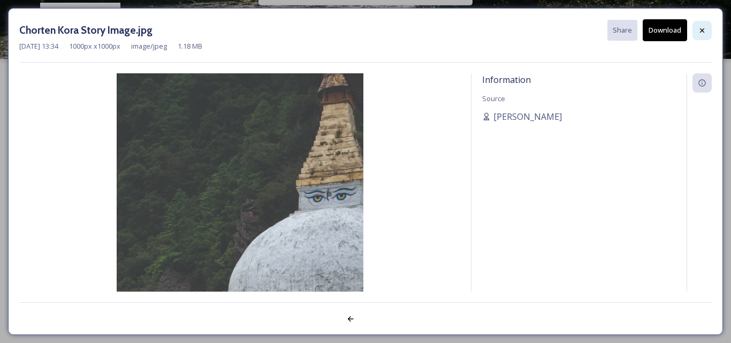
click at [701, 34] on icon at bounding box center [702, 30] width 9 height 9
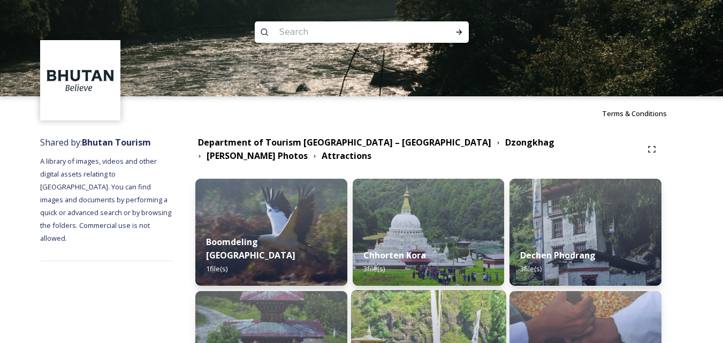
scroll to position [161, 0]
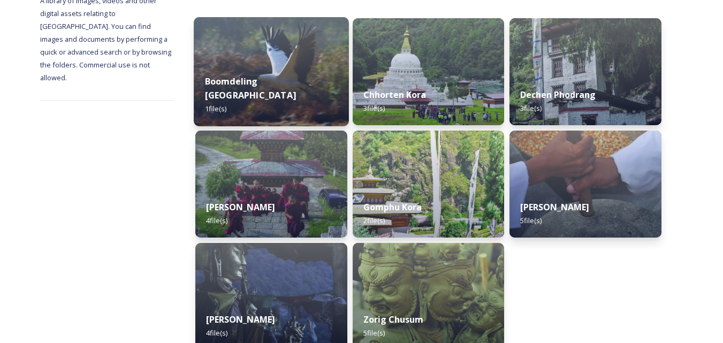
click at [340, 87] on div "Boomdeling Nature Park 1 file(s)" at bounding box center [271, 95] width 155 height 62
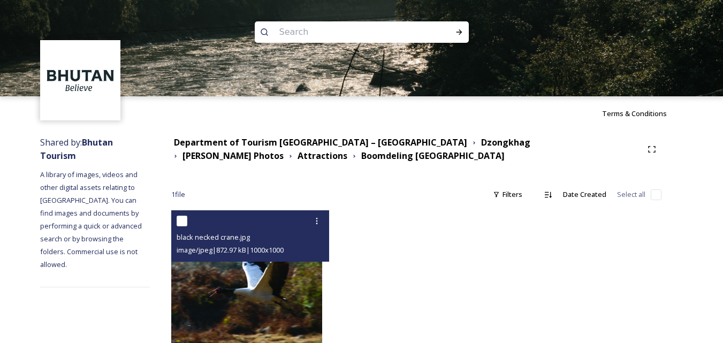
click at [237, 323] on img at bounding box center [246, 285] width 151 height 151
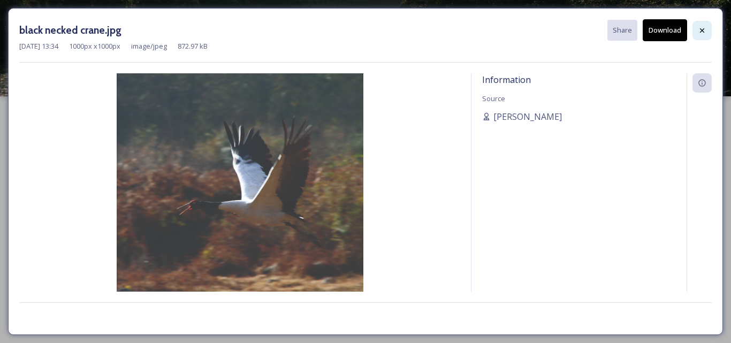
click at [696, 37] on div at bounding box center [702, 30] width 19 height 19
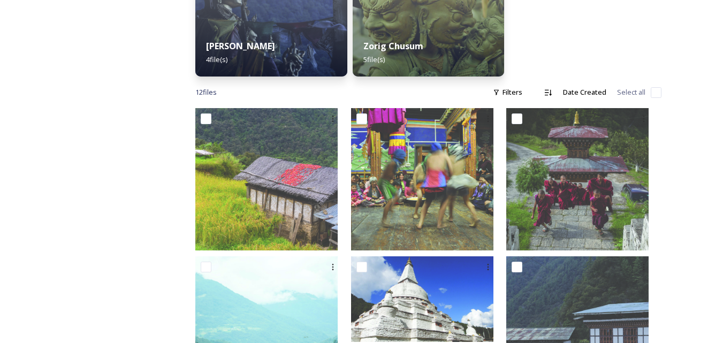
scroll to position [327, 0]
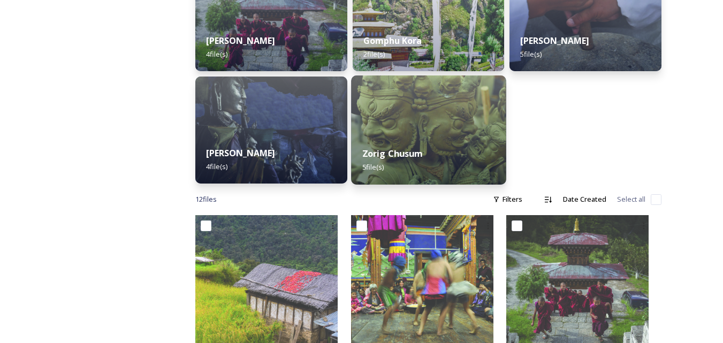
click at [443, 116] on img at bounding box center [428, 129] width 155 height 109
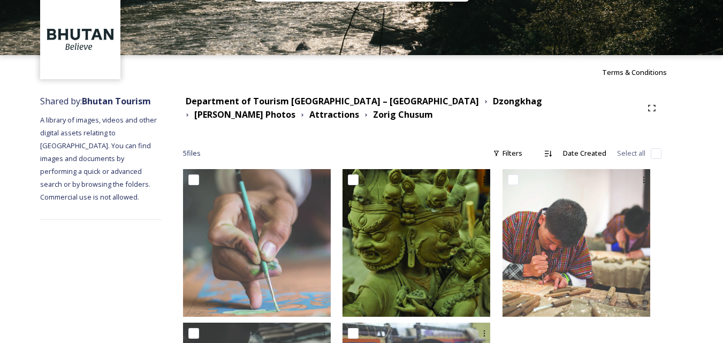
scroll to position [191, 0]
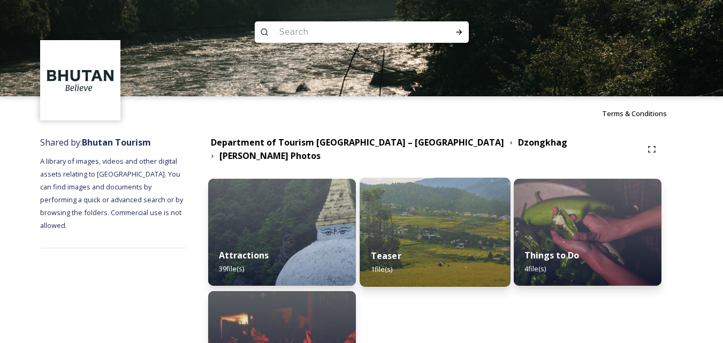
scroll to position [97, 0]
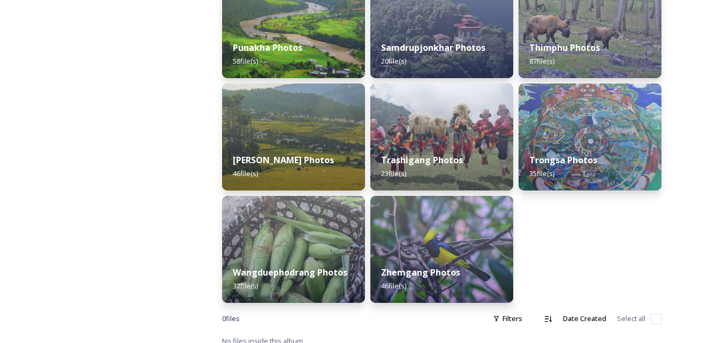
scroll to position [547, 0]
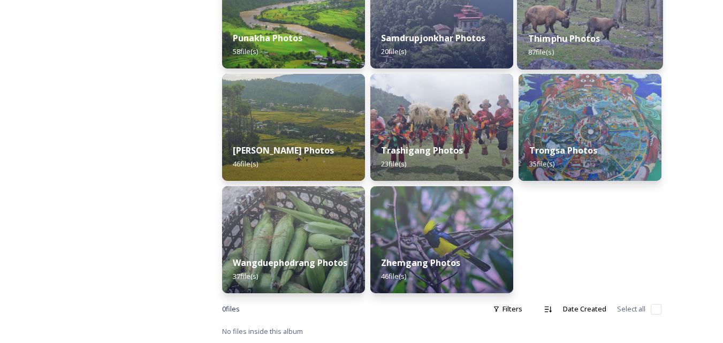
click at [589, 50] on div "Thimphu Photos 87 file(s)" at bounding box center [590, 45] width 146 height 49
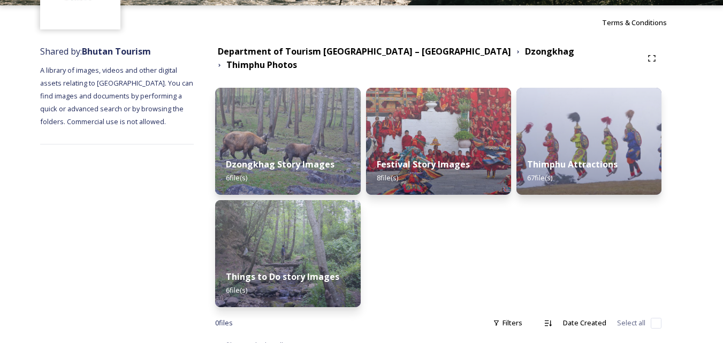
scroll to position [97, 0]
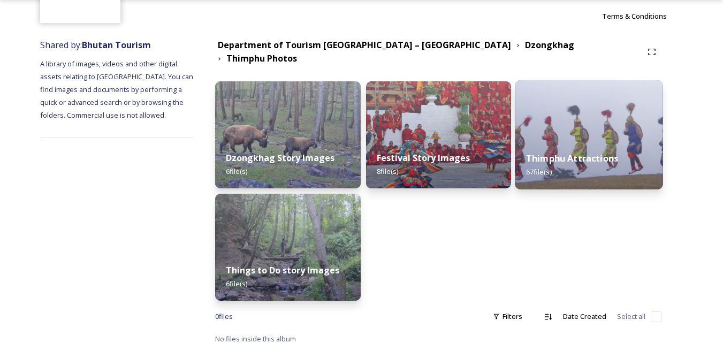
click at [572, 155] on strong "Thimphu Attractions" at bounding box center [572, 159] width 92 height 12
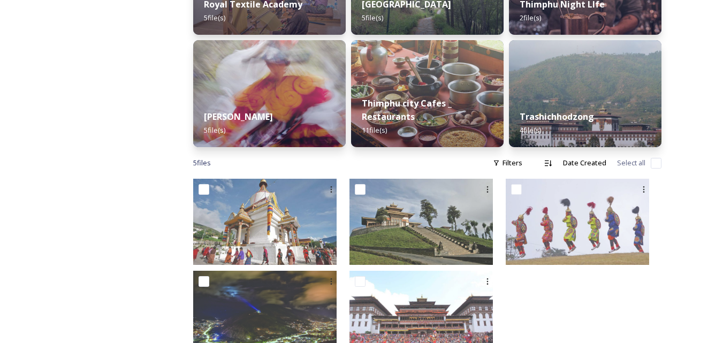
scroll to position [589, 0]
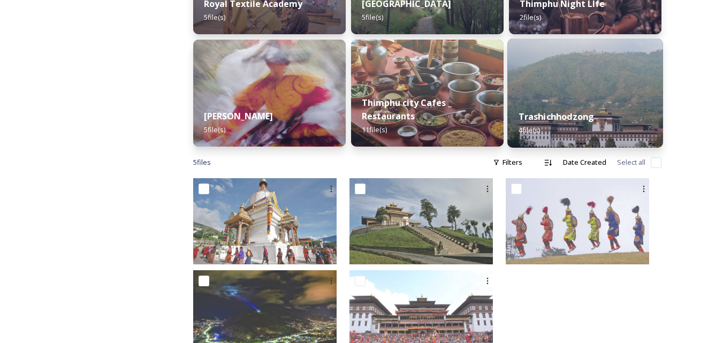
click at [628, 133] on div "Trashichhodzong 4 file(s)" at bounding box center [585, 123] width 156 height 49
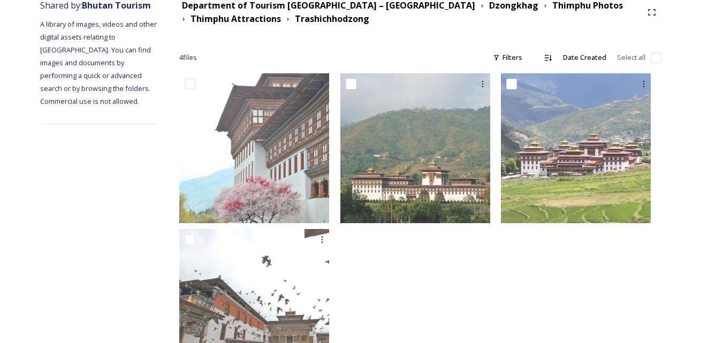
scroll to position [161, 0]
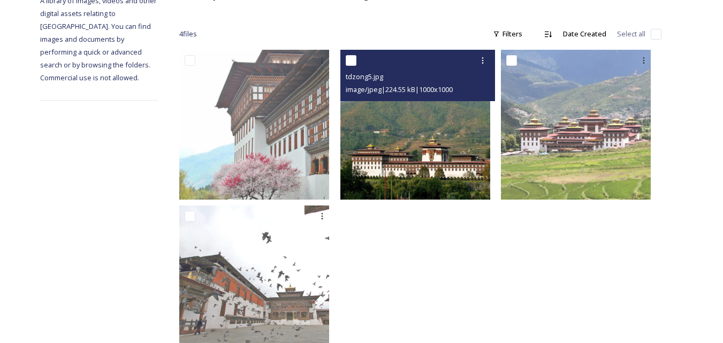
click at [450, 181] on img at bounding box center [415, 125] width 150 height 150
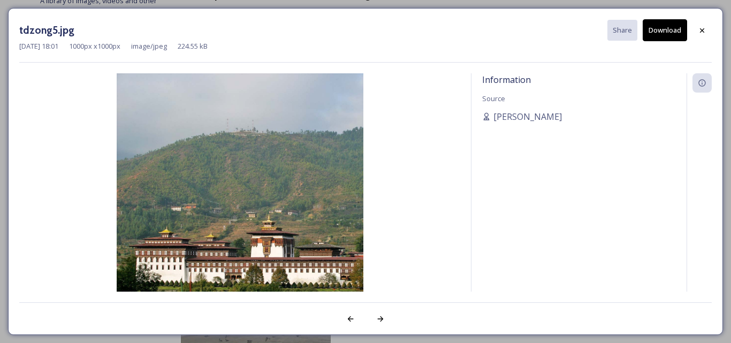
click at [676, 34] on button "Download" at bounding box center [665, 30] width 44 height 22
click at [703, 31] on icon at bounding box center [702, 30] width 9 height 9
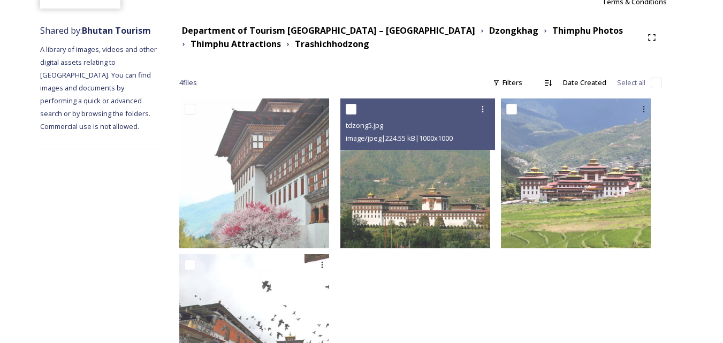
scroll to position [88, 0]
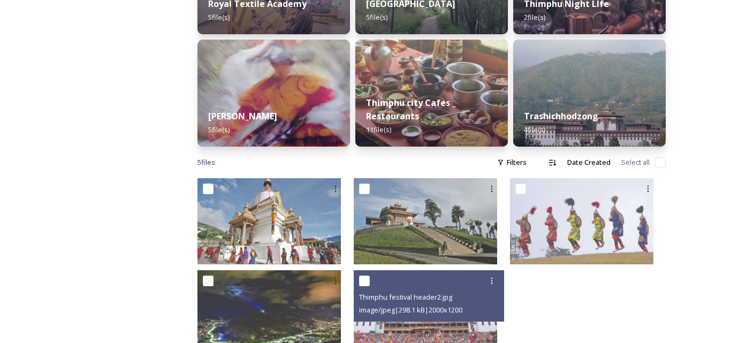
scroll to position [625, 0]
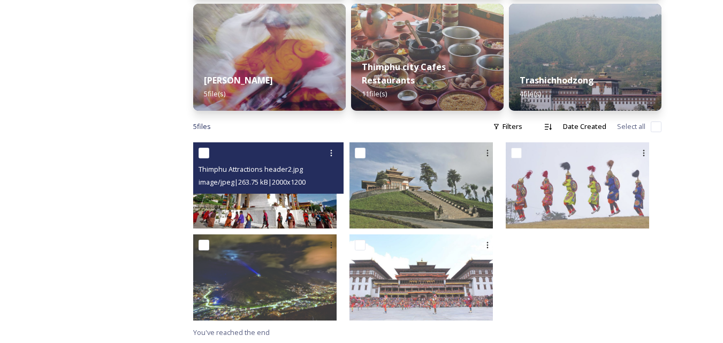
click at [337, 216] on img at bounding box center [264, 185] width 143 height 86
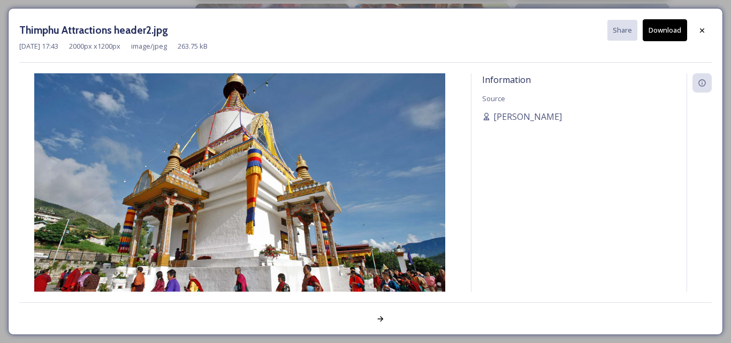
click at [674, 33] on button "Download" at bounding box center [665, 30] width 44 height 22
click at [707, 30] on div at bounding box center [702, 30] width 19 height 19
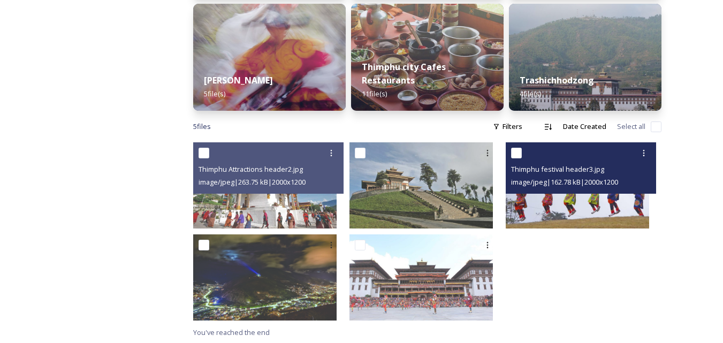
click at [576, 195] on img at bounding box center [577, 185] width 143 height 86
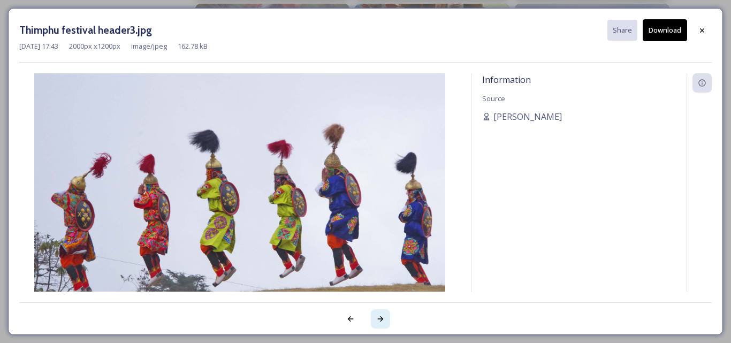
click at [382, 321] on icon at bounding box center [380, 319] width 9 height 9
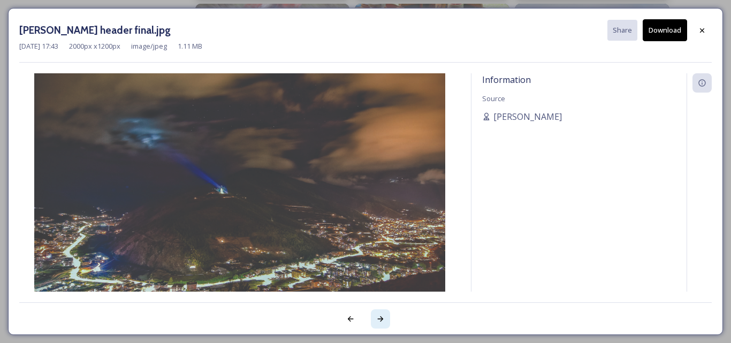
click at [382, 321] on icon at bounding box center [380, 319] width 9 height 9
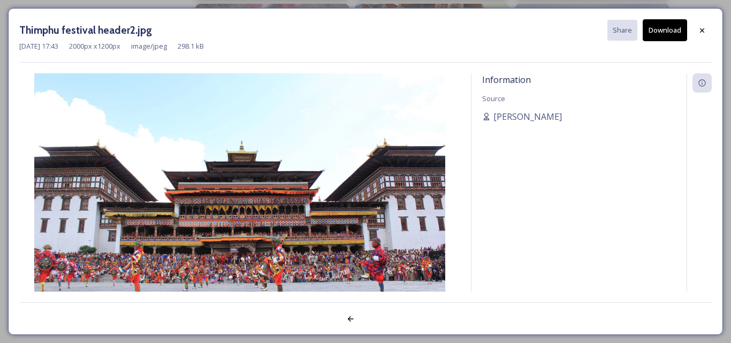
click at [383, 319] on div at bounding box center [365, 312] width 693 height 21
click at [352, 315] on icon at bounding box center [350, 319] width 9 height 9
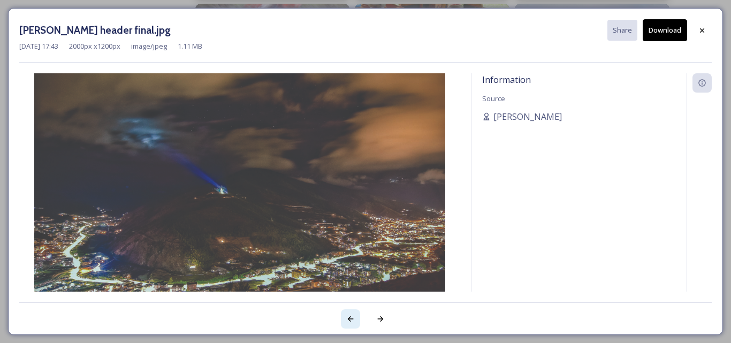
click at [352, 315] on icon at bounding box center [350, 319] width 9 height 9
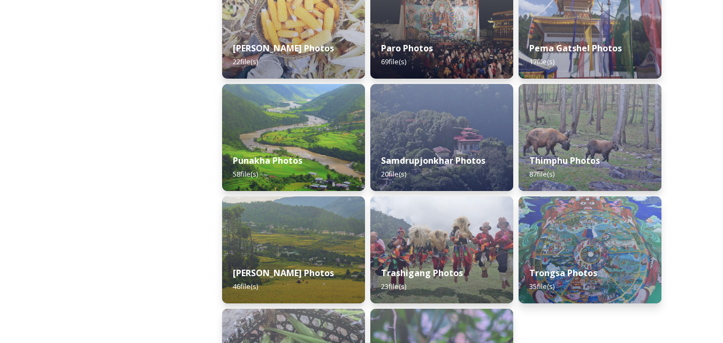
scroll to position [428, 0]
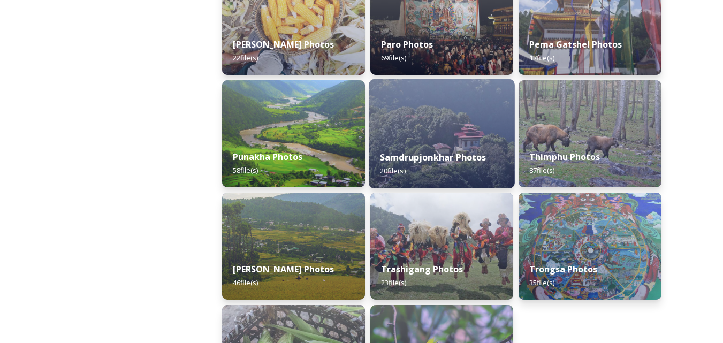
click at [467, 168] on div "Samdrupjonkhar Photos 20 file(s)" at bounding box center [442, 164] width 146 height 49
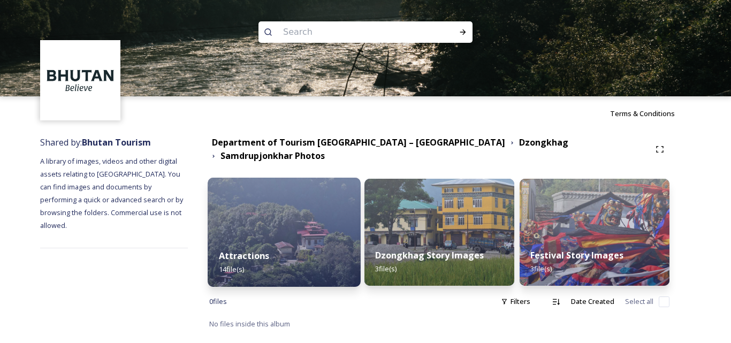
click at [316, 238] on div "Attractions 14 file(s)" at bounding box center [284, 262] width 153 height 49
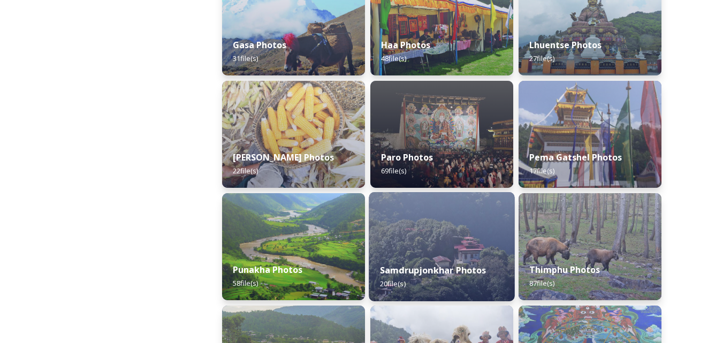
scroll to position [321, 0]
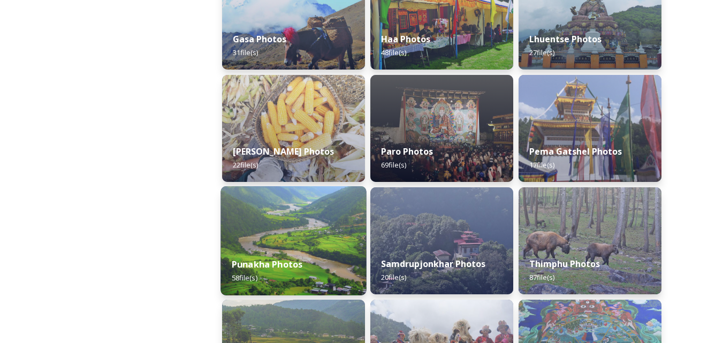
click at [335, 253] on div "Punakha Photos 58 file(s)" at bounding box center [294, 271] width 146 height 49
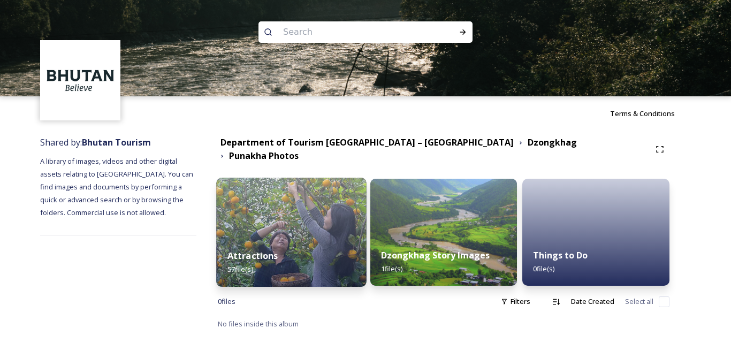
click at [342, 247] on div "Attractions 57 file(s)" at bounding box center [291, 262] width 150 height 49
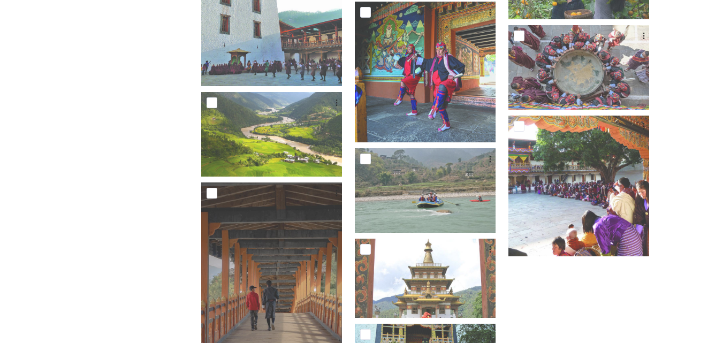
scroll to position [686, 0]
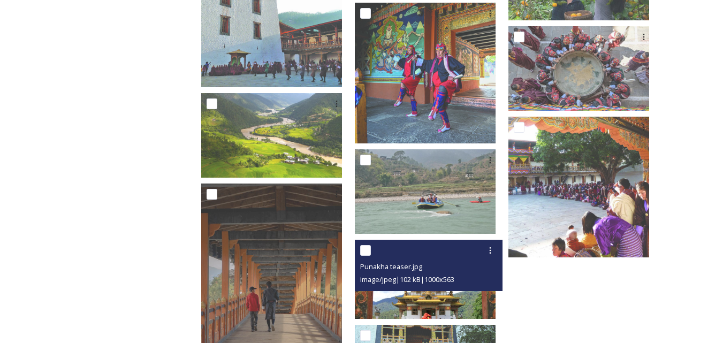
click at [455, 298] on img at bounding box center [425, 279] width 141 height 79
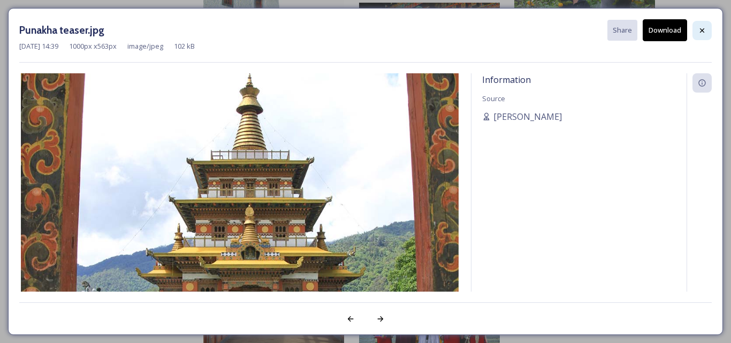
click at [703, 28] on icon at bounding box center [702, 30] width 9 height 9
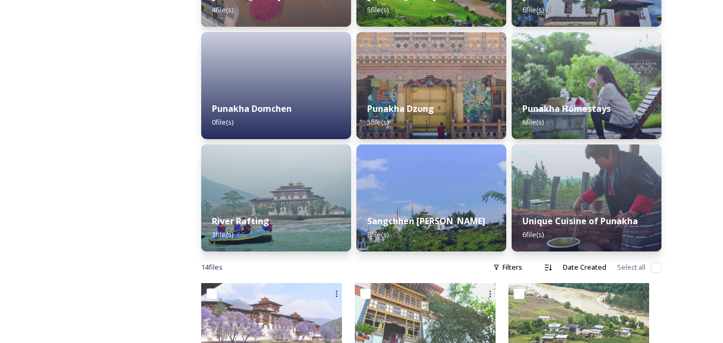
scroll to position [365, 0]
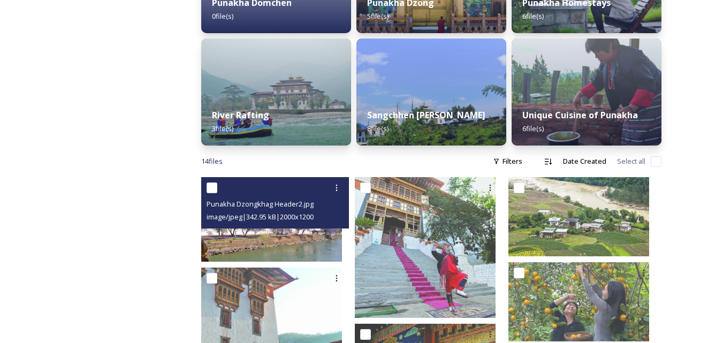
click at [338, 233] on img at bounding box center [271, 219] width 141 height 85
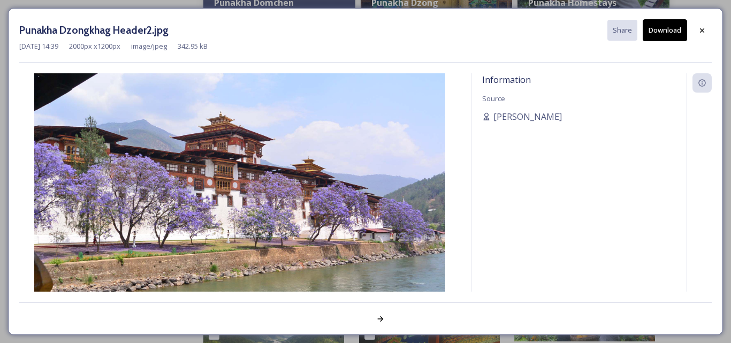
click at [672, 32] on button "Download" at bounding box center [665, 30] width 44 height 22
click at [702, 29] on icon at bounding box center [702, 30] width 4 height 4
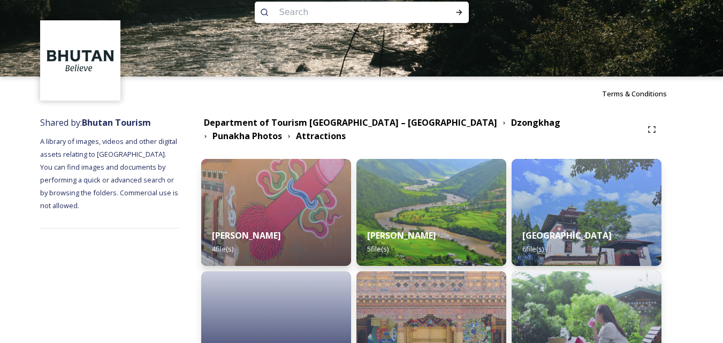
scroll to position [0, 0]
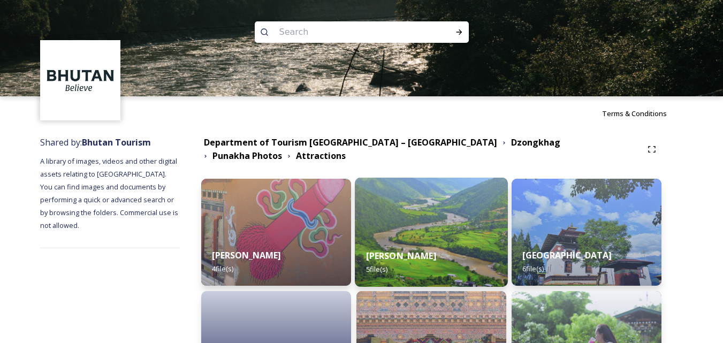
click at [484, 241] on div "[PERSON_NAME] 5 file(s)" at bounding box center [431, 262] width 153 height 49
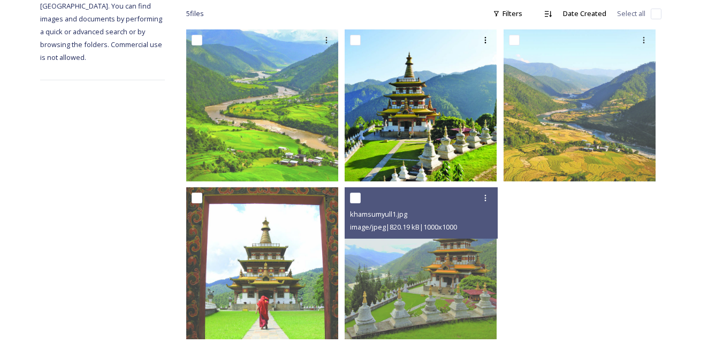
scroll to position [200, 0]
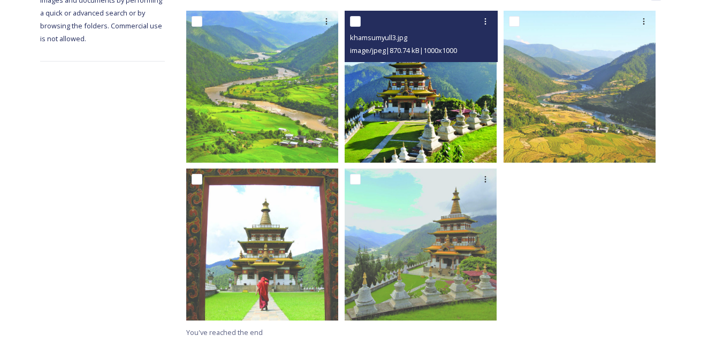
click at [439, 125] on img at bounding box center [421, 87] width 152 height 152
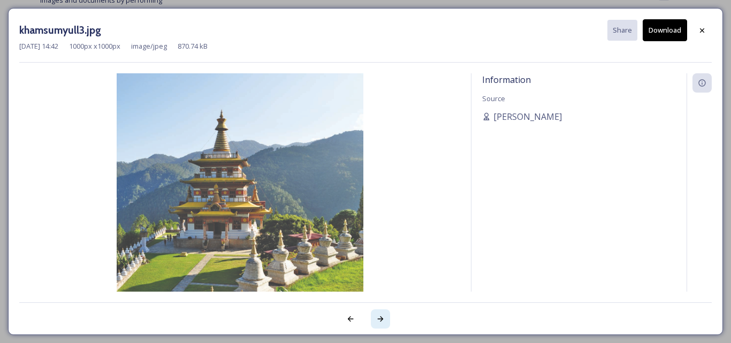
click at [372, 319] on div at bounding box center [380, 318] width 19 height 19
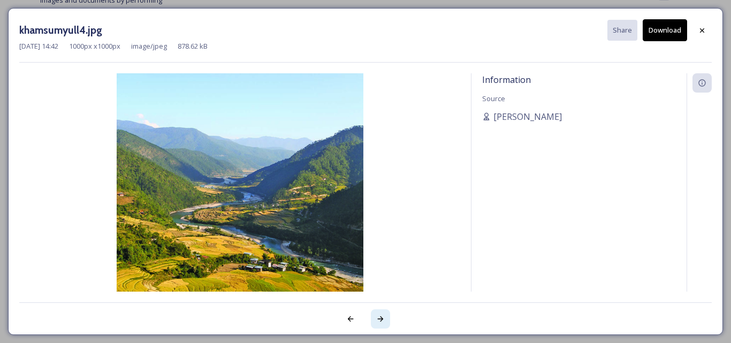
click at [372, 318] on div at bounding box center [380, 318] width 19 height 19
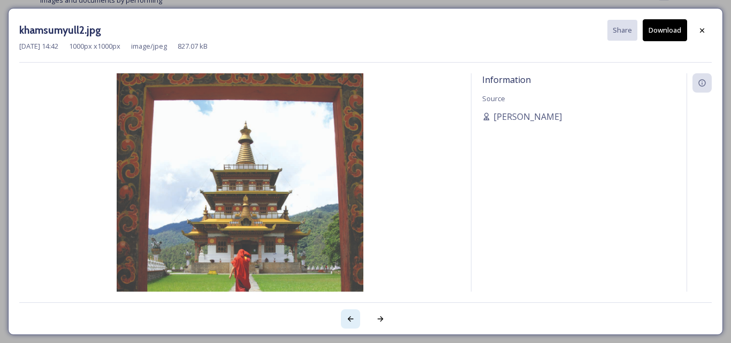
click at [346, 313] on div at bounding box center [350, 318] width 19 height 19
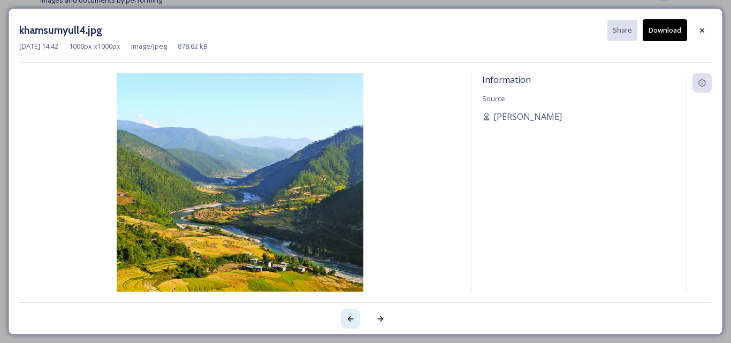
click at [346, 313] on div at bounding box center [350, 318] width 19 height 19
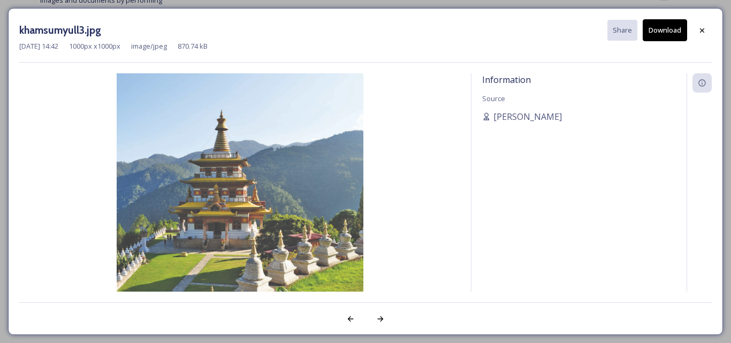
click at [676, 29] on button "Download" at bounding box center [665, 30] width 44 height 22
click at [382, 323] on div at bounding box center [380, 318] width 19 height 19
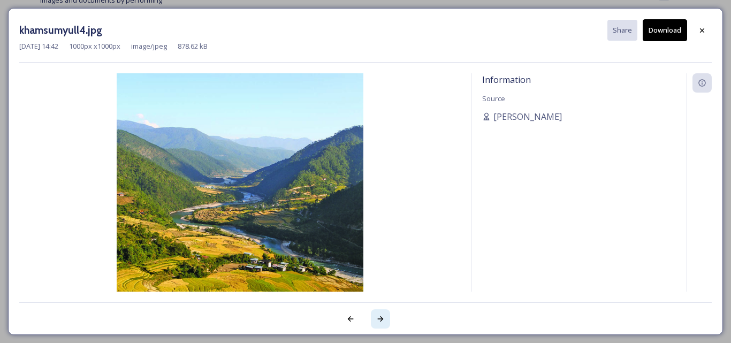
click at [382, 323] on div at bounding box center [380, 318] width 19 height 19
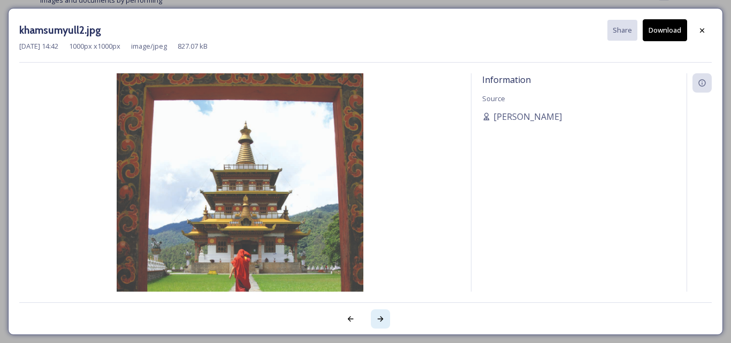
click at [381, 324] on div at bounding box center [380, 318] width 19 height 19
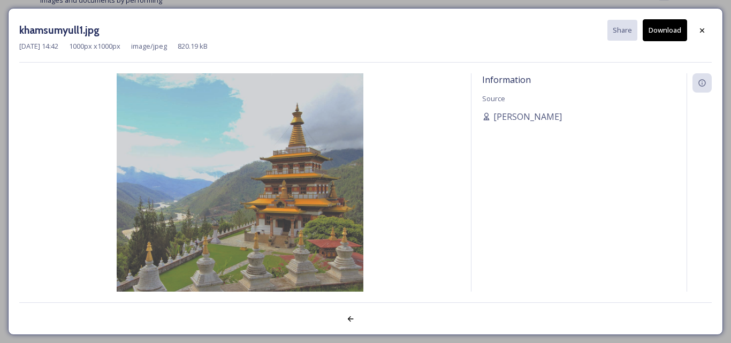
click at [381, 324] on div "khamsumyull1.jpg Share Download [DATE] 14:42 1000 px x 1000 px image/jpeg 820.1…" at bounding box center [365, 171] width 715 height 327
click at [711, 29] on div at bounding box center [702, 30] width 19 height 19
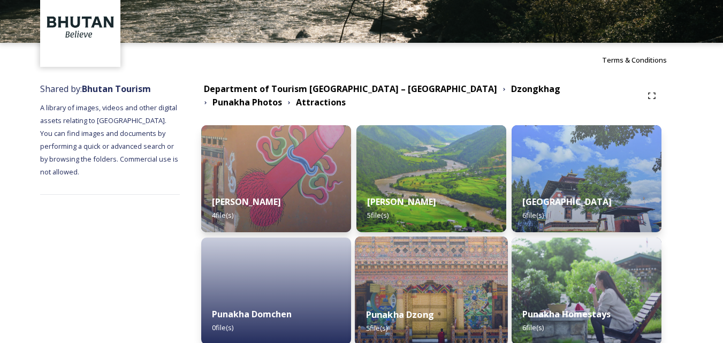
scroll to position [161, 0]
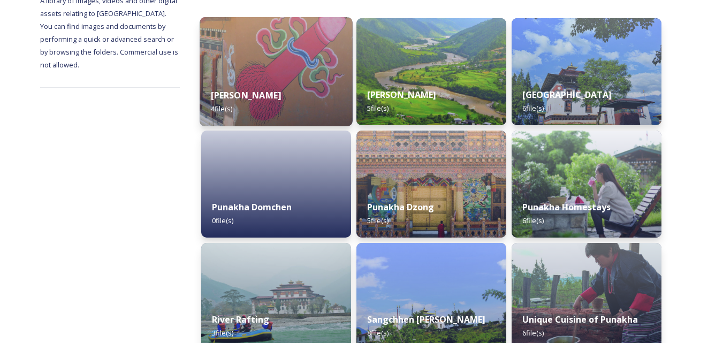
click at [330, 84] on div "[PERSON_NAME] 4 file(s)" at bounding box center [276, 102] width 153 height 49
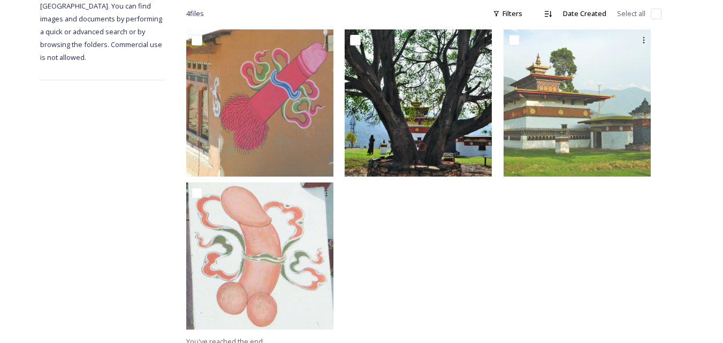
scroll to position [190, 0]
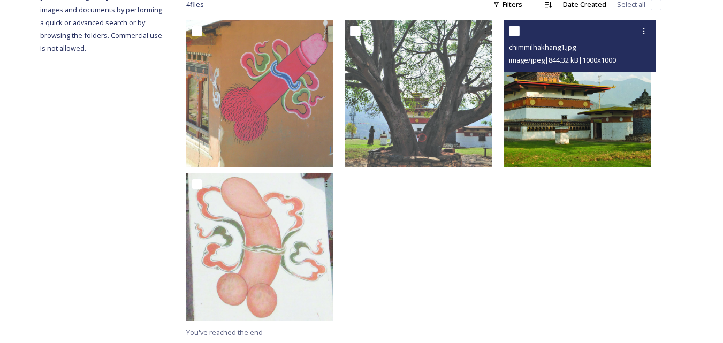
click at [555, 162] on img at bounding box center [577, 93] width 147 height 147
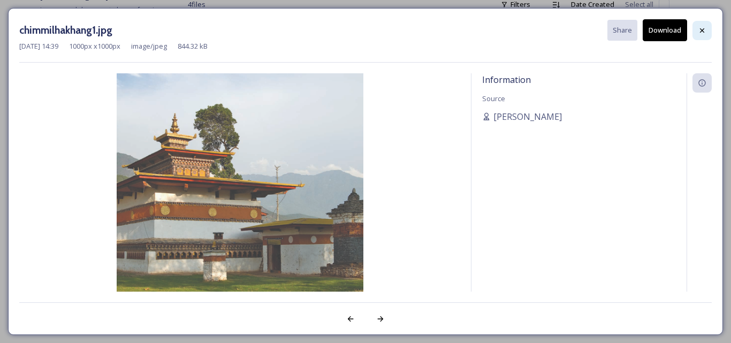
click at [711, 34] on div at bounding box center [702, 30] width 19 height 19
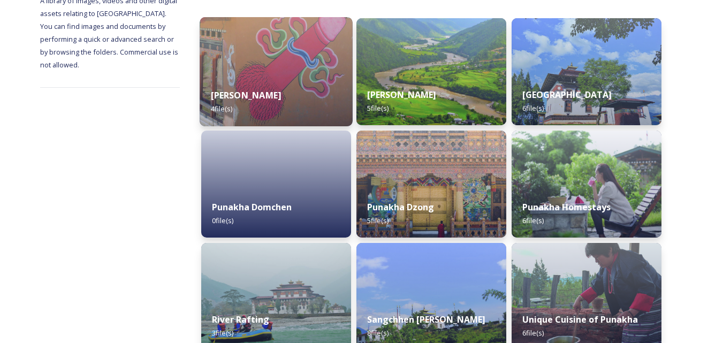
scroll to position [214, 0]
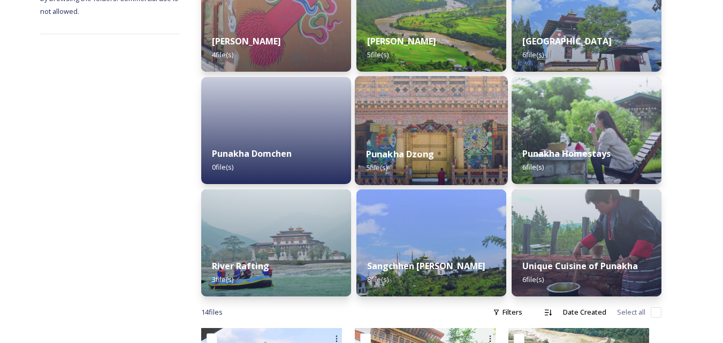
click at [468, 154] on div "Punakha Dzong 5 file(s)" at bounding box center [431, 161] width 153 height 49
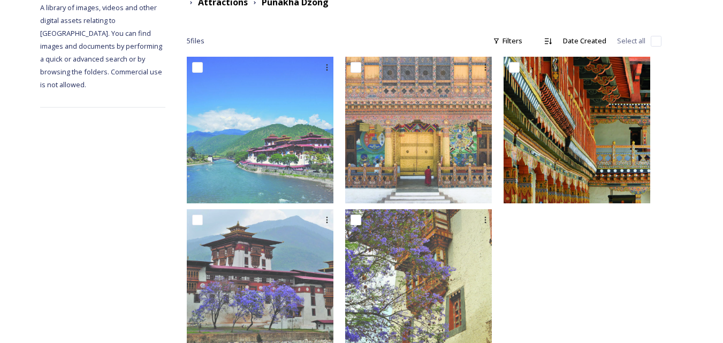
scroll to position [135, 0]
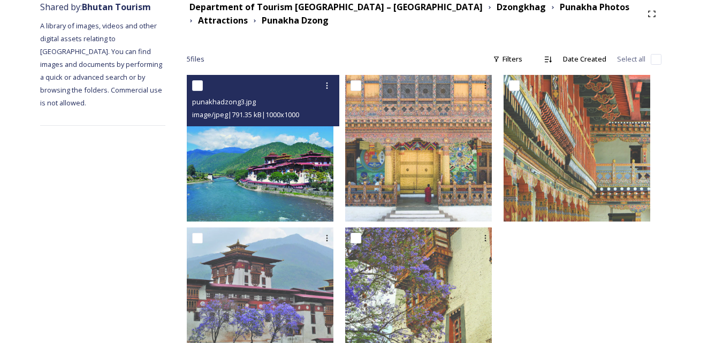
click at [322, 173] on img at bounding box center [260, 148] width 147 height 147
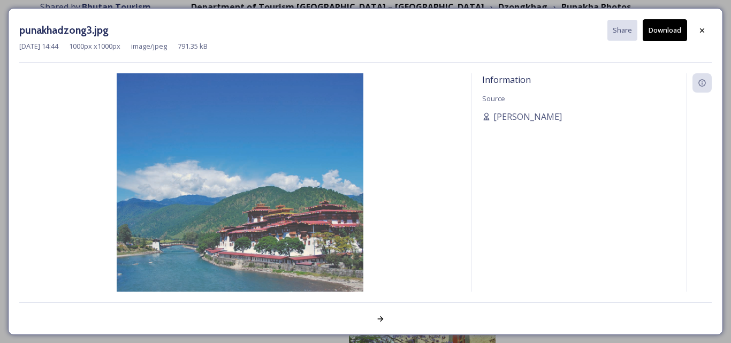
click at [656, 31] on button "Download" at bounding box center [665, 30] width 44 height 22
click at [707, 30] on div at bounding box center [702, 30] width 19 height 19
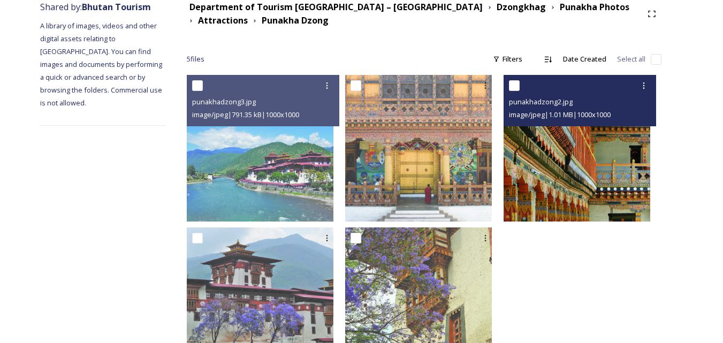
scroll to position [189, 0]
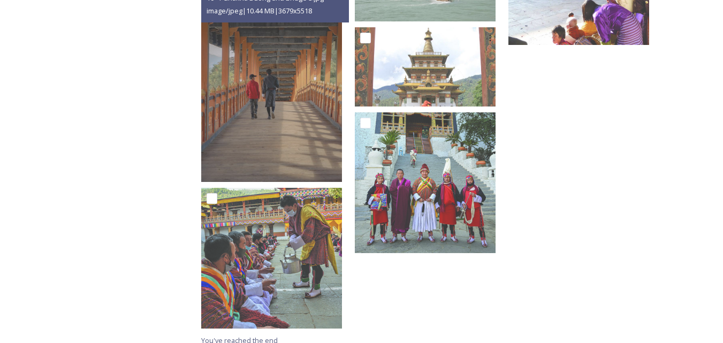
scroll to position [900, 0]
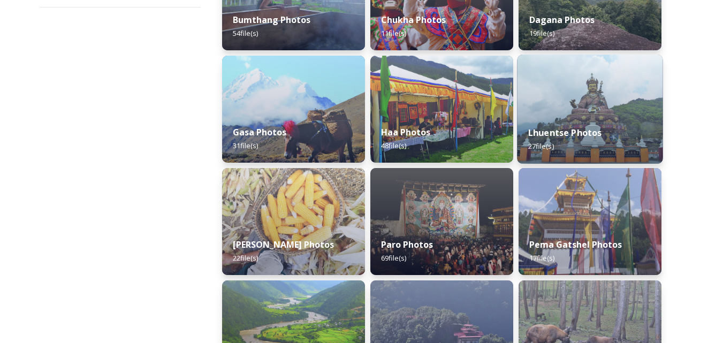
scroll to position [321, 0]
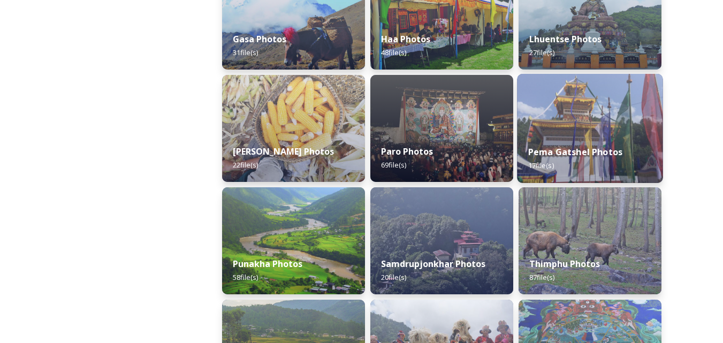
click at [575, 168] on div "Pema Gatshel Photos 17 file(s)" at bounding box center [590, 158] width 146 height 49
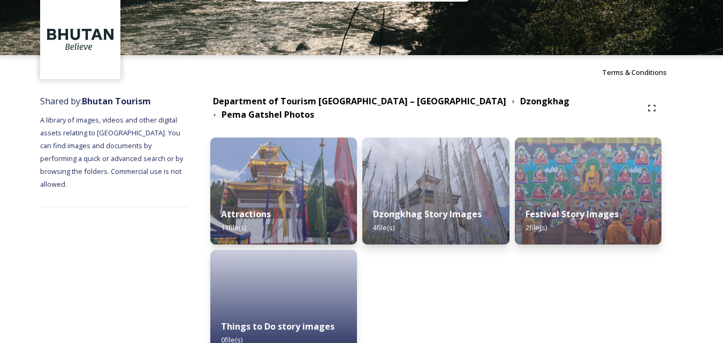
scroll to position [97, 0]
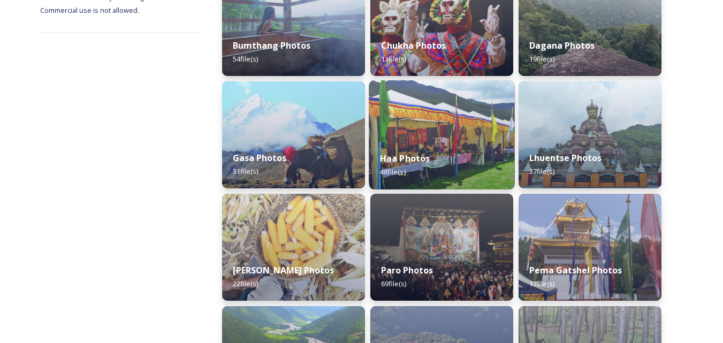
scroll to position [268, 0]
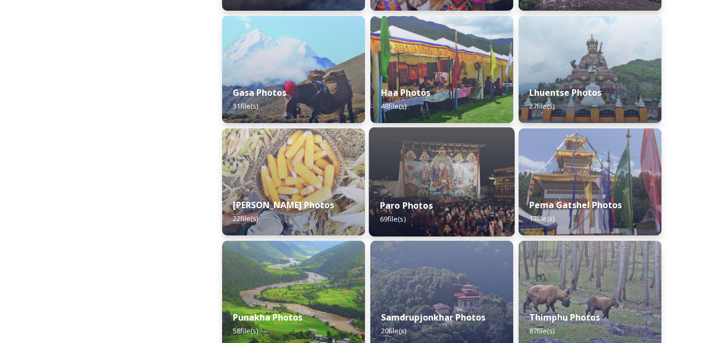
click at [455, 222] on div "Paro Photos 69 file(s)" at bounding box center [442, 212] width 146 height 49
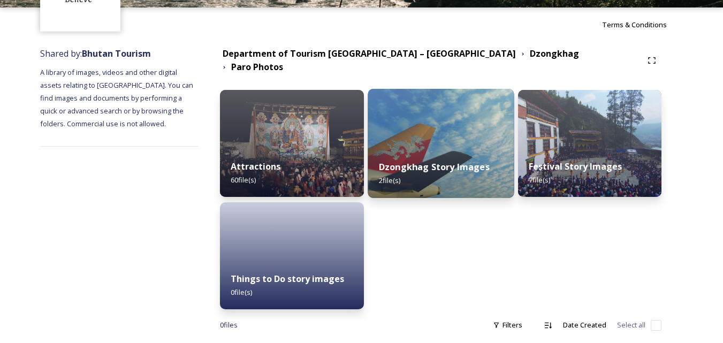
scroll to position [97, 0]
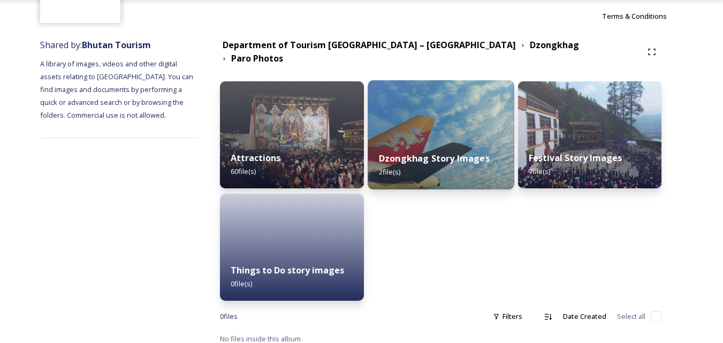
click at [494, 160] on div "Dzongkhag Story Images 2 file(s)" at bounding box center [441, 165] width 147 height 49
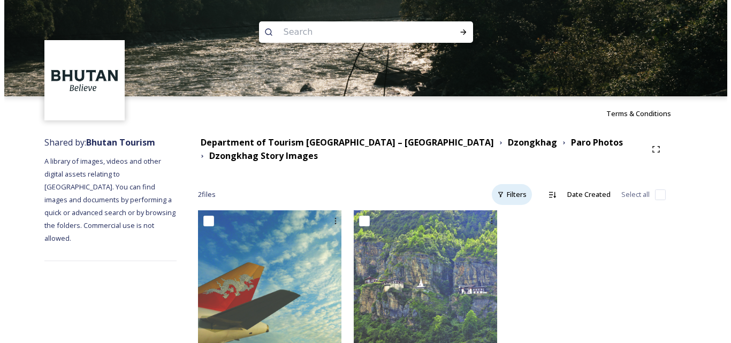
scroll to position [33, 0]
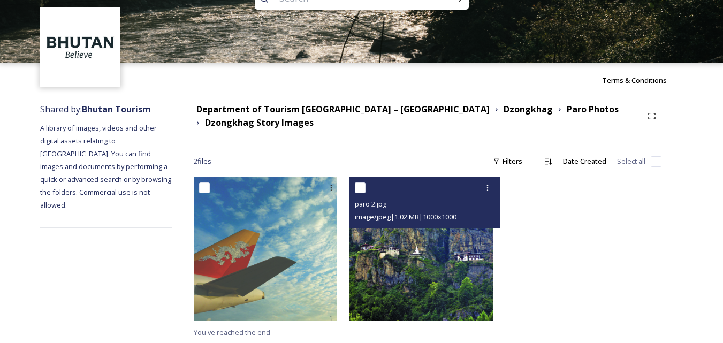
click at [439, 246] on img at bounding box center [421, 248] width 143 height 143
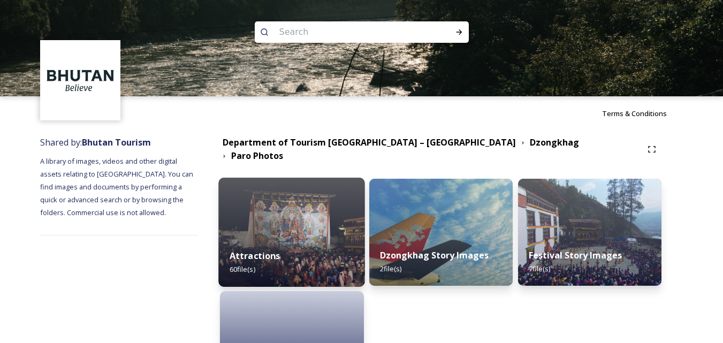
click at [301, 229] on img at bounding box center [292, 232] width 147 height 109
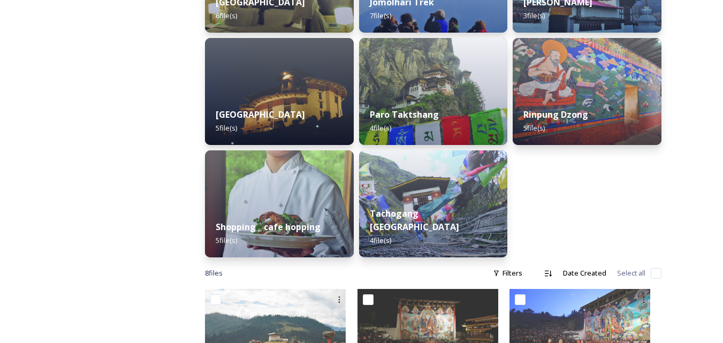
scroll to position [375, 0]
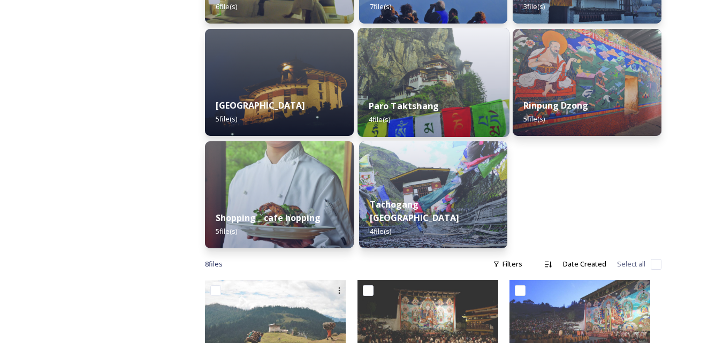
click at [455, 113] on div "Paro Taktshang 4 file(s)" at bounding box center [433, 112] width 151 height 49
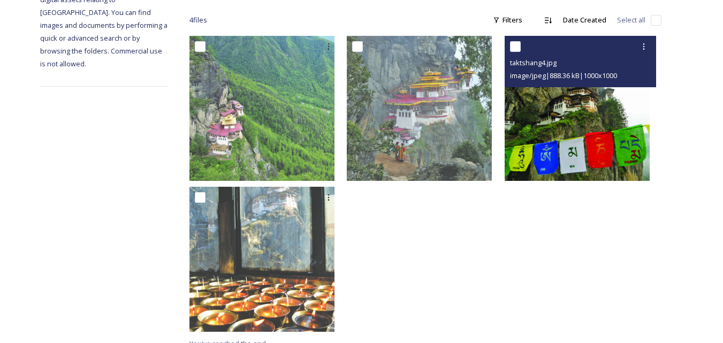
scroll to position [186, 0]
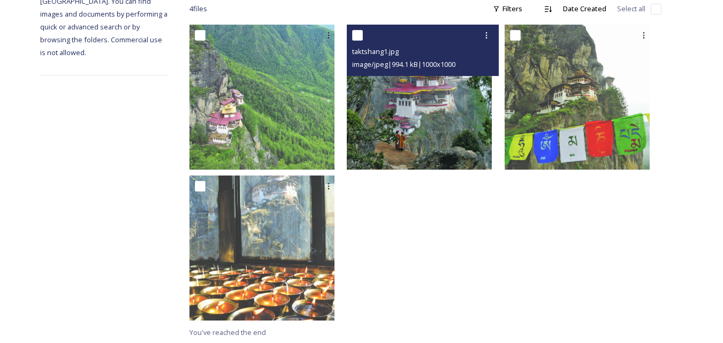
click at [473, 148] on img at bounding box center [419, 97] width 145 height 145
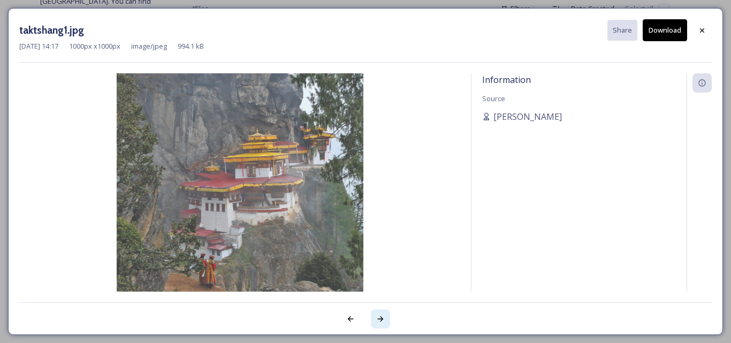
click at [380, 320] on icon at bounding box center [380, 319] width 9 height 9
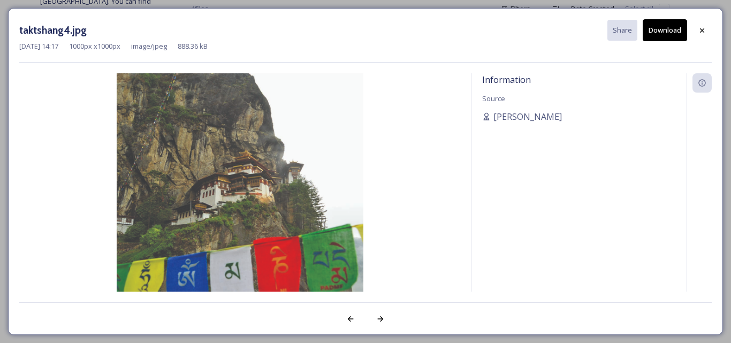
click at [666, 24] on button "Download" at bounding box center [665, 30] width 44 height 22
click at [378, 320] on icon at bounding box center [380, 319] width 9 height 9
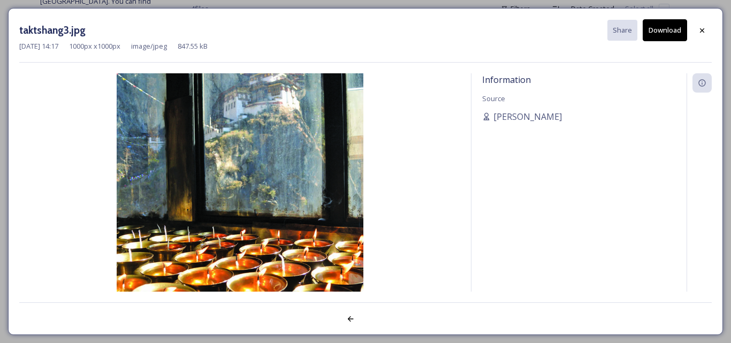
click at [378, 320] on div at bounding box center [365, 312] width 693 height 21
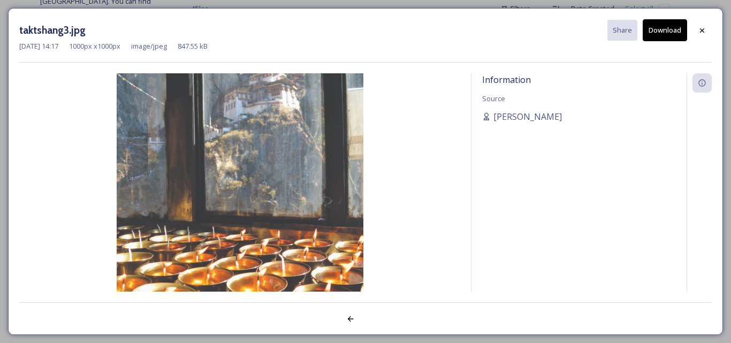
click at [378, 320] on div at bounding box center [365, 312] width 693 height 21
click at [348, 322] on icon at bounding box center [350, 319] width 9 height 9
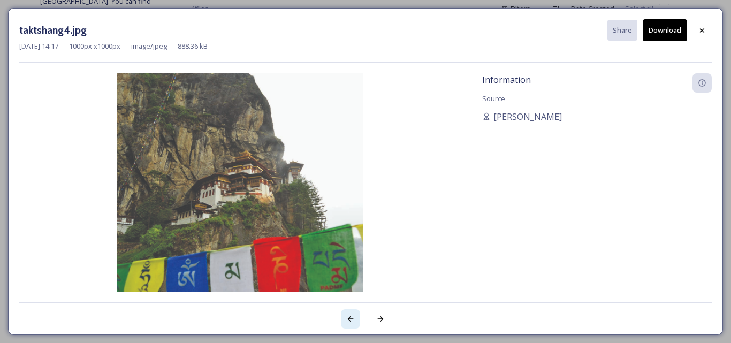
click at [348, 322] on icon at bounding box center [350, 319] width 9 height 9
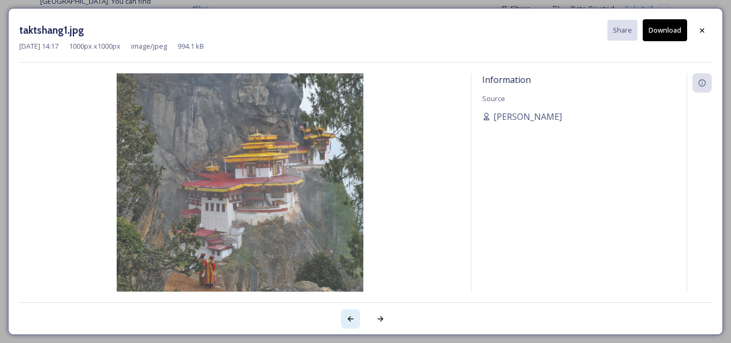
click at [348, 322] on icon at bounding box center [350, 319] width 9 height 9
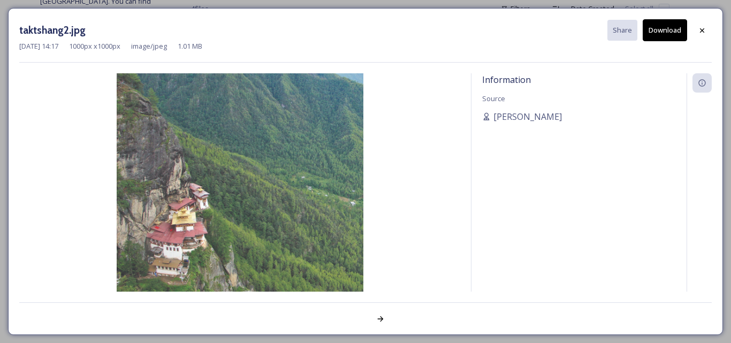
click at [348, 322] on div at bounding box center [365, 312] width 693 height 21
click at [704, 36] on div at bounding box center [702, 30] width 19 height 19
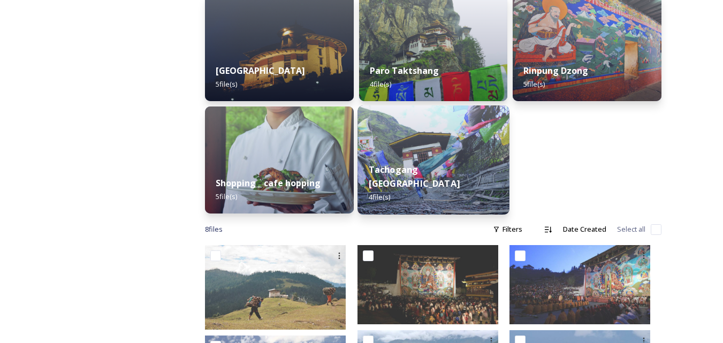
scroll to position [428, 0]
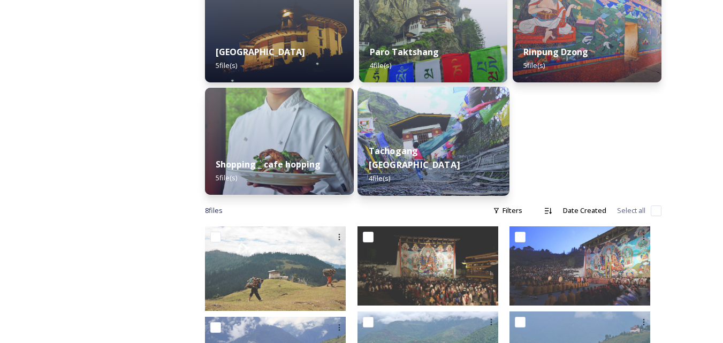
click at [435, 177] on div "Tachogang Lhakhang Bridge 4 file(s)" at bounding box center [433, 165] width 151 height 62
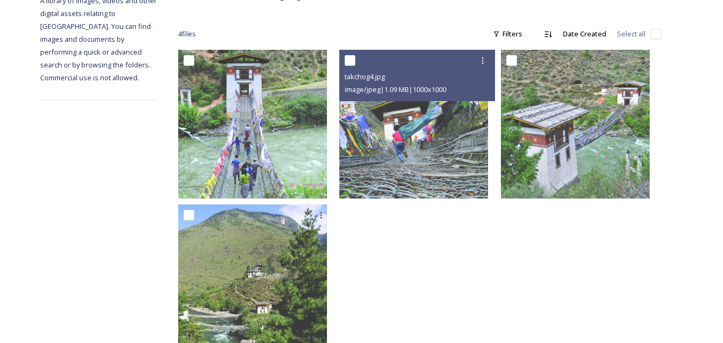
scroll to position [193, 0]
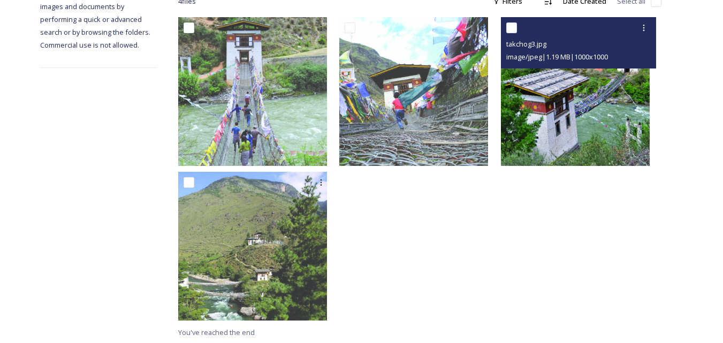
click at [544, 132] on img at bounding box center [575, 91] width 149 height 149
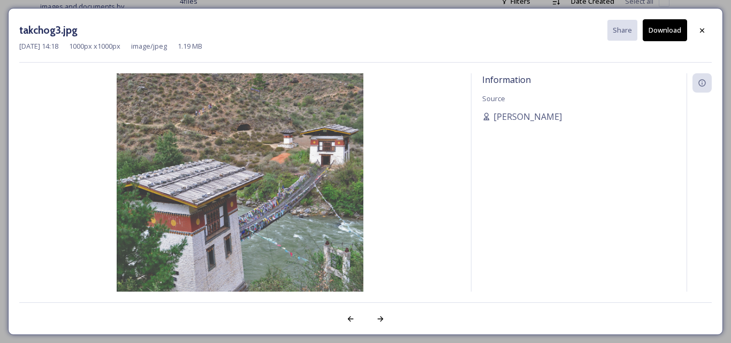
click at [660, 26] on button "Download" at bounding box center [665, 30] width 44 height 22
click at [380, 317] on icon at bounding box center [380, 319] width 9 height 9
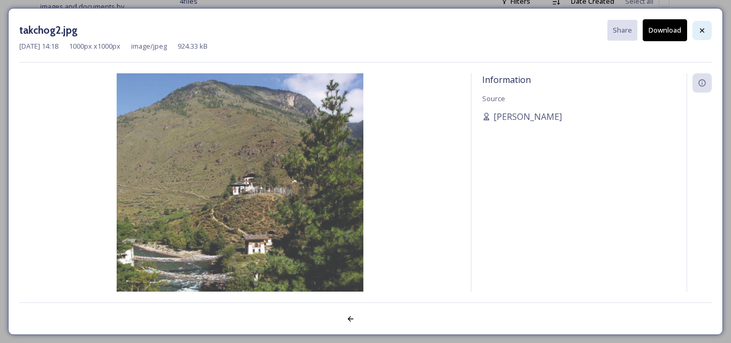
click at [699, 26] on icon at bounding box center [702, 30] width 9 height 9
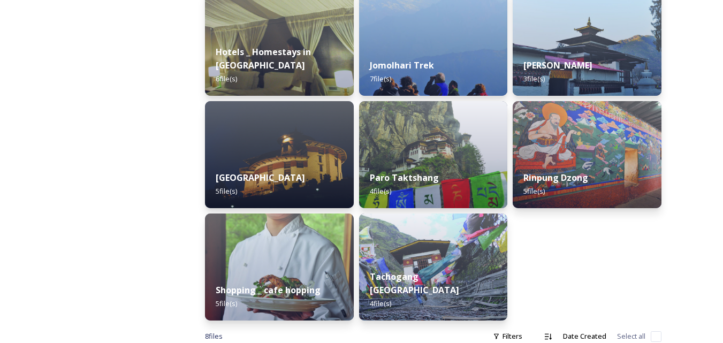
scroll to position [321, 0]
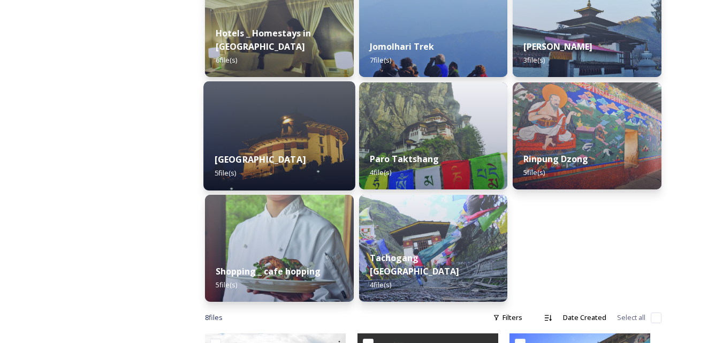
click at [301, 154] on strong "[GEOGRAPHIC_DATA]" at bounding box center [260, 160] width 91 height 12
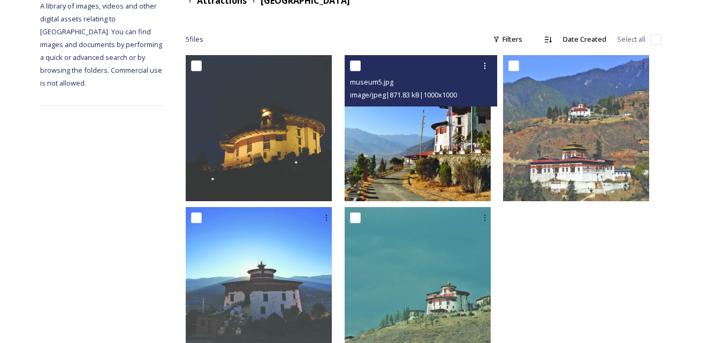
scroll to position [161, 0]
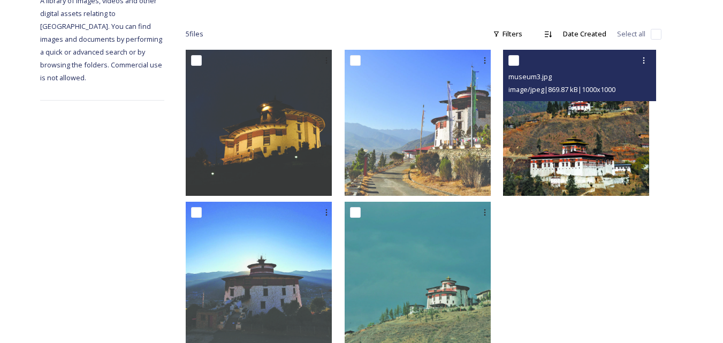
click at [536, 169] on img at bounding box center [576, 123] width 146 height 146
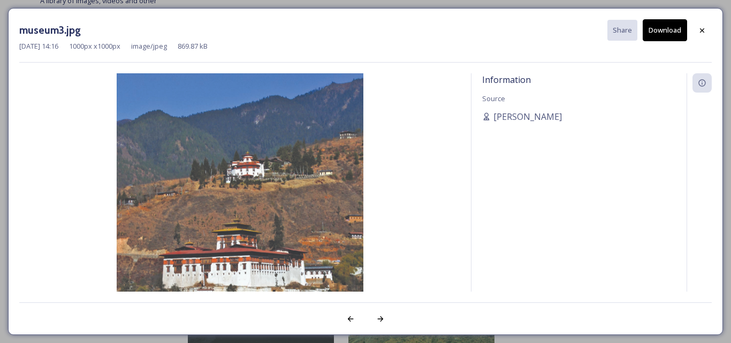
click at [664, 28] on button "Download" at bounding box center [665, 30] width 44 height 22
click at [703, 28] on icon at bounding box center [702, 30] width 9 height 9
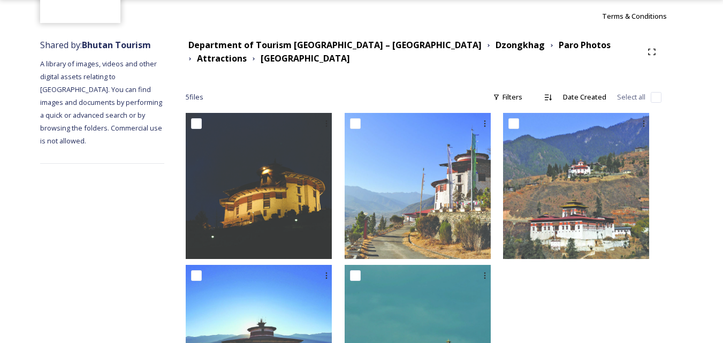
scroll to position [27, 0]
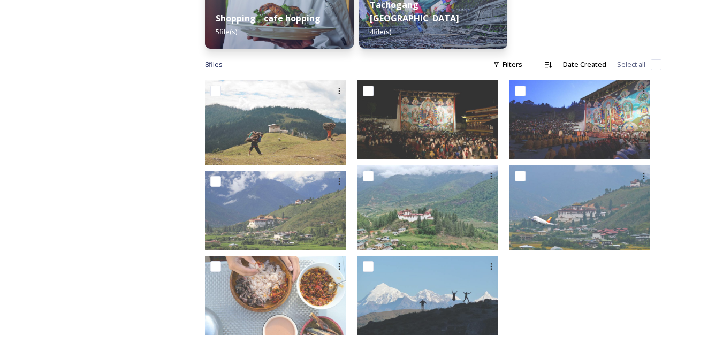
scroll to position [582, 0]
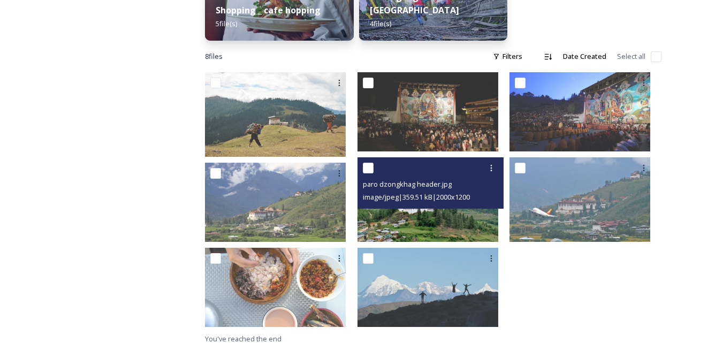
click at [382, 216] on img at bounding box center [428, 199] width 141 height 85
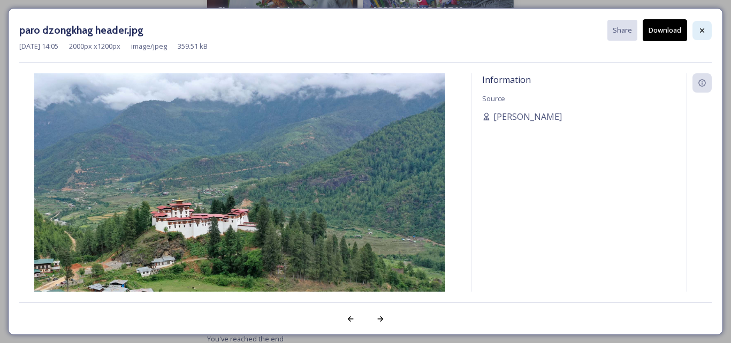
click at [706, 33] on icon at bounding box center [702, 30] width 9 height 9
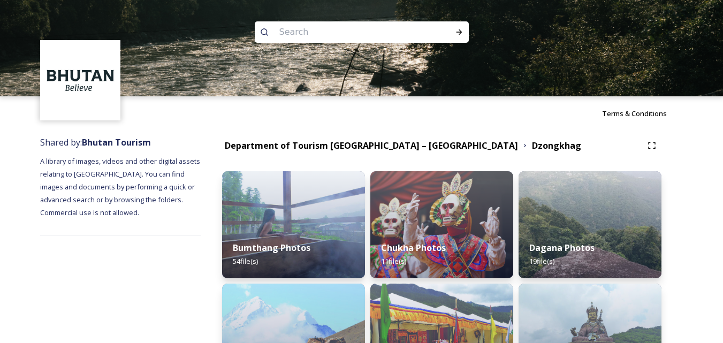
scroll to position [161, 0]
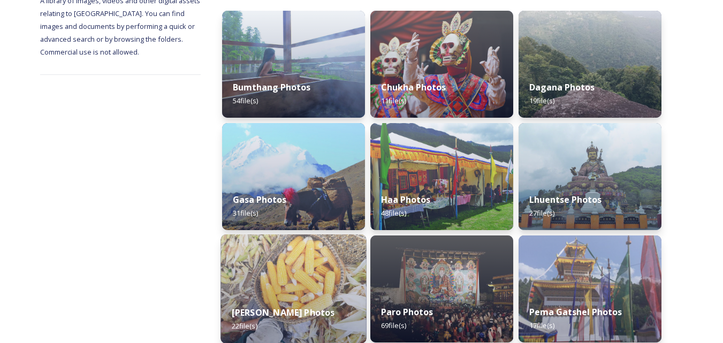
click at [351, 269] on img at bounding box center [294, 288] width 146 height 109
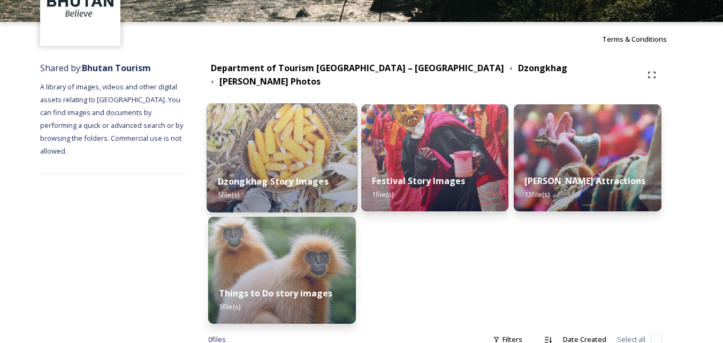
scroll to position [97, 0]
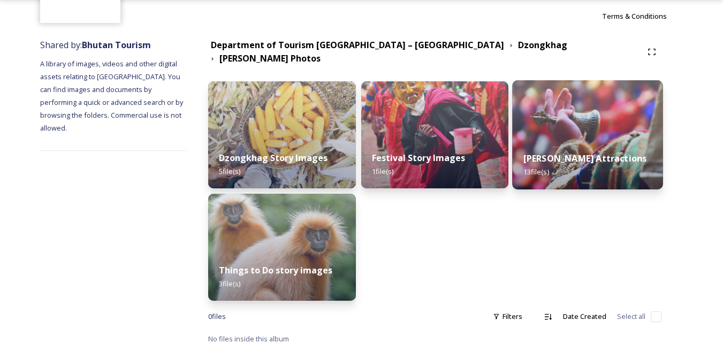
click at [602, 168] on div "[PERSON_NAME] Attractions 13 file(s)" at bounding box center [588, 165] width 150 height 49
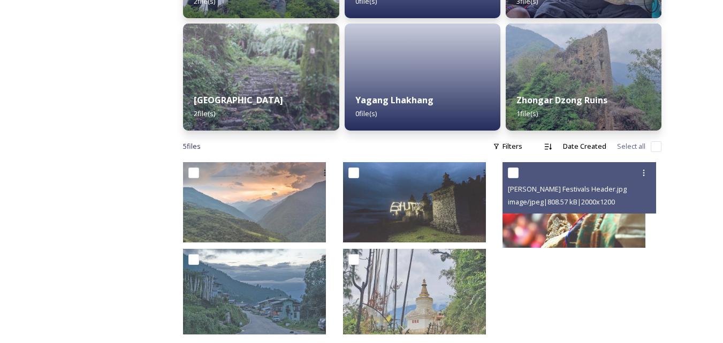
scroll to position [282, 0]
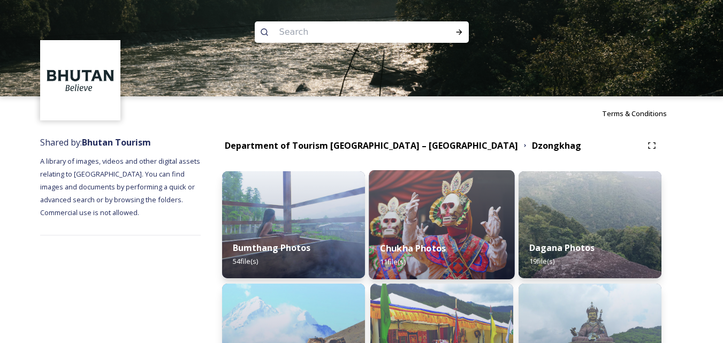
scroll to position [161, 0]
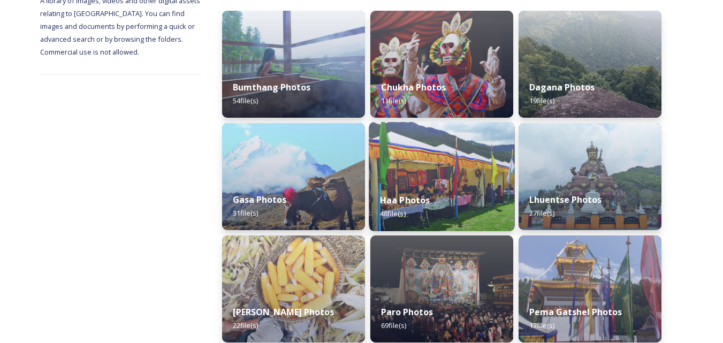
click at [465, 192] on div "Haa Photos 48 file(s)" at bounding box center [442, 207] width 146 height 49
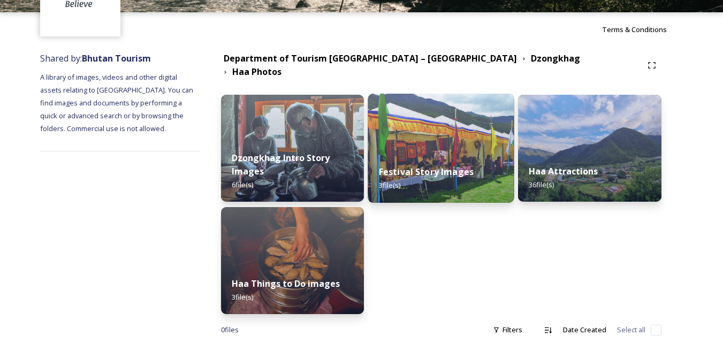
scroll to position [97, 0]
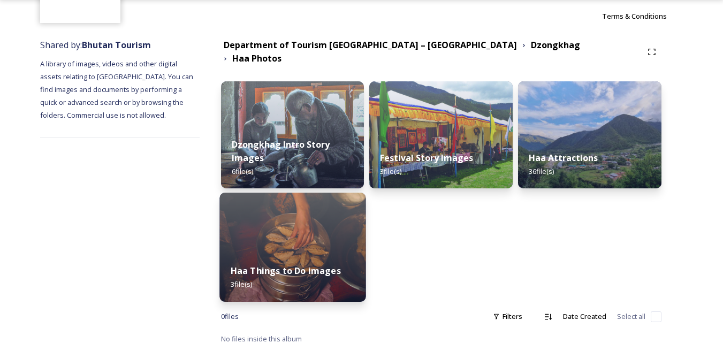
click at [335, 243] on img at bounding box center [292, 247] width 146 height 109
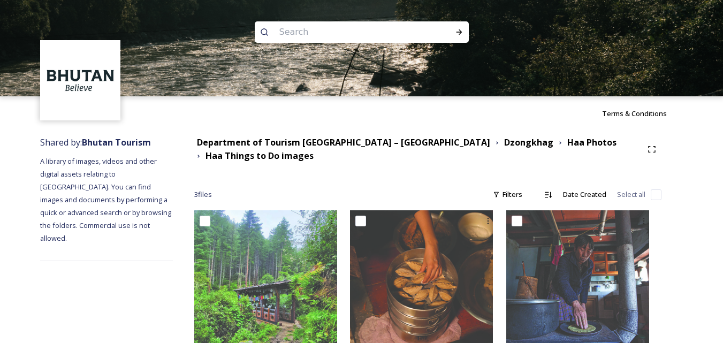
scroll to position [33, 0]
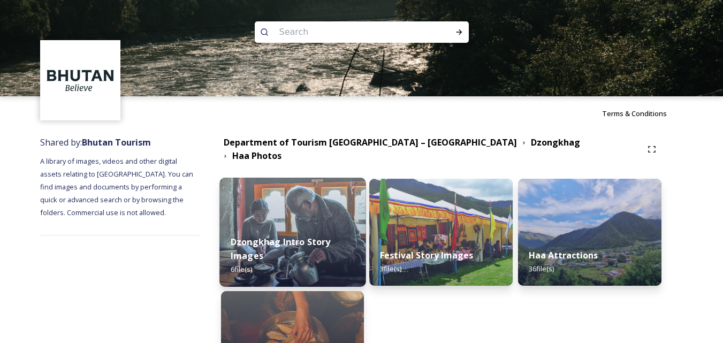
click at [268, 194] on img at bounding box center [292, 232] width 146 height 109
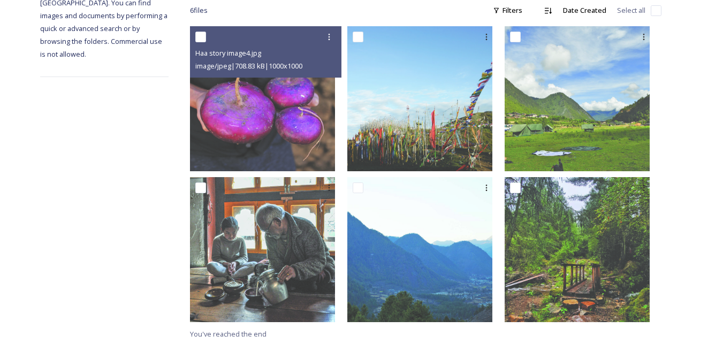
scroll to position [186, 0]
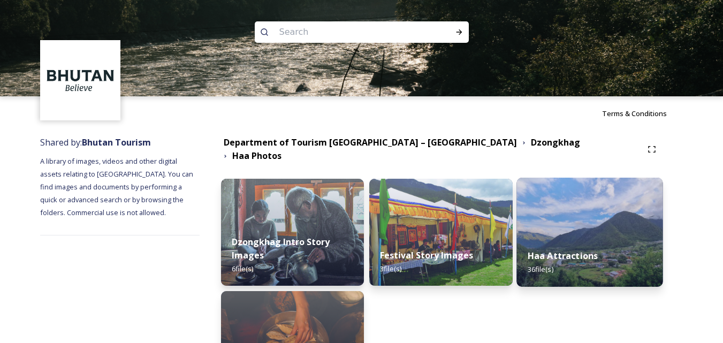
click at [586, 226] on img at bounding box center [590, 232] width 146 height 109
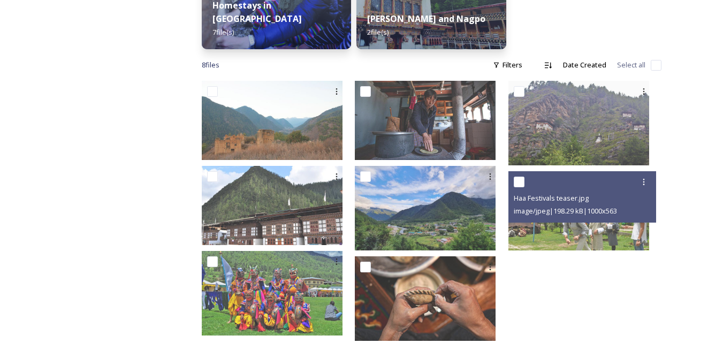
scroll to position [363, 0]
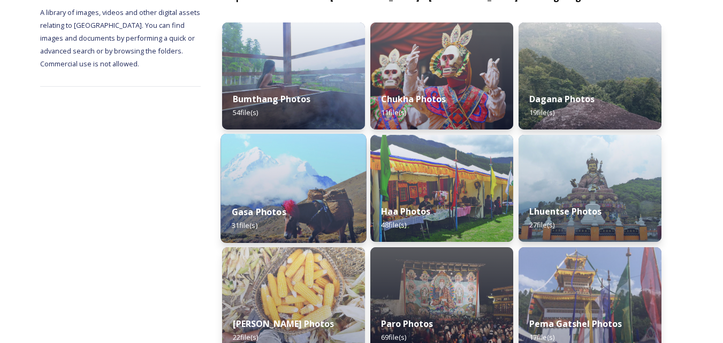
scroll to position [161, 0]
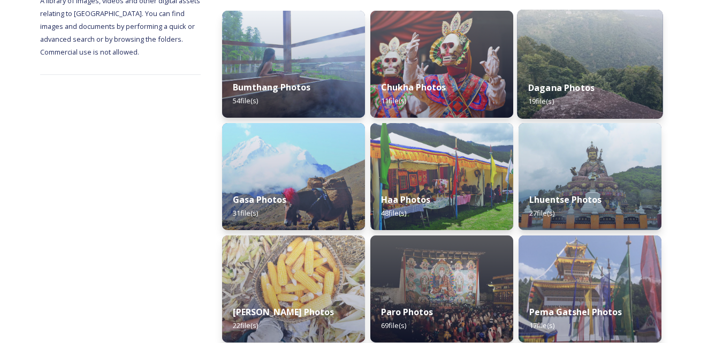
click at [612, 96] on div "Dagana Photos 19 file(s)" at bounding box center [590, 94] width 146 height 49
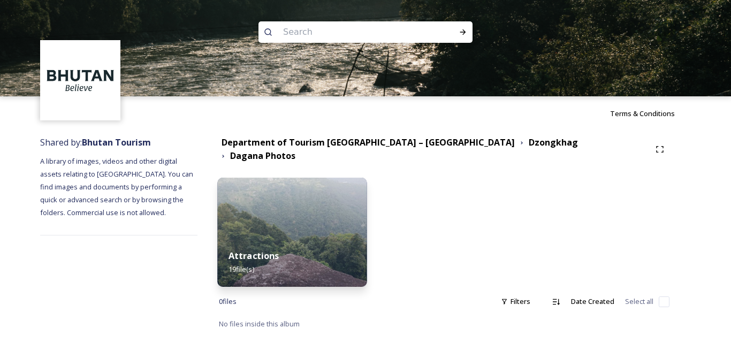
click at [333, 247] on div "Attractions 19 file(s)" at bounding box center [292, 262] width 150 height 49
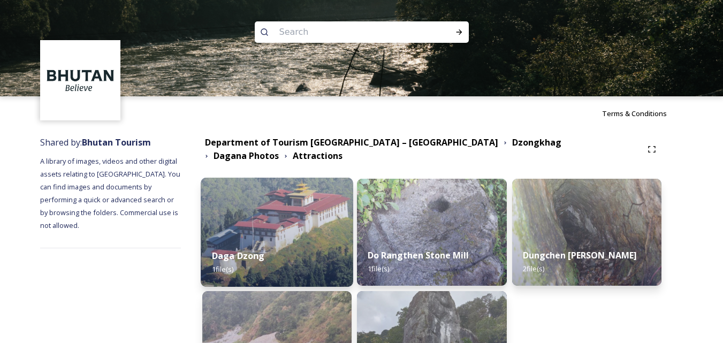
click at [291, 253] on div "Daga Dzong 1 file(s)" at bounding box center [277, 262] width 153 height 49
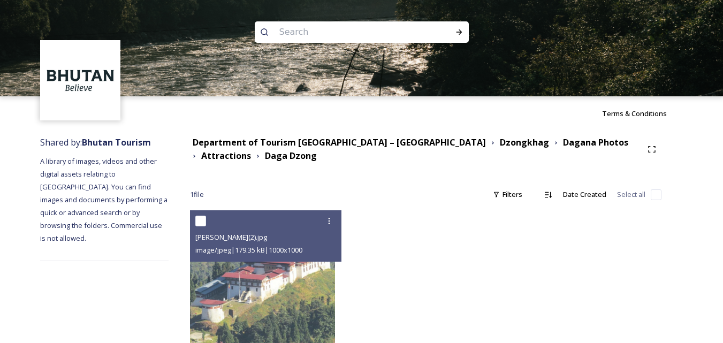
scroll to position [35, 0]
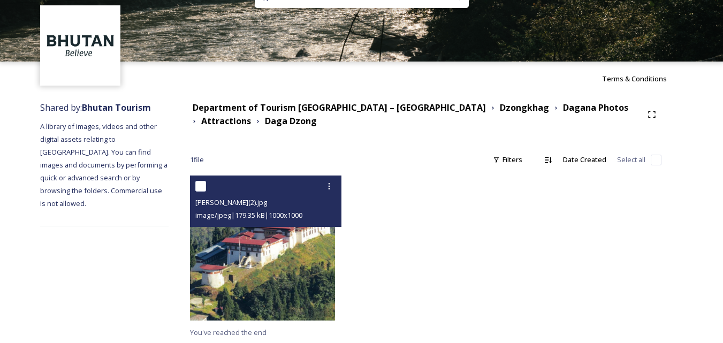
click at [295, 260] on img at bounding box center [262, 248] width 145 height 145
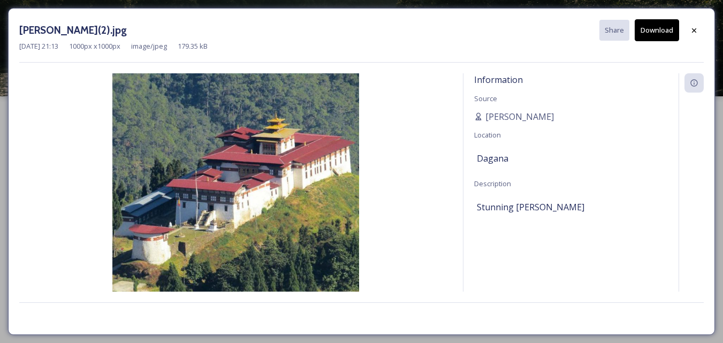
scroll to position [0, 0]
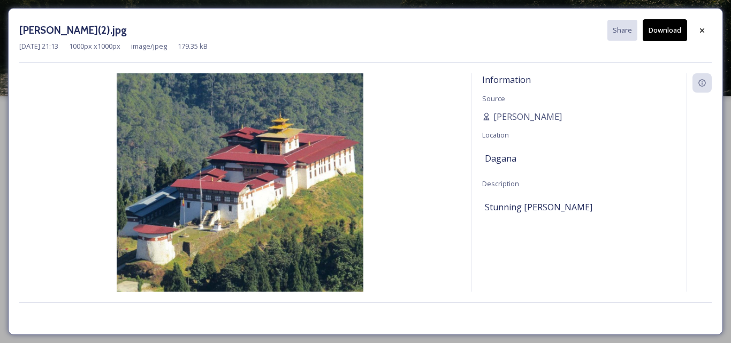
click at [664, 30] on button "Download" at bounding box center [665, 30] width 44 height 22
click at [708, 33] on div at bounding box center [702, 30] width 19 height 19
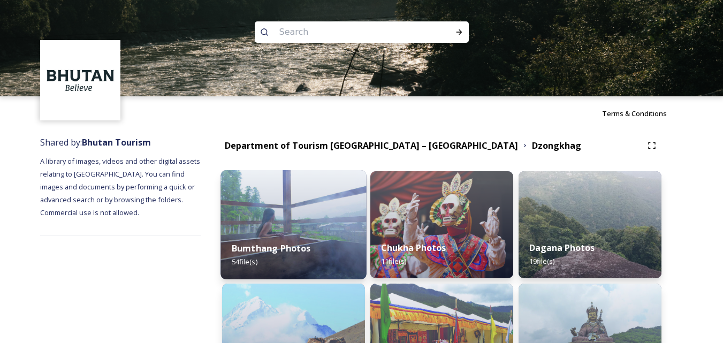
click at [307, 243] on strong "Bumthang Photos" at bounding box center [271, 248] width 79 height 12
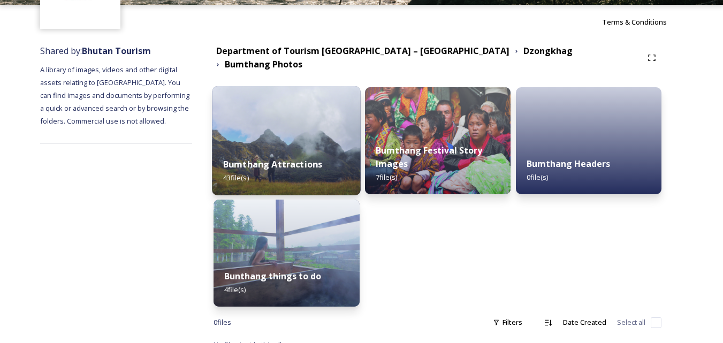
scroll to position [97, 0]
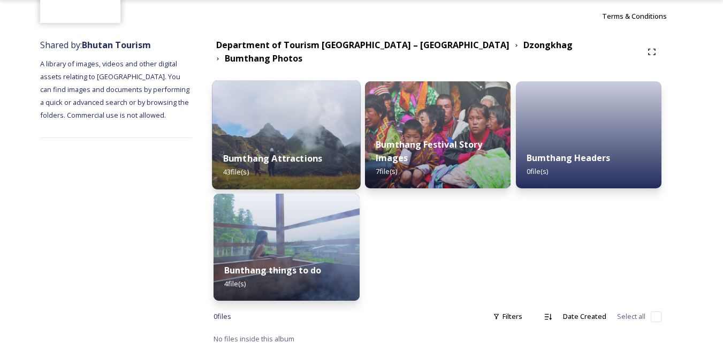
click at [319, 171] on div "Bumthang Attractions 43 file(s)" at bounding box center [287, 165] width 149 height 49
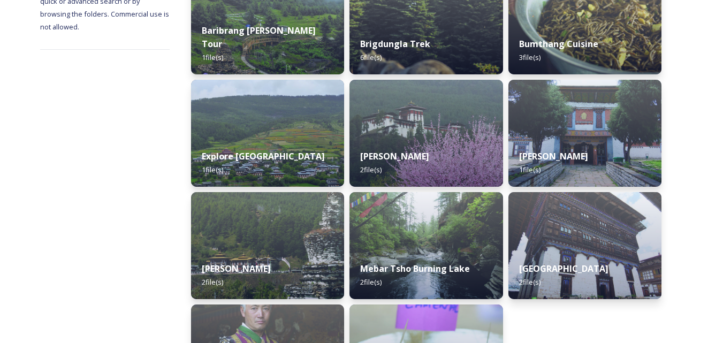
scroll to position [209, 0]
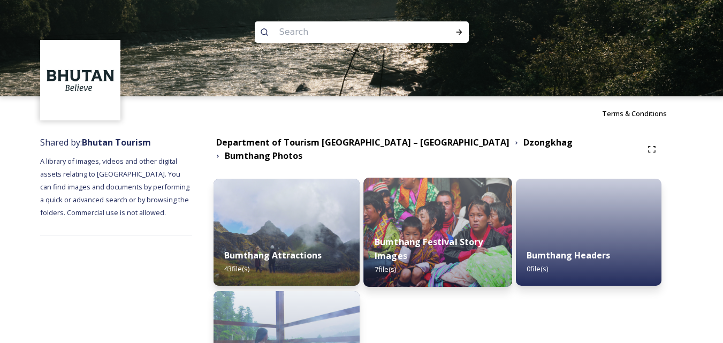
click at [383, 207] on img at bounding box center [437, 232] width 149 height 109
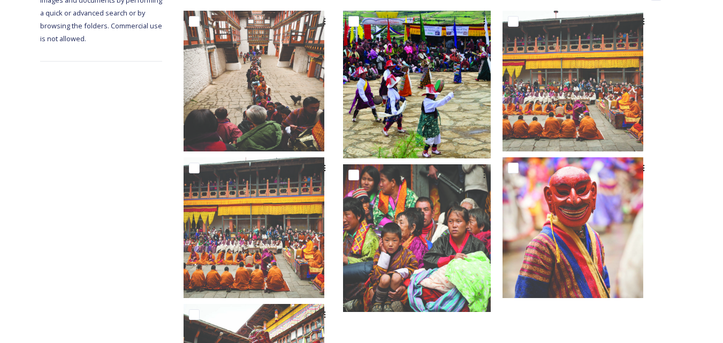
scroll to position [110, 0]
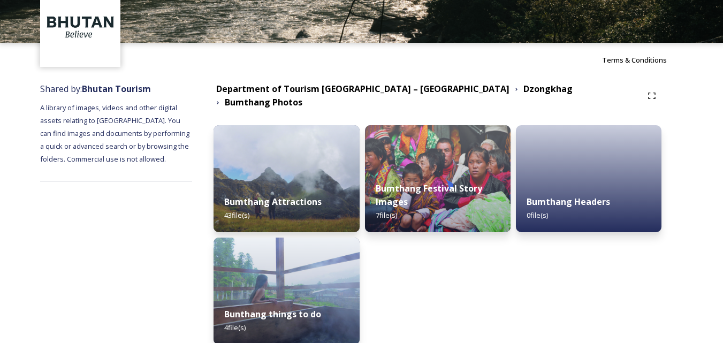
scroll to position [97, 0]
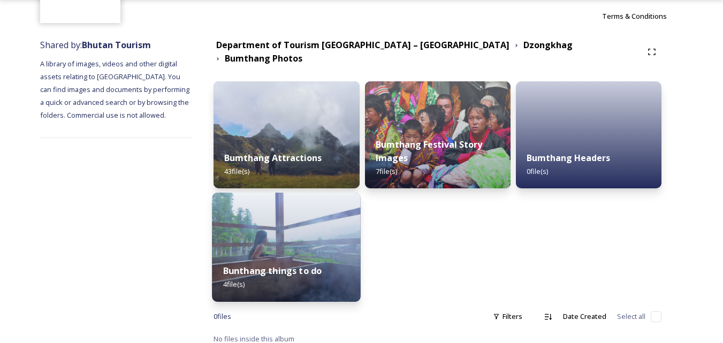
click at [318, 242] on img at bounding box center [287, 247] width 149 height 109
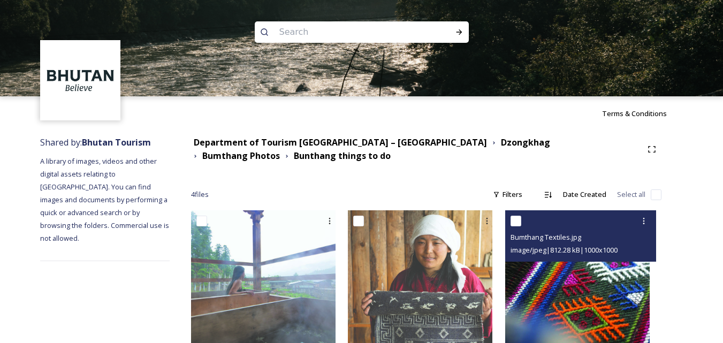
click at [551, 270] on img at bounding box center [577, 282] width 145 height 145
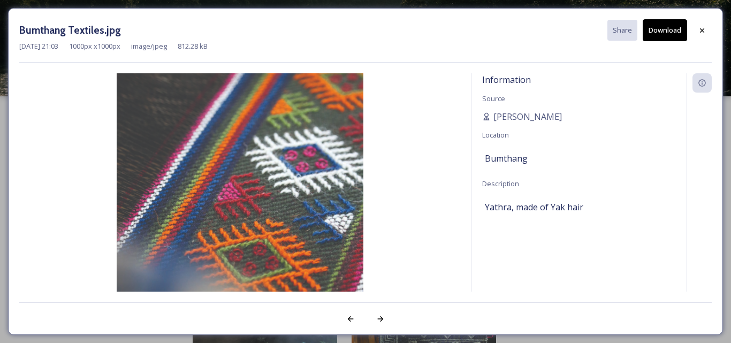
click at [660, 22] on button "Download" at bounding box center [665, 30] width 44 height 22
click at [695, 28] on div at bounding box center [702, 30] width 19 height 19
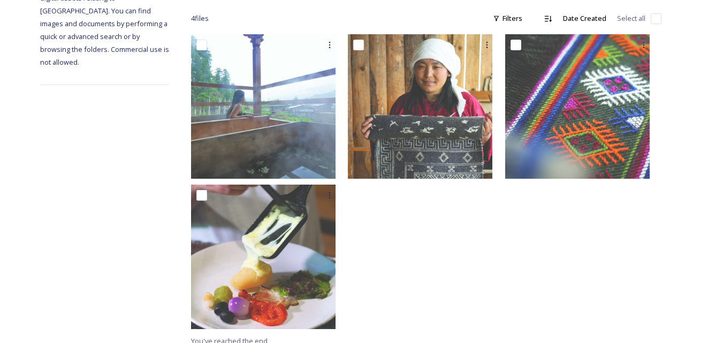
scroll to position [185, 0]
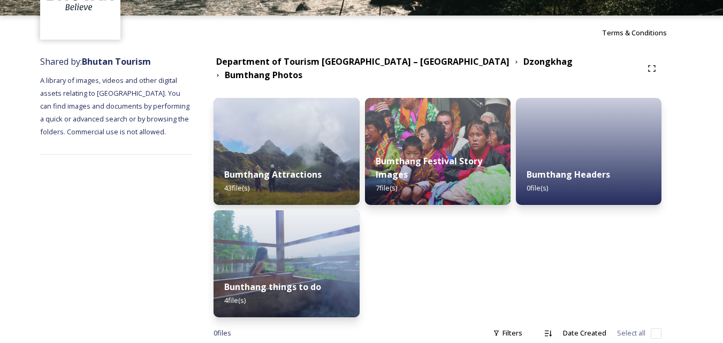
scroll to position [97, 0]
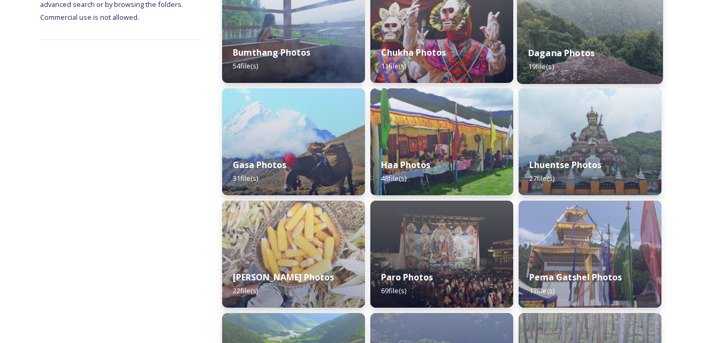
scroll to position [214, 0]
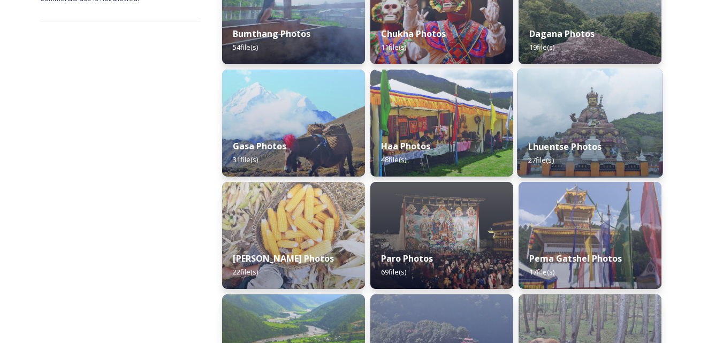
click at [583, 148] on strong "Lhuentse Photos" at bounding box center [565, 147] width 74 height 12
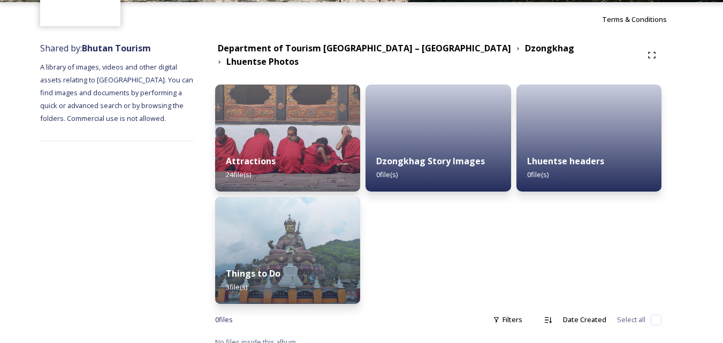
scroll to position [97, 0]
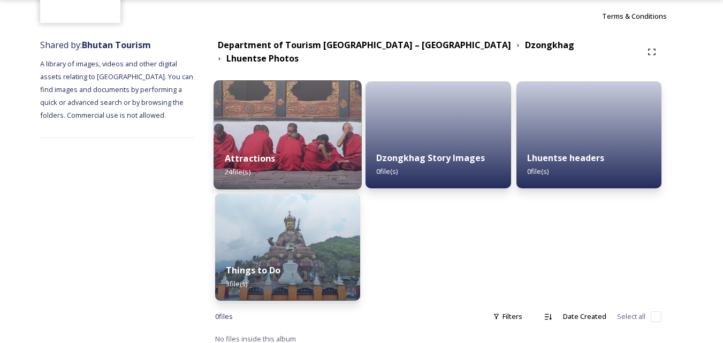
click at [321, 154] on div "Attractions 24 file(s)" at bounding box center [288, 165] width 148 height 49
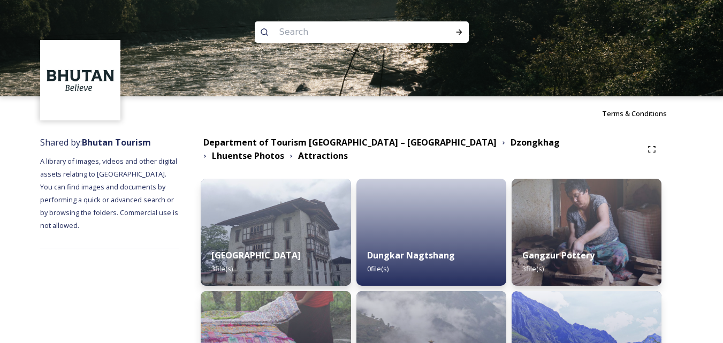
scroll to position [161, 0]
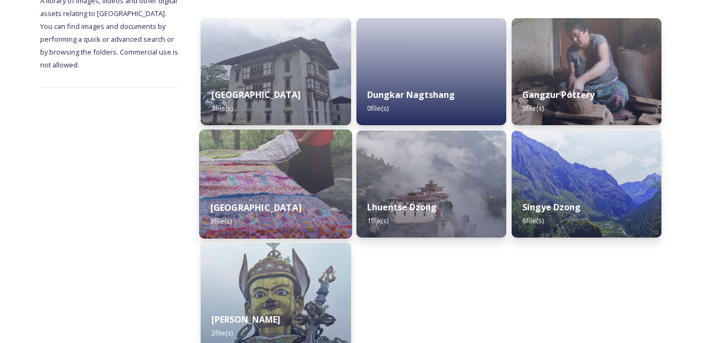
click at [299, 215] on div "Khoma Village 3 file(s)" at bounding box center [275, 214] width 153 height 49
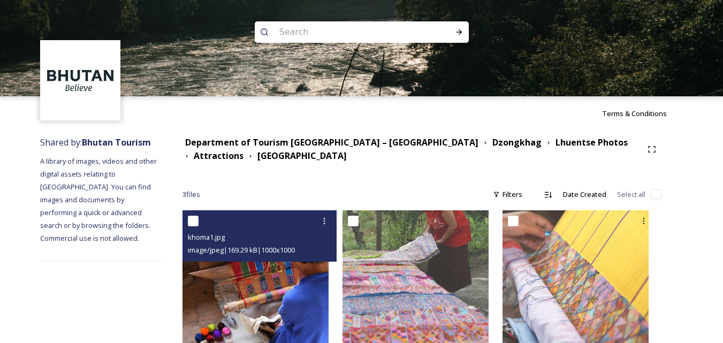
scroll to position [36, 0]
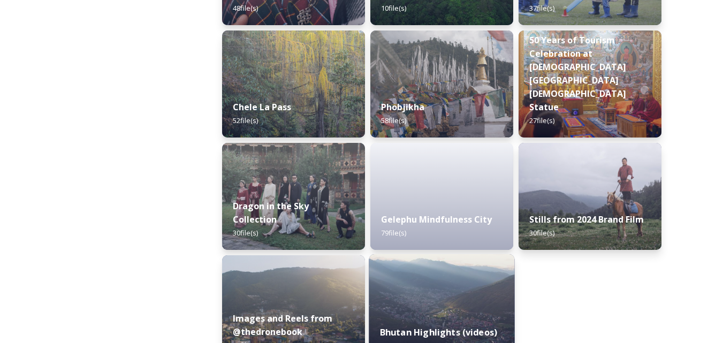
scroll to position [1750, 0]
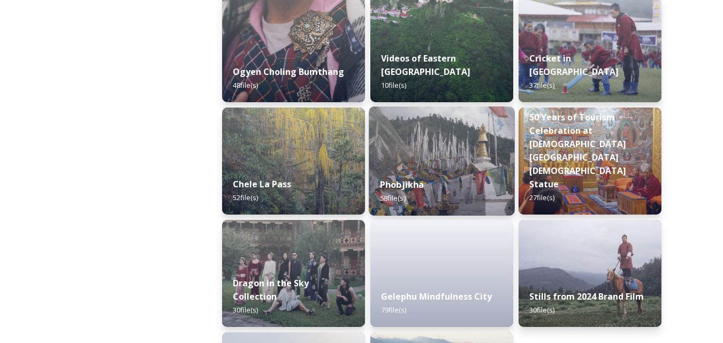
click at [469, 179] on div "Phobjikha 58 file(s)" at bounding box center [442, 191] width 146 height 49
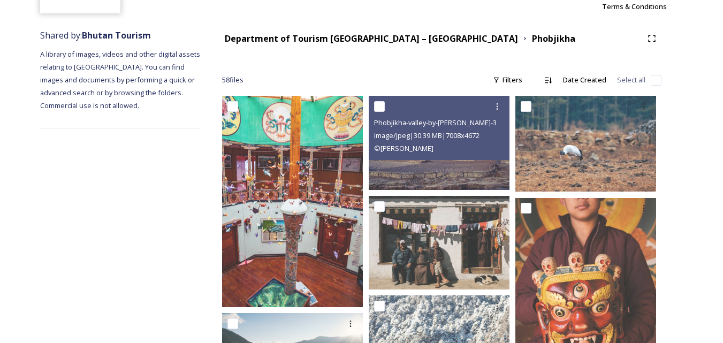
scroll to position [214, 0]
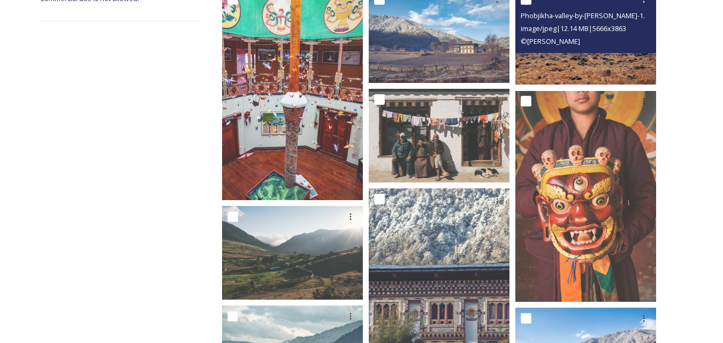
click at [593, 72] on img at bounding box center [586, 37] width 141 height 96
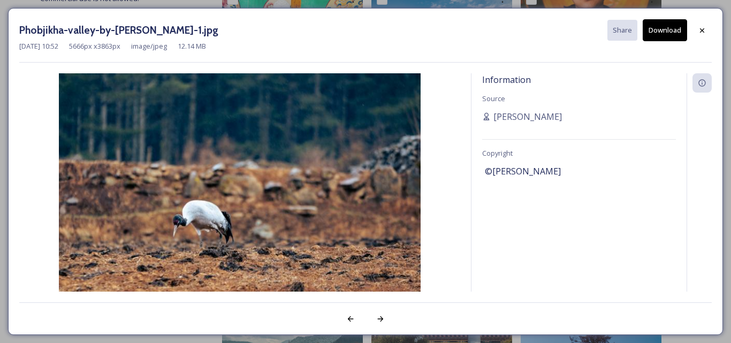
click at [663, 26] on button "Download" at bounding box center [665, 30] width 44 height 22
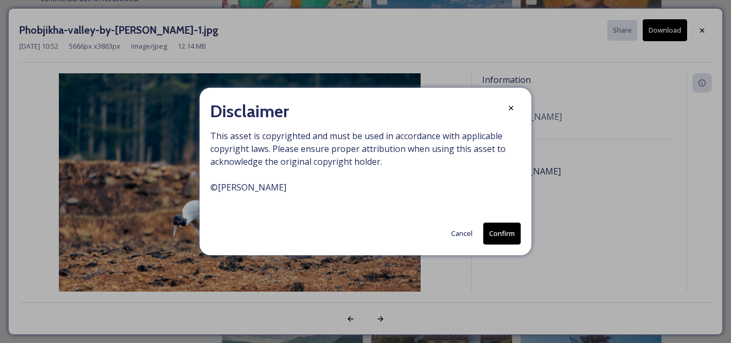
click at [492, 236] on button "Confirm" at bounding box center [501, 234] width 37 height 22
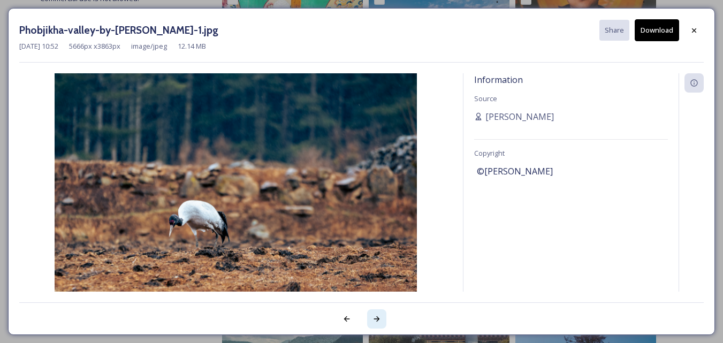
click at [379, 315] on icon at bounding box center [377, 319] width 9 height 9
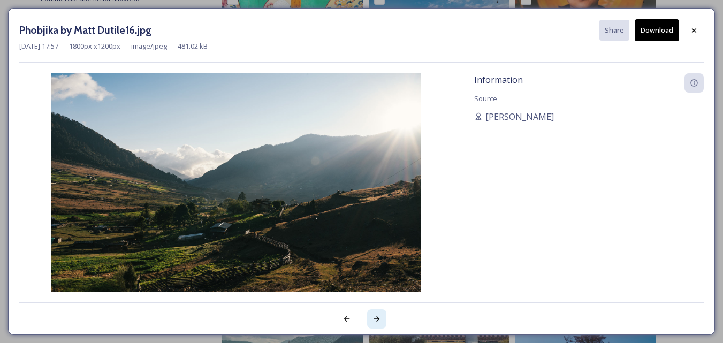
click at [379, 315] on icon at bounding box center [377, 319] width 9 height 9
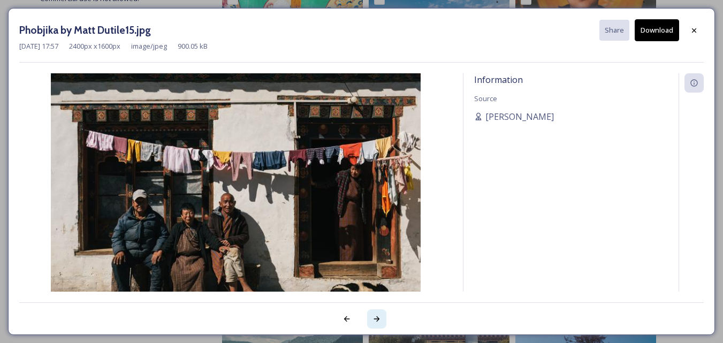
click at [379, 315] on icon at bounding box center [377, 319] width 9 height 9
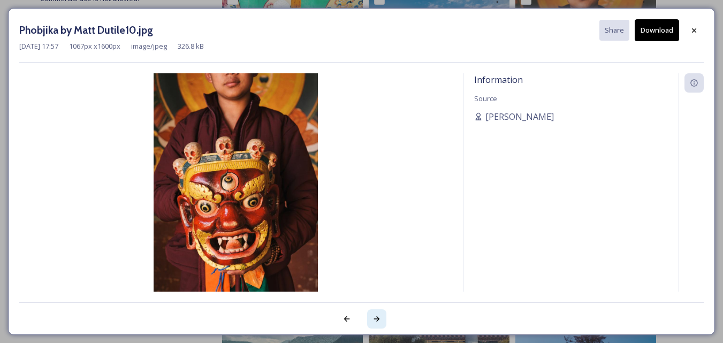
click at [379, 315] on icon at bounding box center [377, 319] width 9 height 9
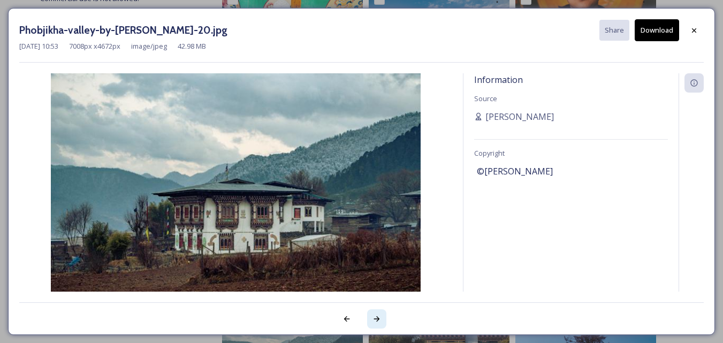
click at [379, 315] on icon at bounding box center [377, 319] width 9 height 9
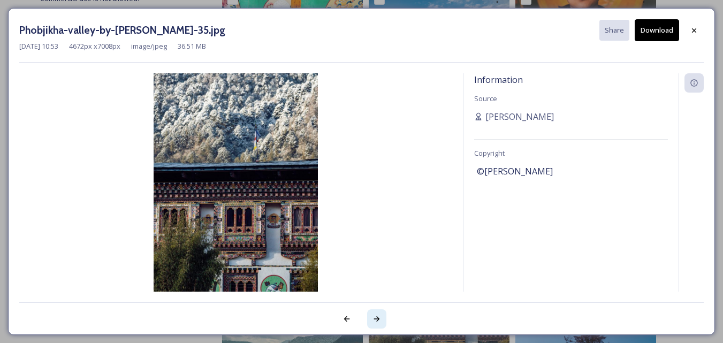
click at [379, 315] on icon at bounding box center [377, 319] width 9 height 9
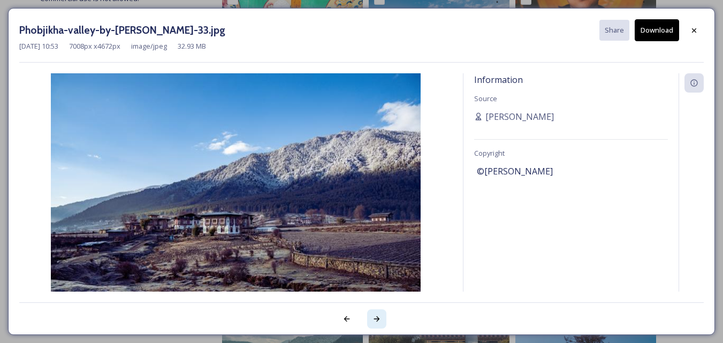
click at [379, 315] on icon at bounding box center [377, 319] width 9 height 9
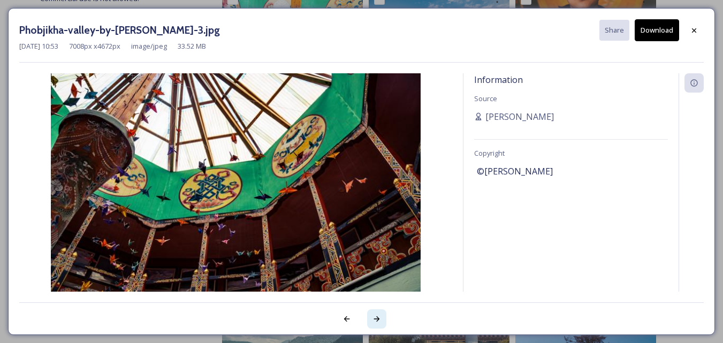
click at [379, 315] on icon at bounding box center [377, 319] width 9 height 9
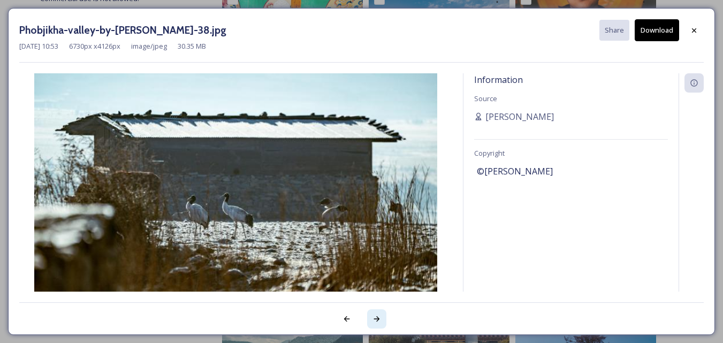
click at [379, 315] on icon at bounding box center [377, 319] width 9 height 9
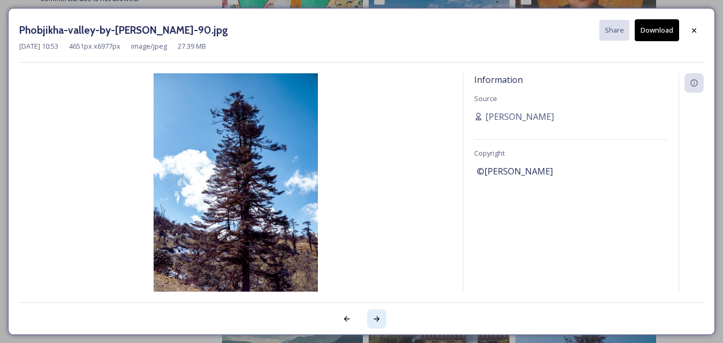
click at [379, 315] on icon at bounding box center [377, 319] width 9 height 9
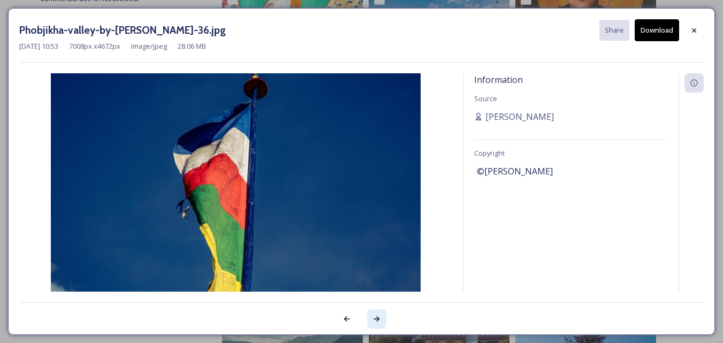
click at [379, 315] on icon at bounding box center [377, 319] width 9 height 9
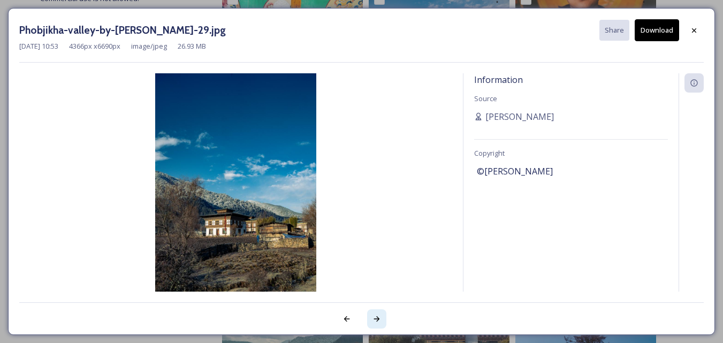
click at [379, 315] on icon at bounding box center [377, 319] width 9 height 9
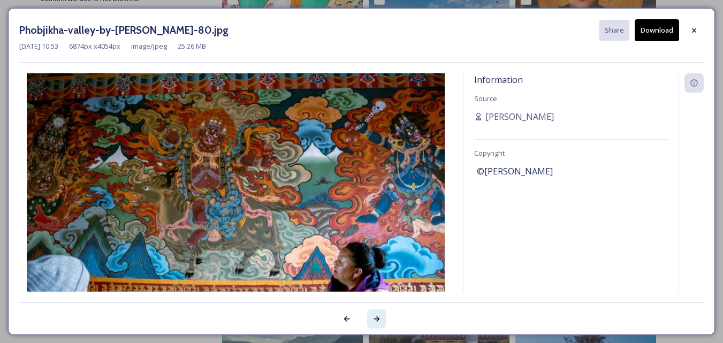
click at [379, 315] on icon at bounding box center [377, 319] width 9 height 9
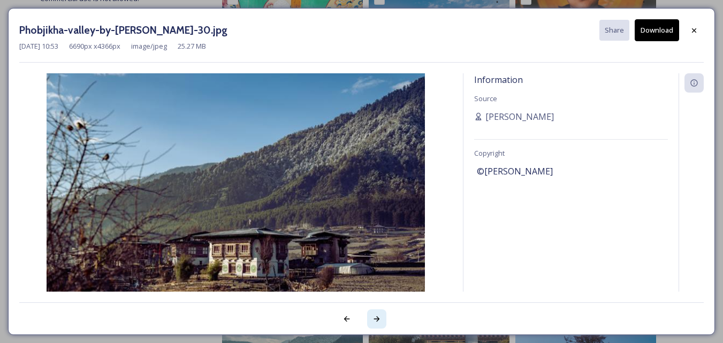
click at [379, 315] on icon at bounding box center [377, 319] width 9 height 9
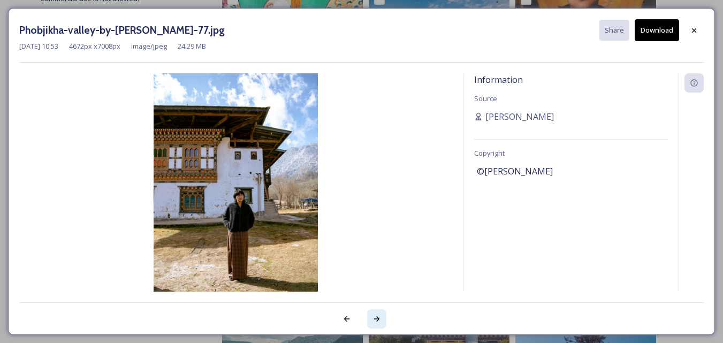
click at [379, 315] on icon at bounding box center [377, 319] width 9 height 9
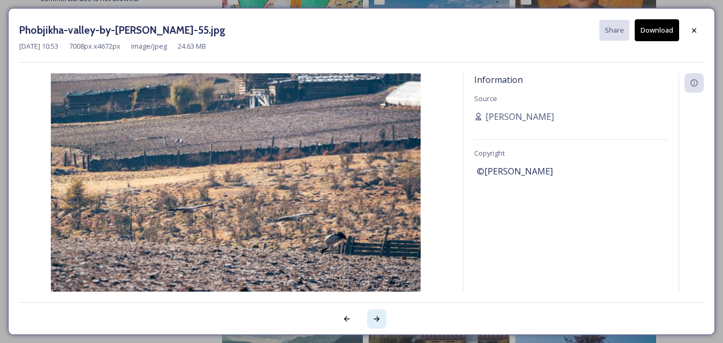
click at [379, 315] on icon at bounding box center [377, 319] width 9 height 9
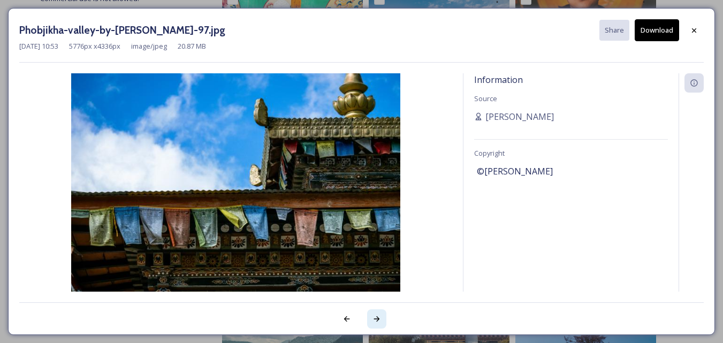
click at [379, 315] on icon at bounding box center [377, 319] width 9 height 9
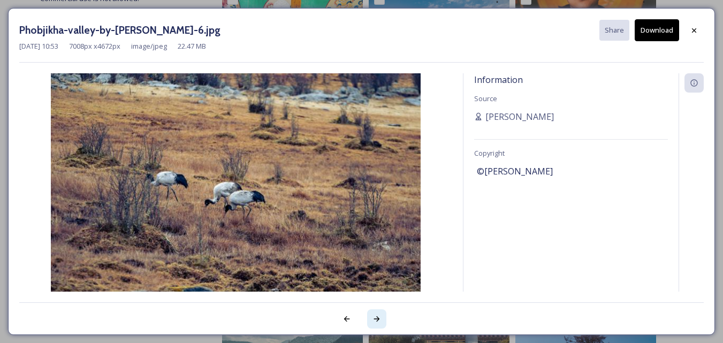
click at [379, 315] on icon at bounding box center [377, 319] width 9 height 9
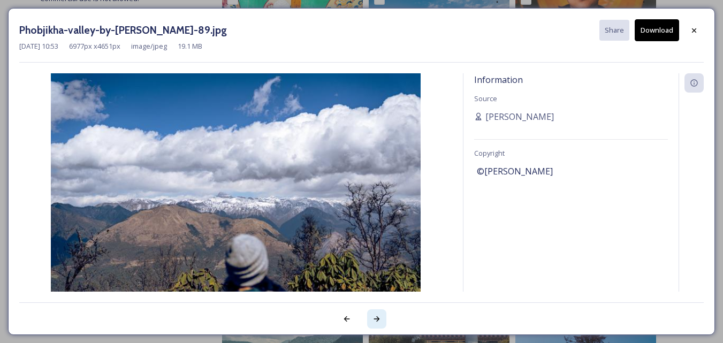
click at [379, 315] on icon at bounding box center [377, 319] width 9 height 9
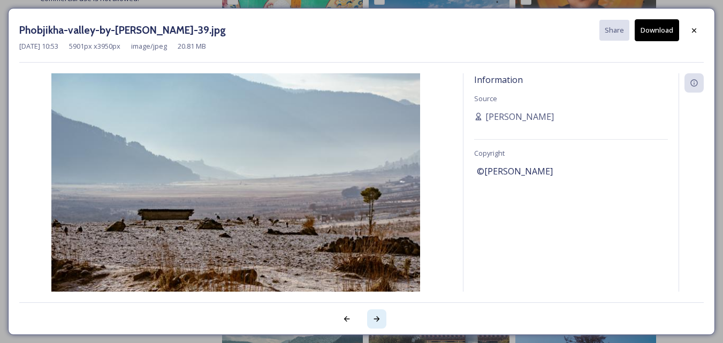
click at [379, 315] on icon at bounding box center [377, 319] width 9 height 9
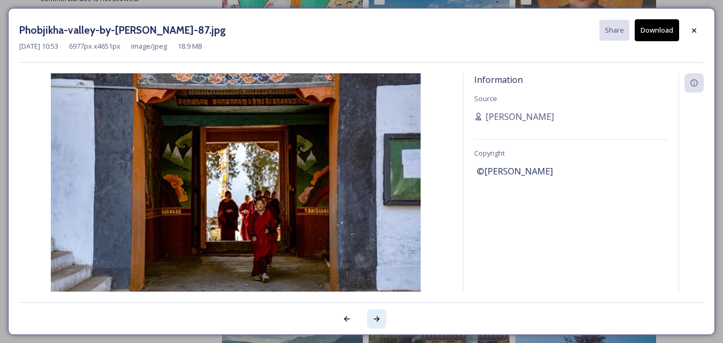
click at [379, 315] on icon at bounding box center [377, 319] width 9 height 9
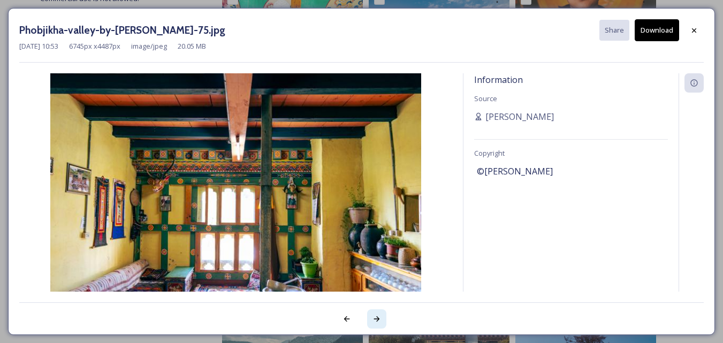
click at [379, 315] on icon at bounding box center [377, 319] width 9 height 9
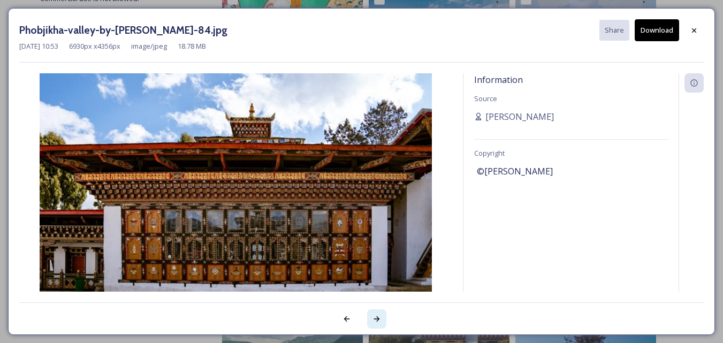
click at [379, 315] on icon at bounding box center [377, 319] width 9 height 9
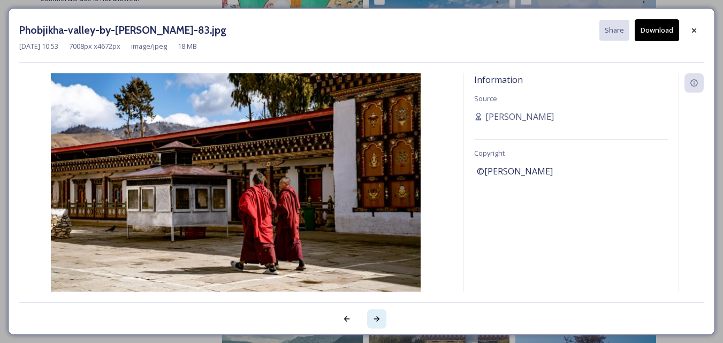
click at [379, 315] on icon at bounding box center [377, 319] width 9 height 9
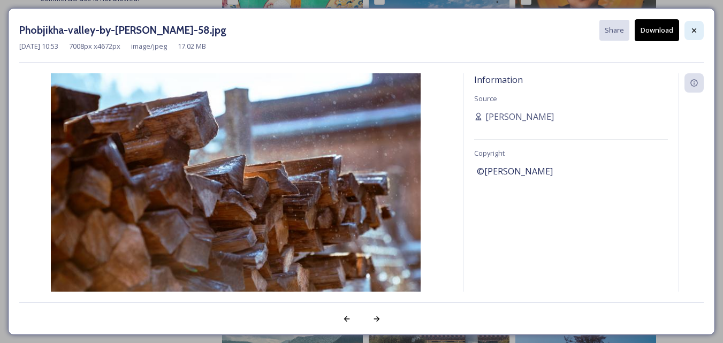
click at [699, 32] on div at bounding box center [694, 30] width 19 height 19
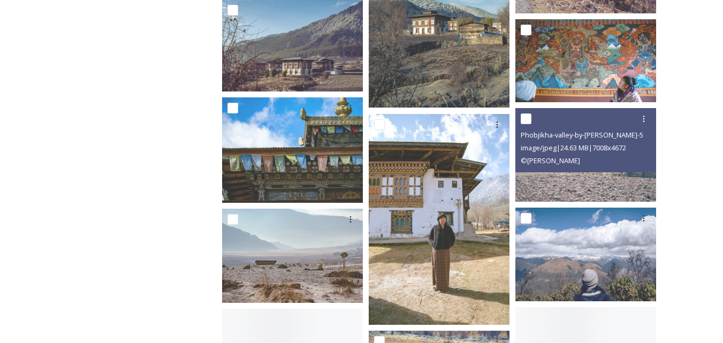
scroll to position [856, 0]
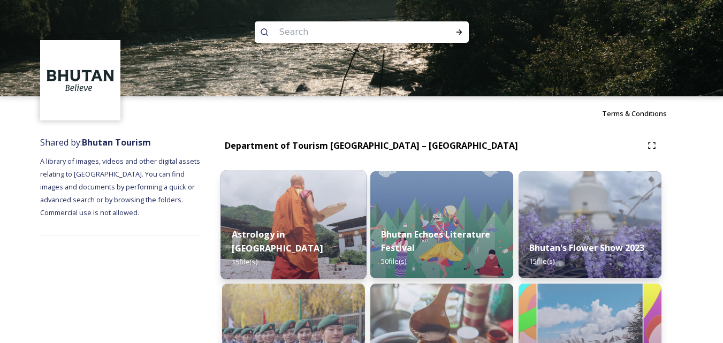
scroll to position [161, 0]
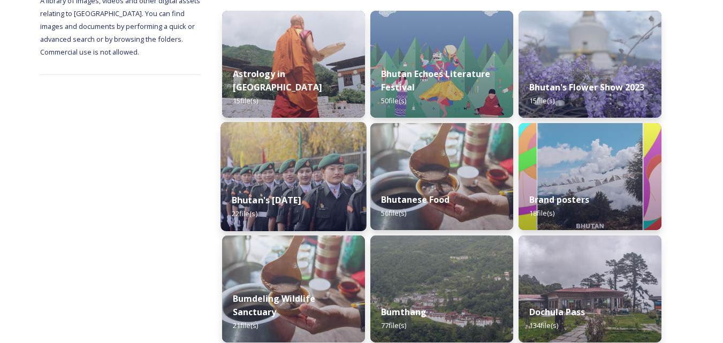
click at [317, 177] on img at bounding box center [294, 176] width 146 height 109
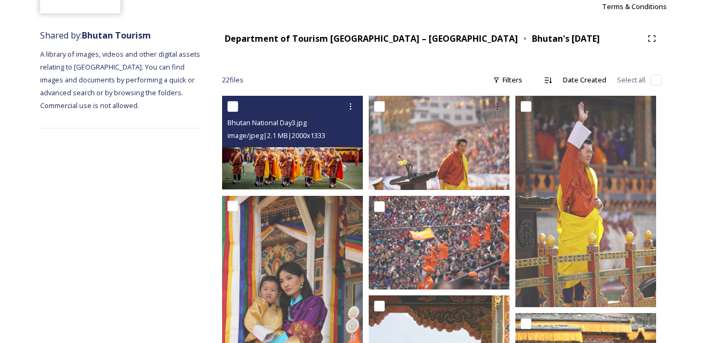
scroll to position [161, 0]
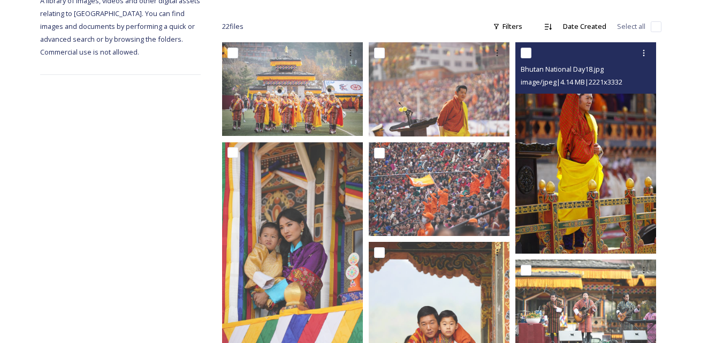
click at [542, 174] on img at bounding box center [586, 147] width 141 height 211
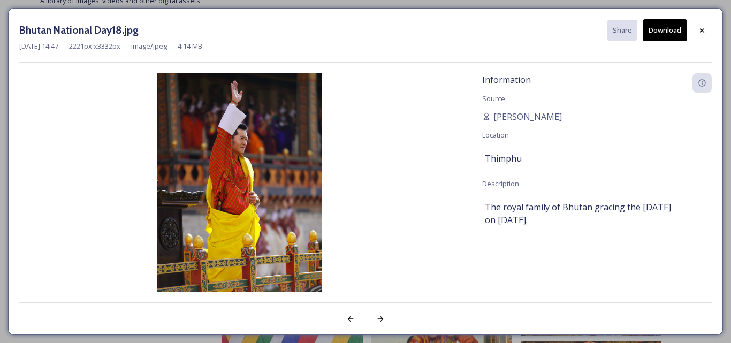
click at [670, 31] on button "Download" at bounding box center [665, 30] width 44 height 22
click at [377, 321] on icon at bounding box center [380, 319] width 9 height 9
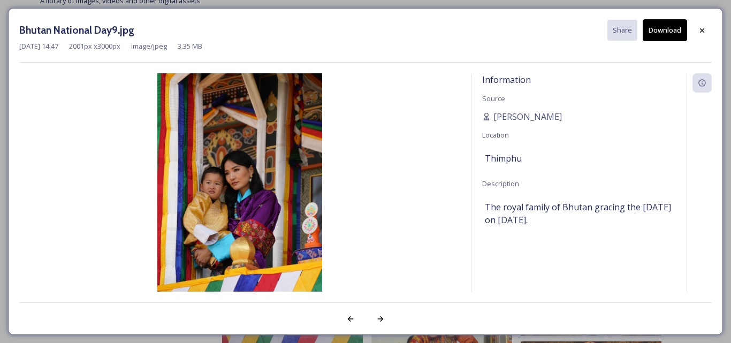
click at [664, 28] on button "Download" at bounding box center [665, 30] width 44 height 22
click at [698, 30] on icon at bounding box center [702, 30] width 9 height 9
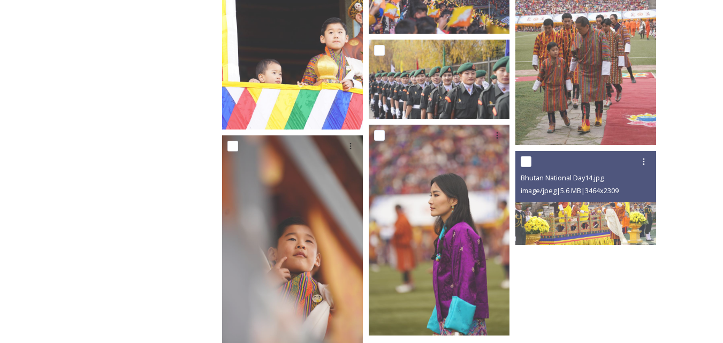
scroll to position [910, 0]
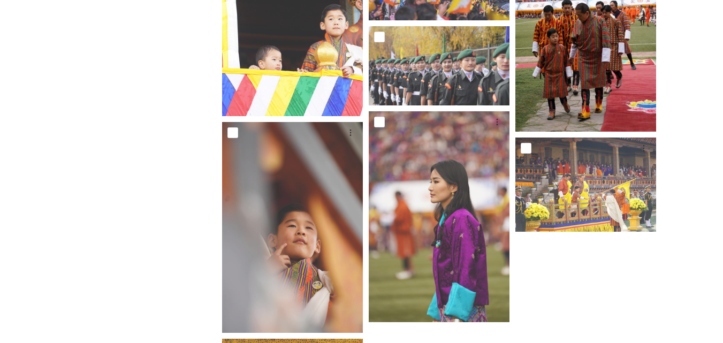
click at [581, 81] on img at bounding box center [586, 26] width 141 height 211
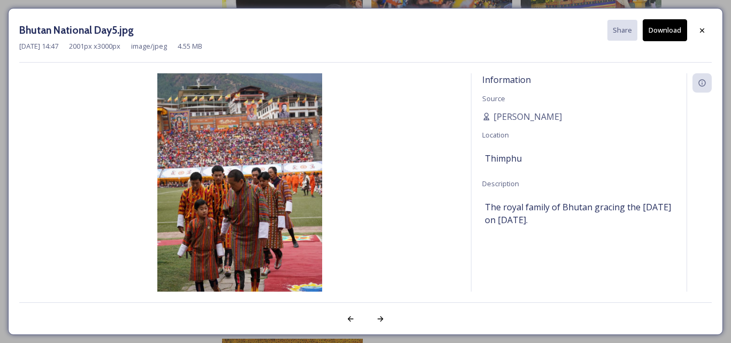
click at [670, 29] on button "Download" at bounding box center [665, 30] width 44 height 22
click at [378, 321] on icon at bounding box center [380, 319] width 9 height 9
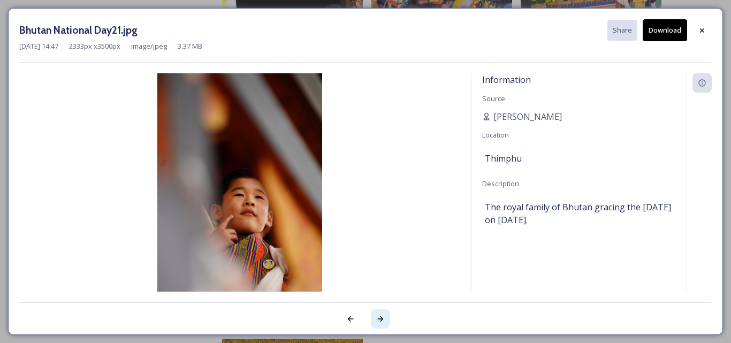
click at [378, 321] on icon at bounding box center [380, 319] width 9 height 9
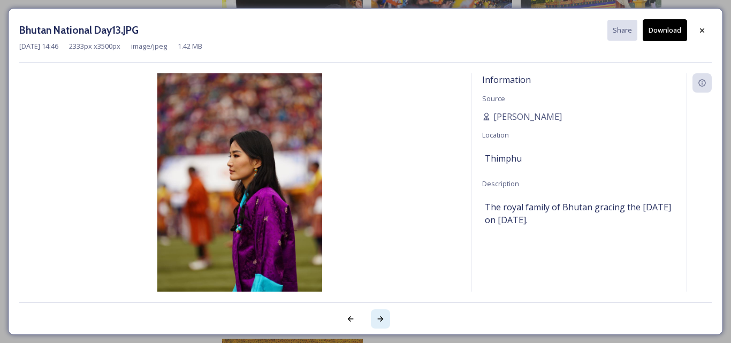
click at [378, 321] on icon at bounding box center [380, 319] width 9 height 9
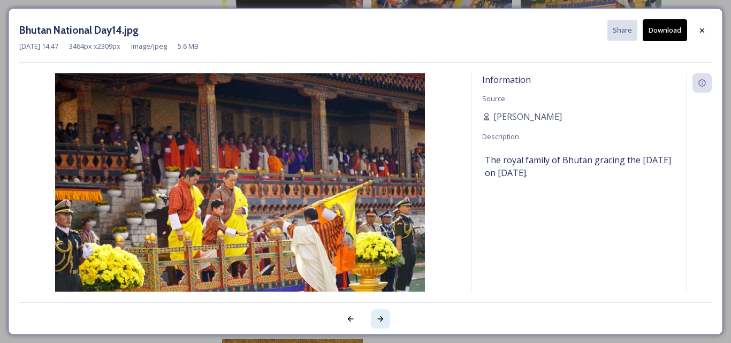
click at [378, 321] on icon at bounding box center [380, 319] width 9 height 9
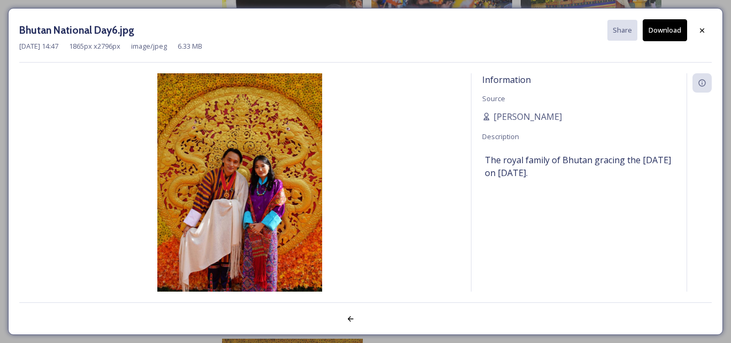
click at [378, 321] on div at bounding box center [365, 312] width 693 height 21
click at [709, 28] on div at bounding box center [702, 30] width 19 height 19
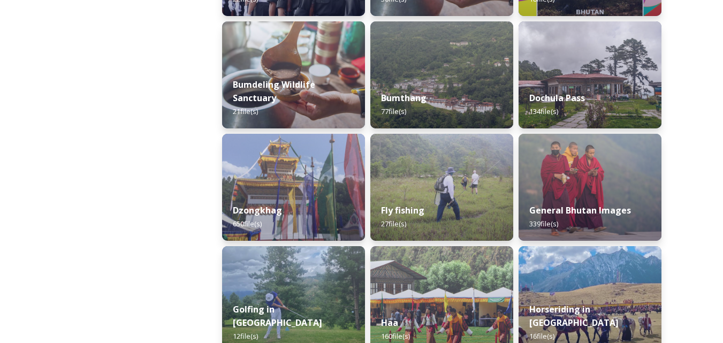
scroll to position [321, 0]
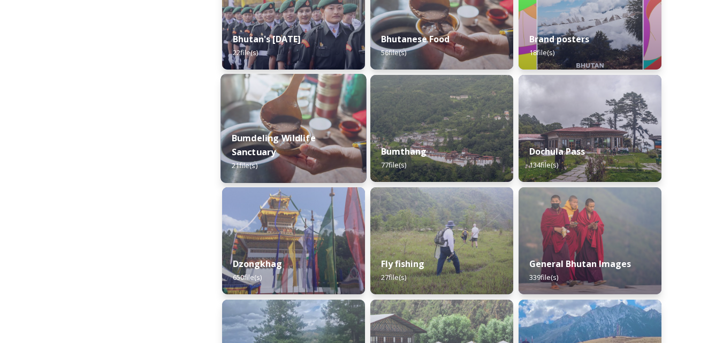
click at [310, 123] on div "[GEOGRAPHIC_DATA] 21 file(s)" at bounding box center [294, 152] width 146 height 62
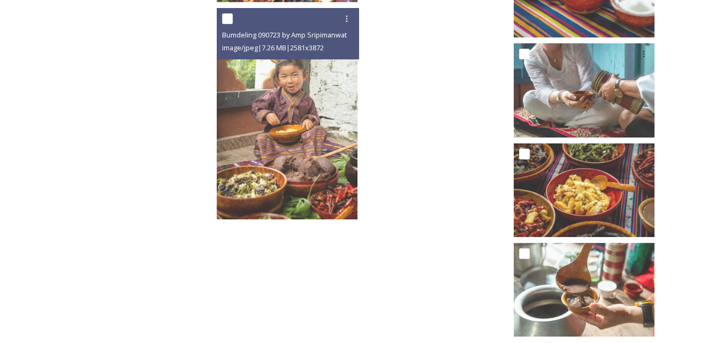
scroll to position [1045, 0]
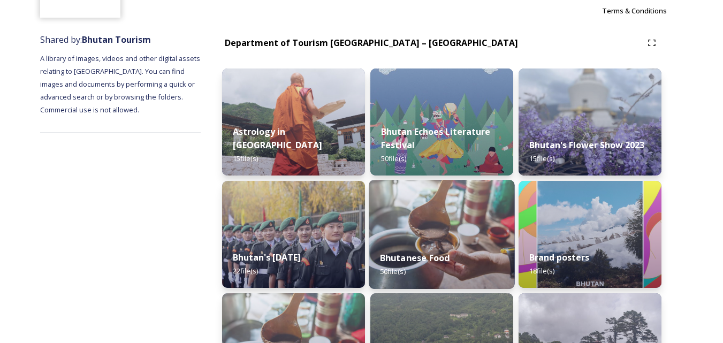
scroll to position [107, 0]
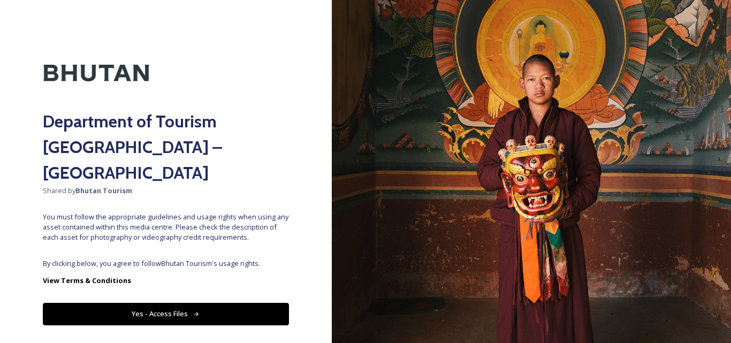
click at [259, 223] on div "Department of Tourism [GEOGRAPHIC_DATA] – Brand Centre Shared by Bhutan Tourism…" at bounding box center [166, 171] width 332 height 257
click at [236, 303] on button "Yes - Access Files" at bounding box center [166, 314] width 246 height 22
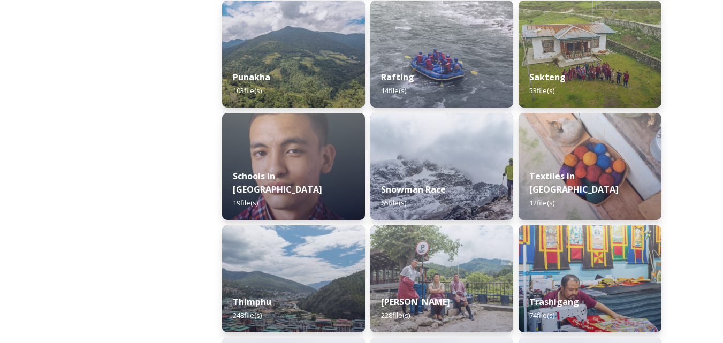
scroll to position [1071, 0]
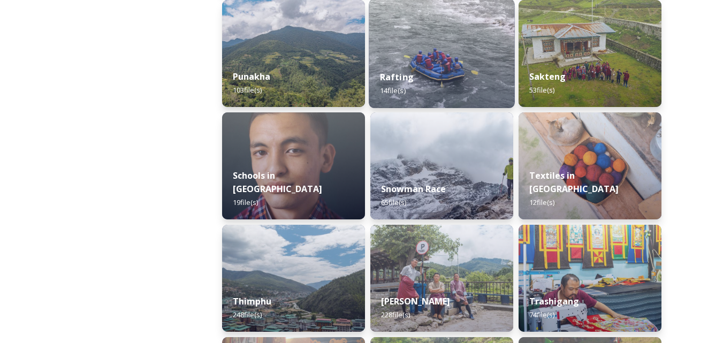
click at [459, 92] on div "Rafting 14 file(s)" at bounding box center [442, 83] width 146 height 49
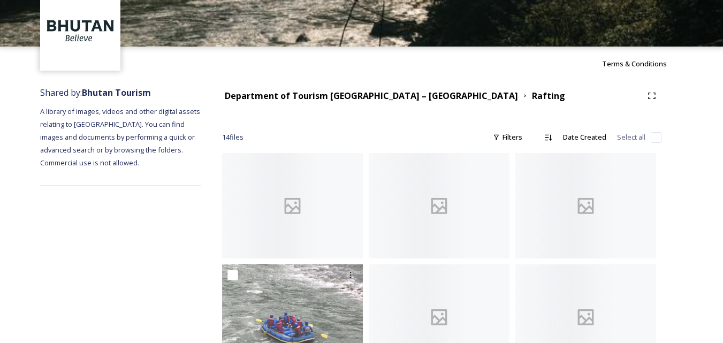
scroll to position [161, 0]
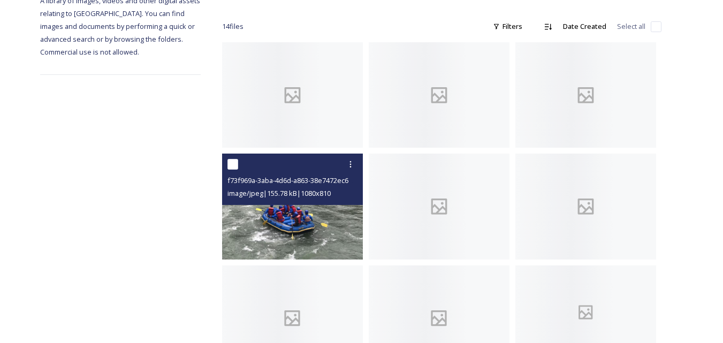
click at [347, 229] on img at bounding box center [292, 206] width 141 height 105
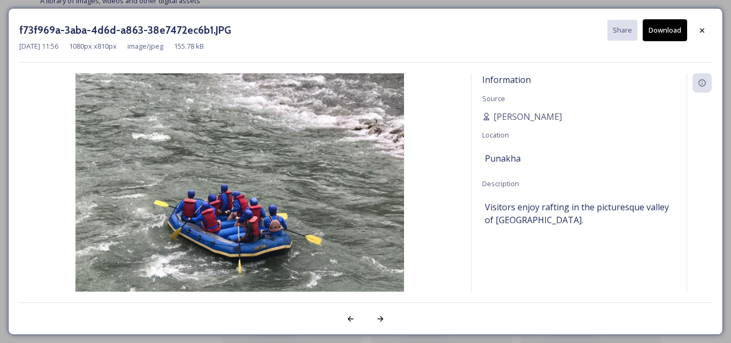
click at [670, 29] on button "Download" at bounding box center [665, 30] width 44 height 22
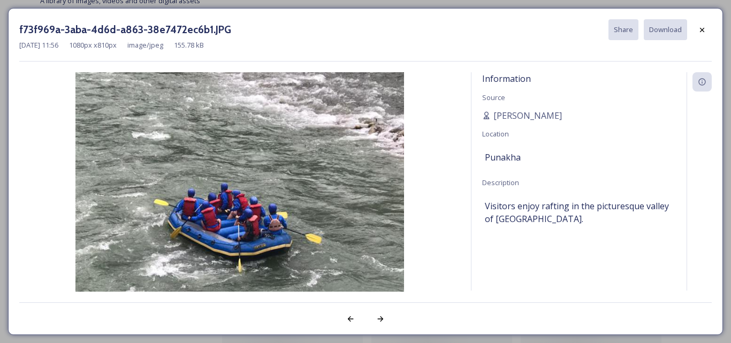
click at [698, 121] on div at bounding box center [699, 181] width 25 height 218
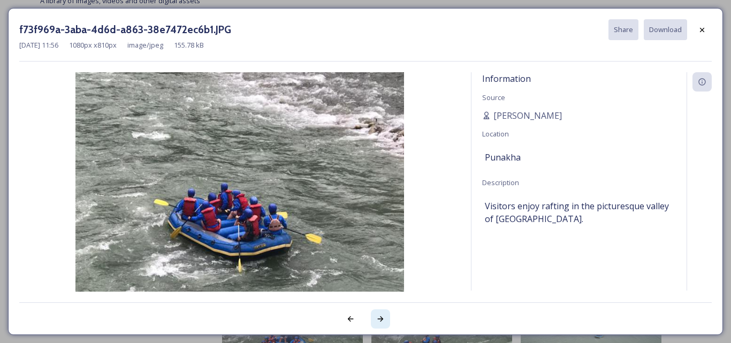
click at [377, 322] on icon at bounding box center [380, 319] width 9 height 9
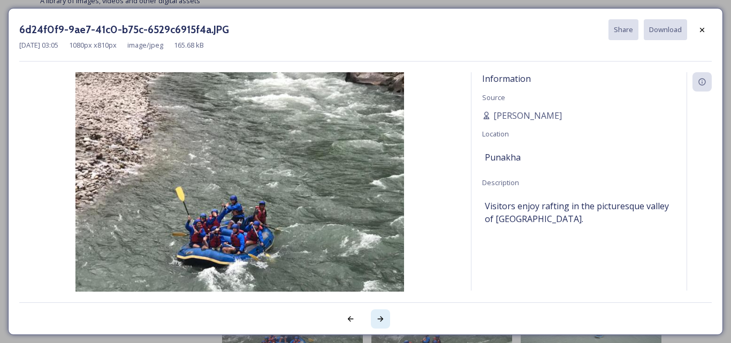
click at [377, 317] on icon at bounding box center [380, 319] width 9 height 9
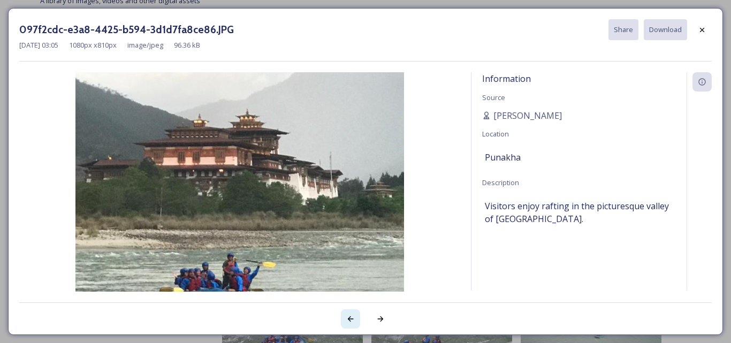
click at [355, 321] on div at bounding box center [350, 318] width 19 height 19
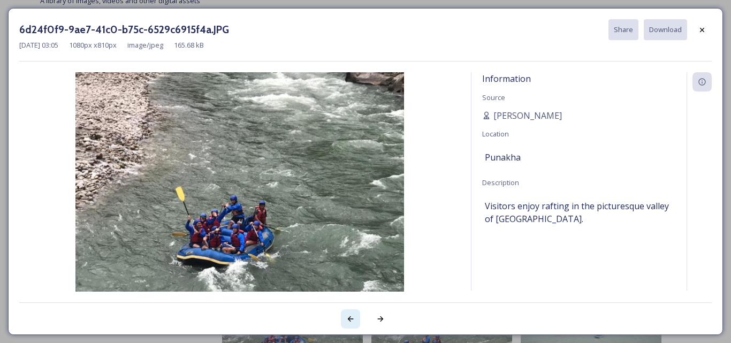
click at [355, 321] on div at bounding box center [350, 318] width 19 height 19
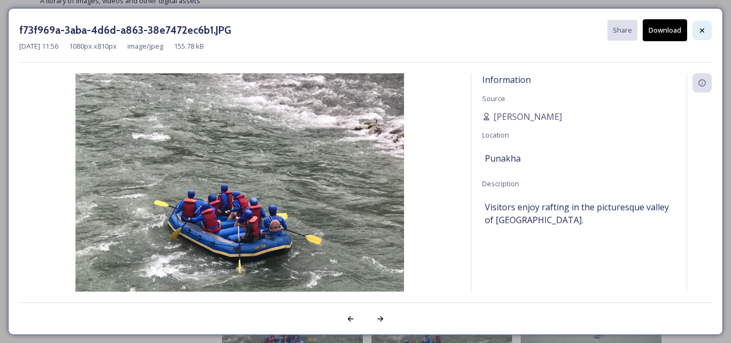
click at [709, 35] on div at bounding box center [702, 30] width 19 height 19
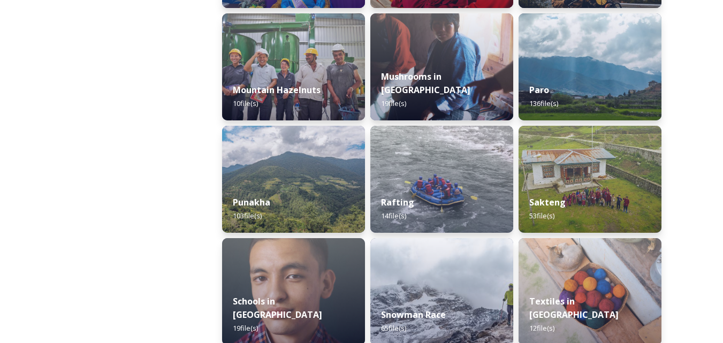
scroll to position [964, 0]
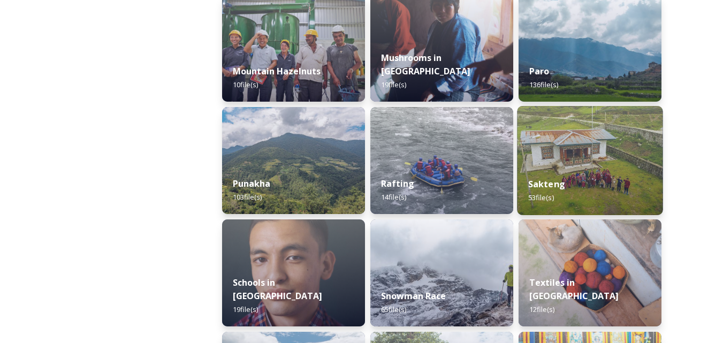
click at [584, 200] on div "Sakteng 53 file(s)" at bounding box center [590, 190] width 146 height 49
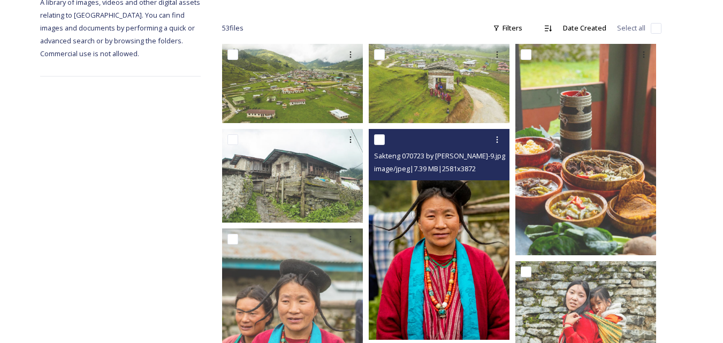
scroll to position [107, 0]
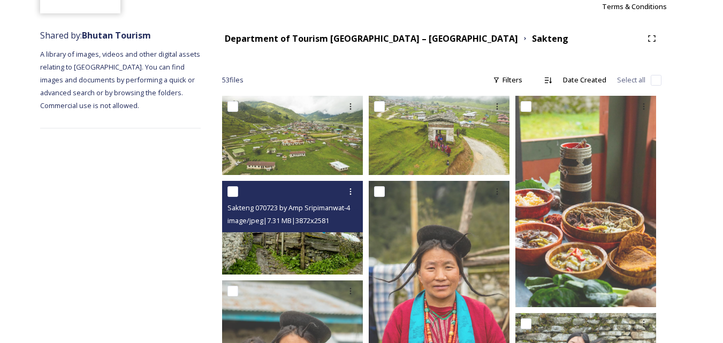
click at [324, 238] on img at bounding box center [292, 228] width 141 height 94
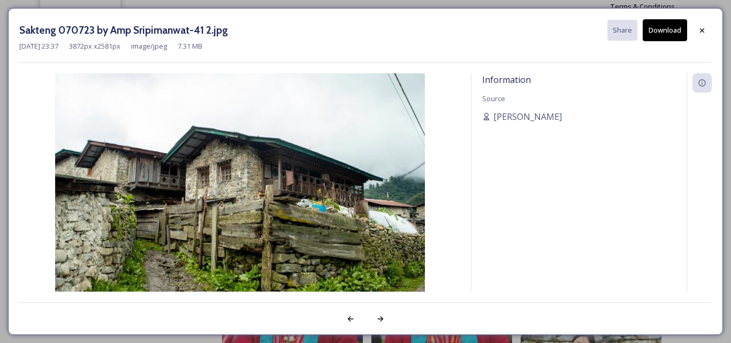
click at [666, 28] on button "Download" at bounding box center [665, 30] width 44 height 22
click at [699, 33] on icon at bounding box center [702, 30] width 9 height 9
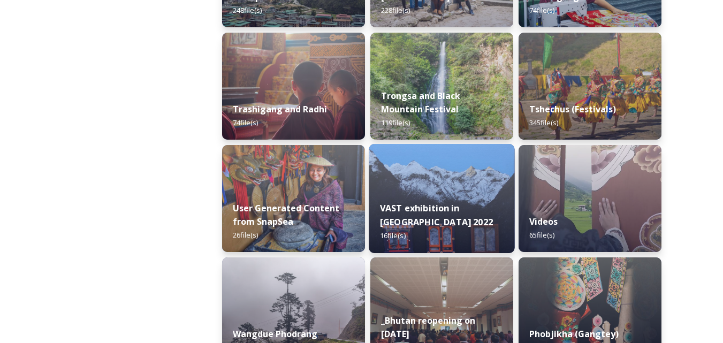
scroll to position [1268, 0]
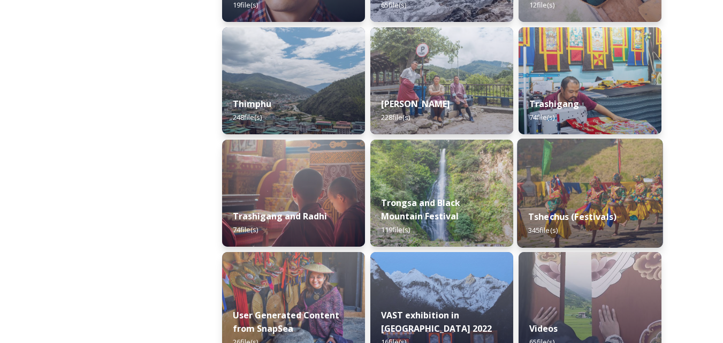
click at [585, 196] on img at bounding box center [590, 193] width 146 height 109
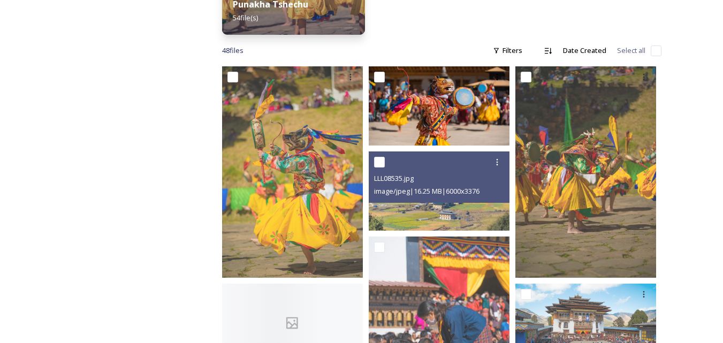
scroll to position [375, 0]
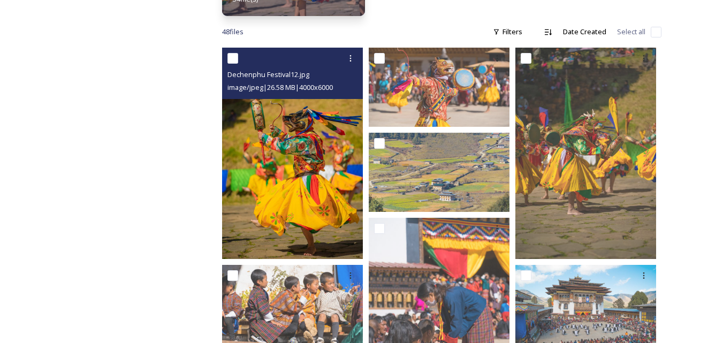
click at [325, 212] on img at bounding box center [292, 153] width 141 height 211
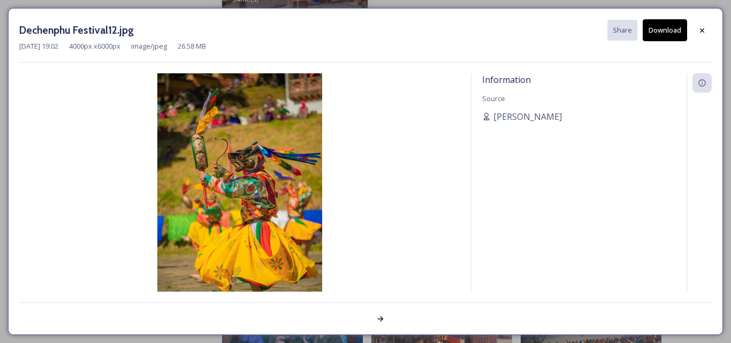
click at [656, 31] on button "Download" at bounding box center [665, 30] width 44 height 22
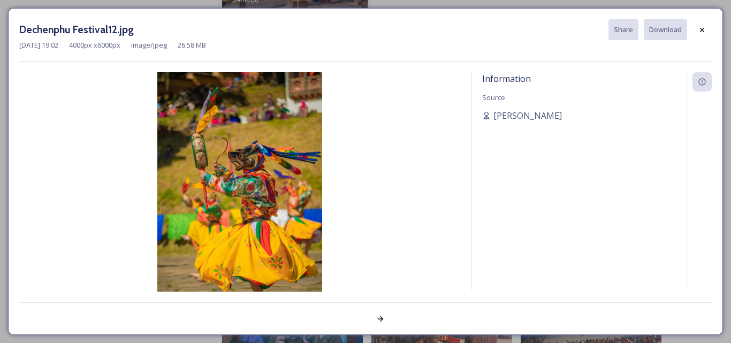
click at [699, 161] on div at bounding box center [699, 181] width 25 height 218
click at [661, 320] on div at bounding box center [539, 318] width 346 height 19
click at [383, 322] on icon at bounding box center [380, 319] width 9 height 9
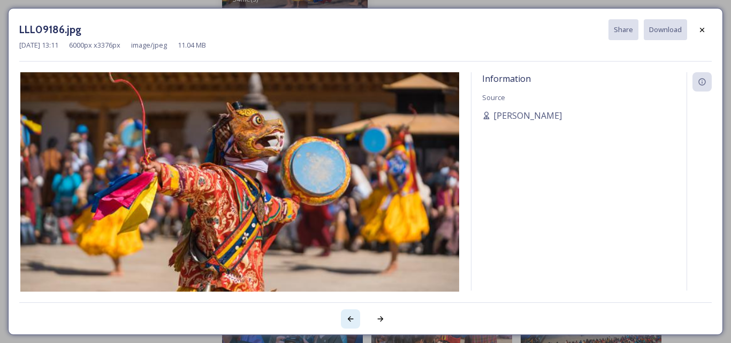
click at [358, 324] on div at bounding box center [350, 318] width 19 height 19
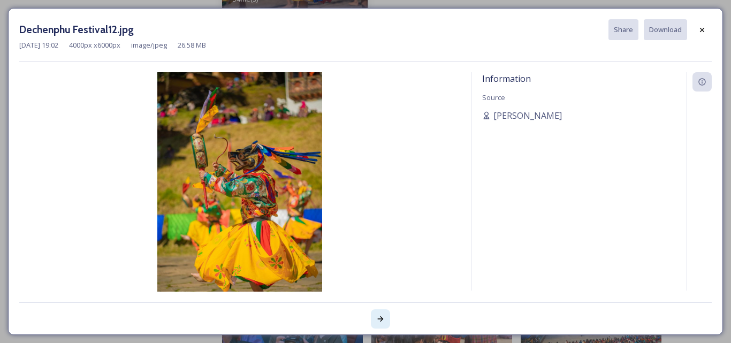
click at [383, 322] on icon at bounding box center [380, 319] width 9 height 9
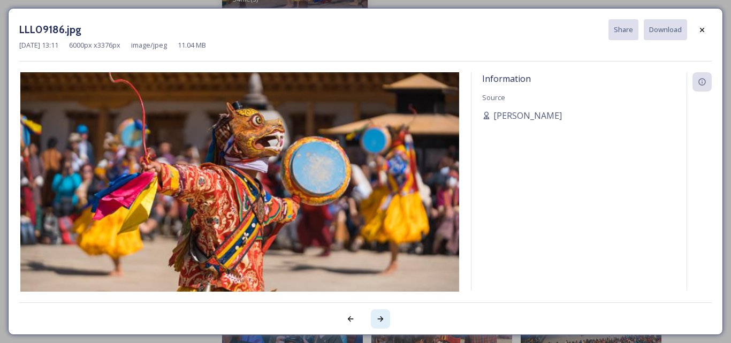
click at [383, 322] on icon at bounding box center [380, 319] width 9 height 9
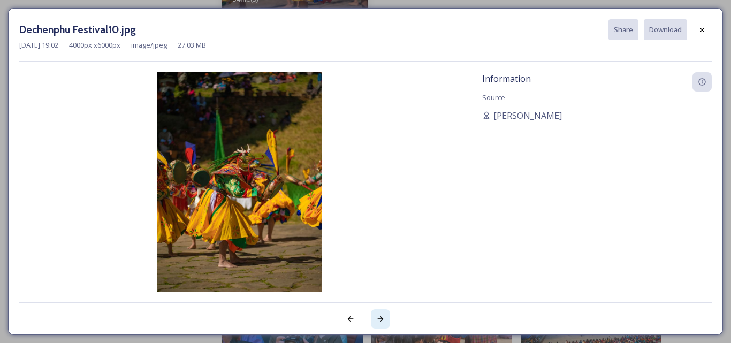
click at [383, 322] on icon at bounding box center [380, 319] width 9 height 9
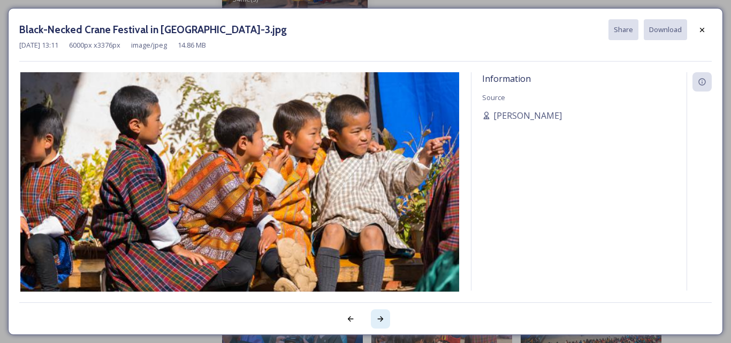
click at [383, 322] on icon at bounding box center [380, 319] width 9 height 9
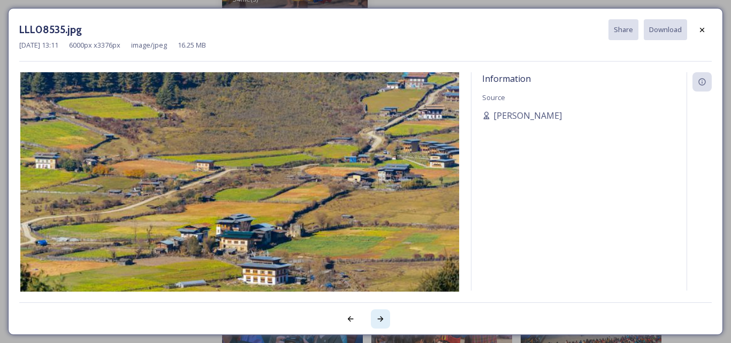
click at [383, 322] on icon at bounding box center [380, 319] width 9 height 9
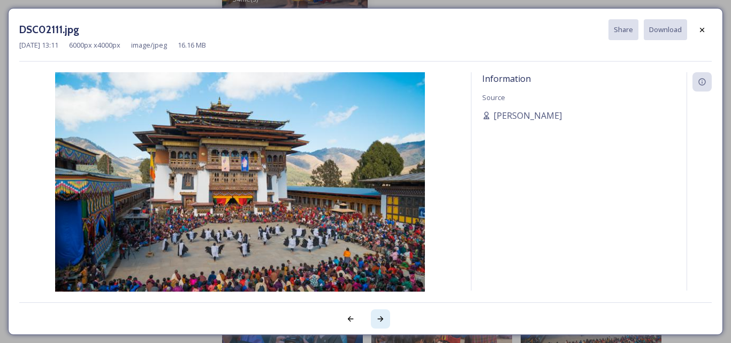
click at [384, 322] on icon at bounding box center [380, 319] width 9 height 9
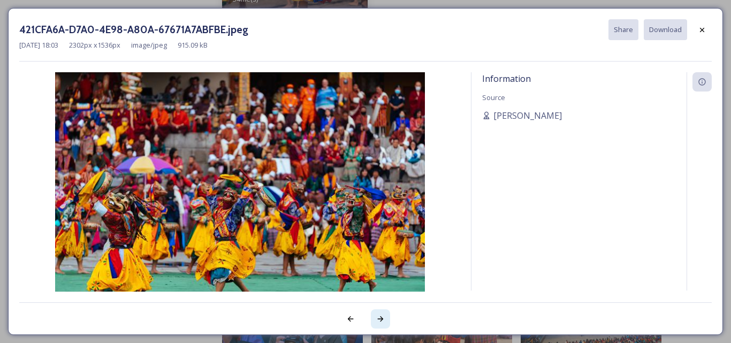
click at [384, 322] on icon at bounding box center [380, 319] width 9 height 9
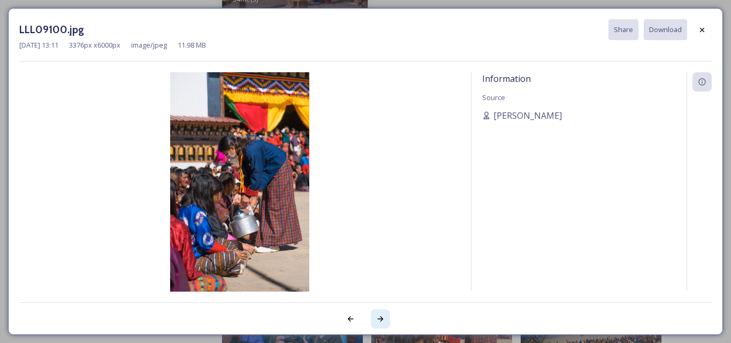
click at [384, 322] on icon at bounding box center [380, 319] width 9 height 9
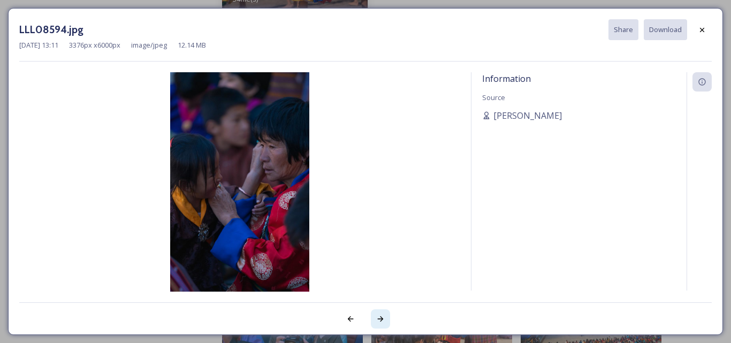
click at [384, 322] on icon at bounding box center [380, 319] width 9 height 9
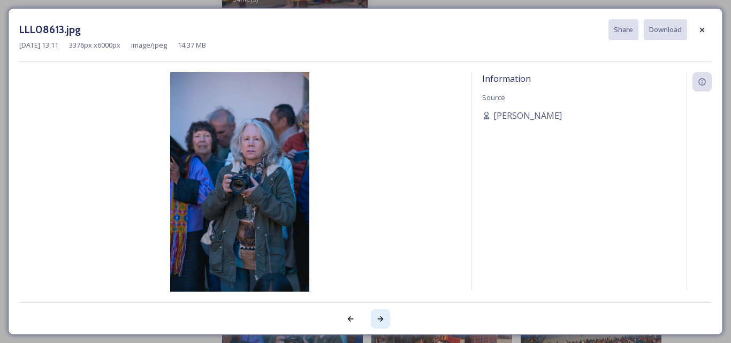
click at [384, 322] on icon at bounding box center [380, 319] width 9 height 9
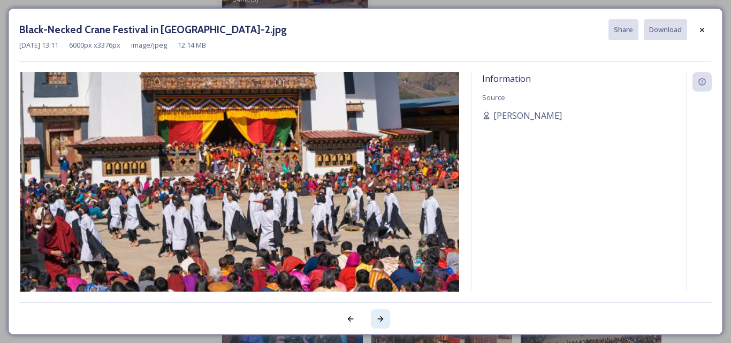
click at [384, 322] on icon at bounding box center [380, 319] width 9 height 9
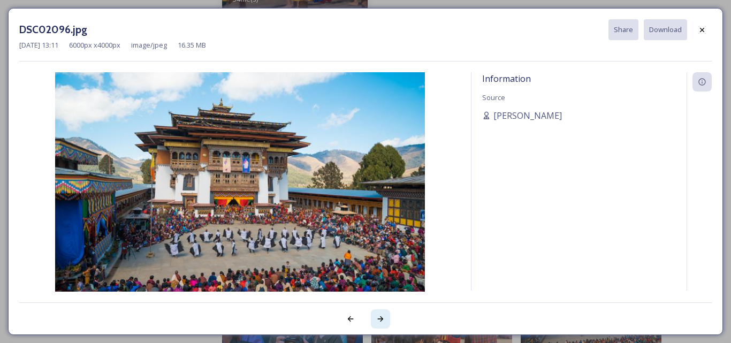
click at [384, 322] on icon at bounding box center [380, 319] width 9 height 9
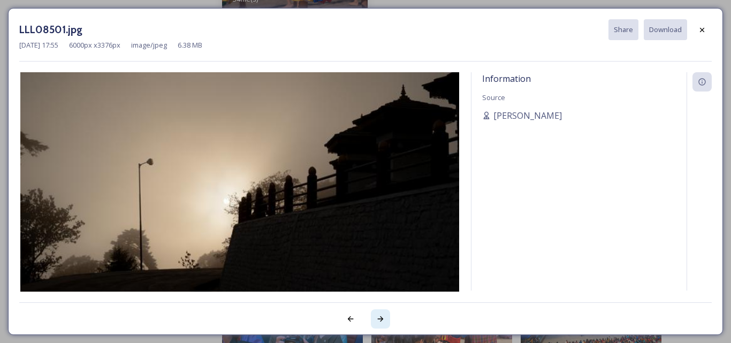
click at [384, 322] on icon at bounding box center [380, 319] width 9 height 9
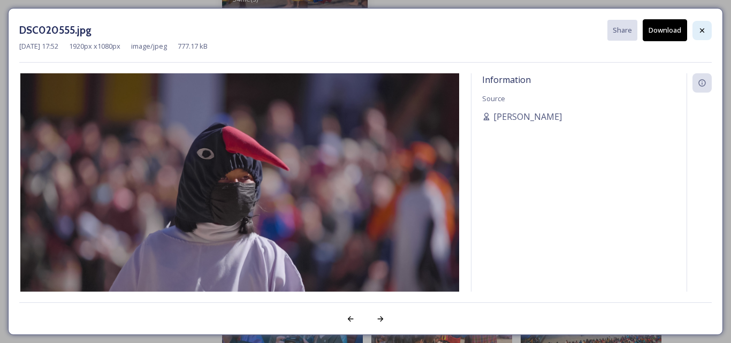
click at [700, 36] on div at bounding box center [702, 30] width 19 height 19
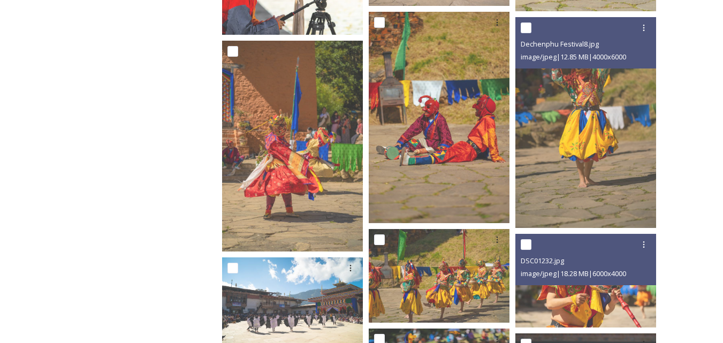
scroll to position [1499, 0]
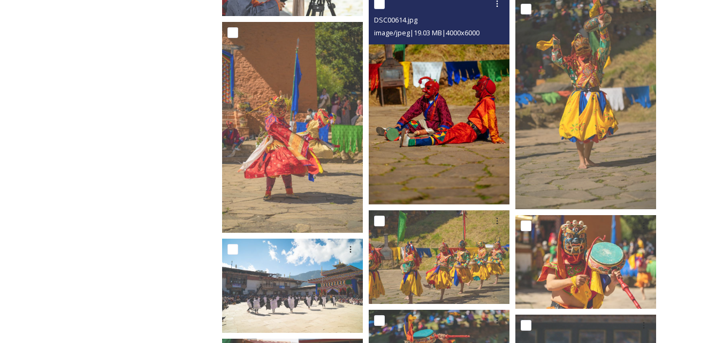
click at [492, 166] on img at bounding box center [439, 98] width 141 height 211
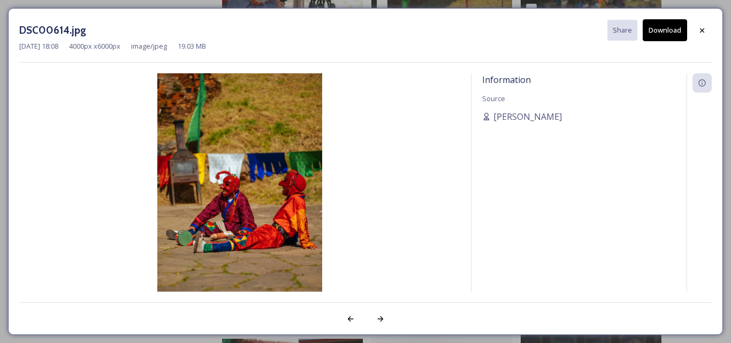
click at [653, 31] on button "Download" at bounding box center [665, 30] width 44 height 22
click at [700, 32] on icon at bounding box center [702, 30] width 4 height 4
